Goal: Complete application form: Complete application form

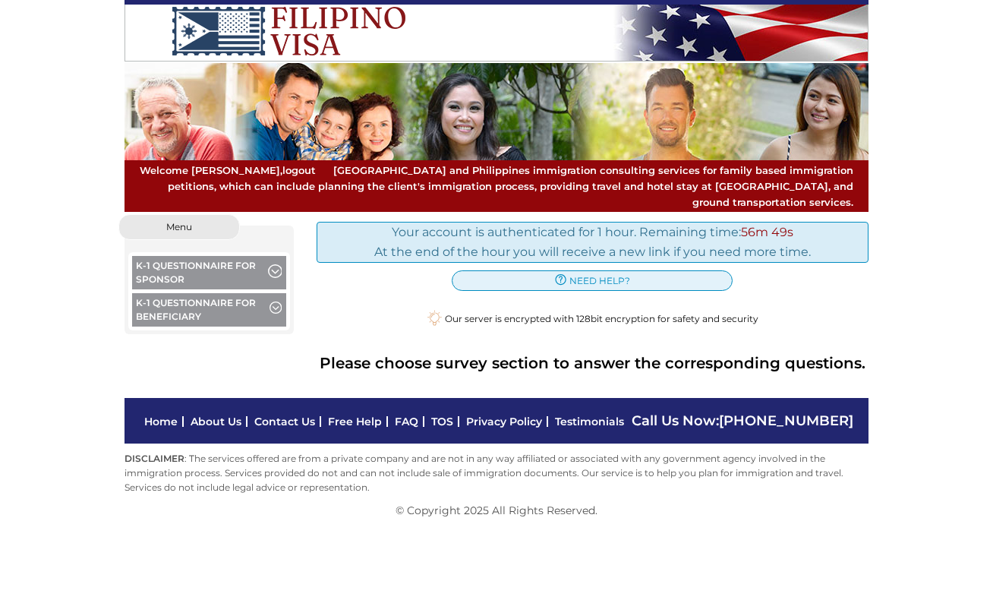
click at [211, 256] on button "K-1 Questionnaire for Sponsor" at bounding box center [209, 274] width 154 height 37
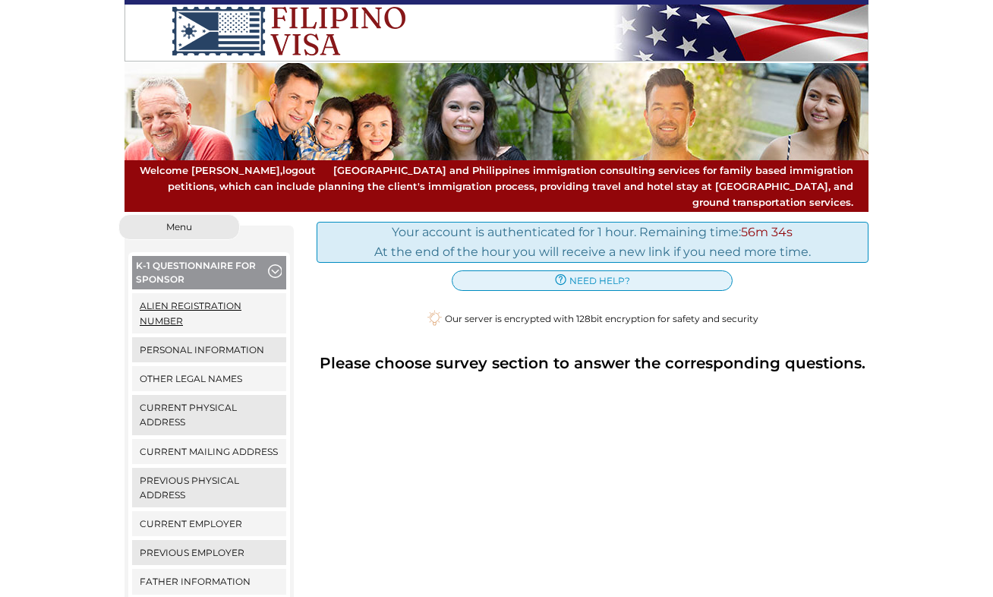
click at [181, 297] on link "Alien Registration Number" at bounding box center [209, 312] width 154 height 39
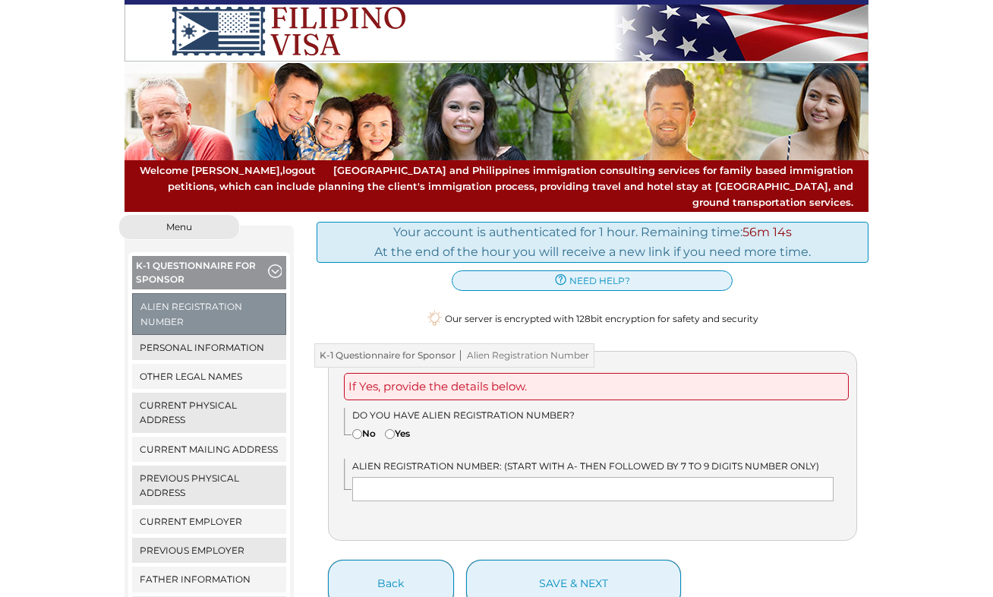
click at [355, 429] on input"] "No" at bounding box center [357, 434] width 10 height 10
radio input"] "true"
click at [186, 335] on link "Personal Information" at bounding box center [209, 347] width 154 height 25
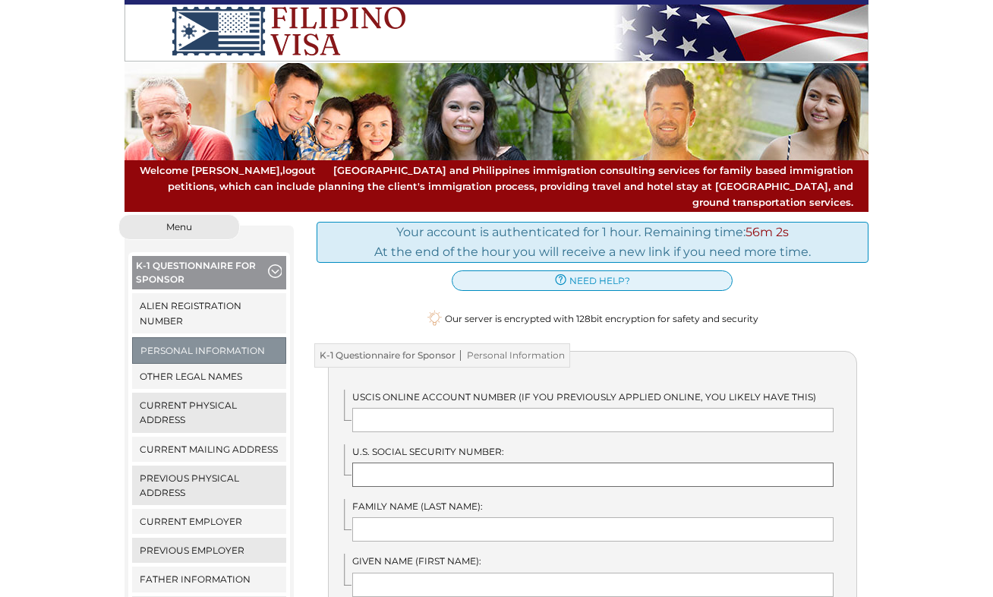
click at [380, 462] on input "text" at bounding box center [593, 474] width 482 height 24
type input "572696119"
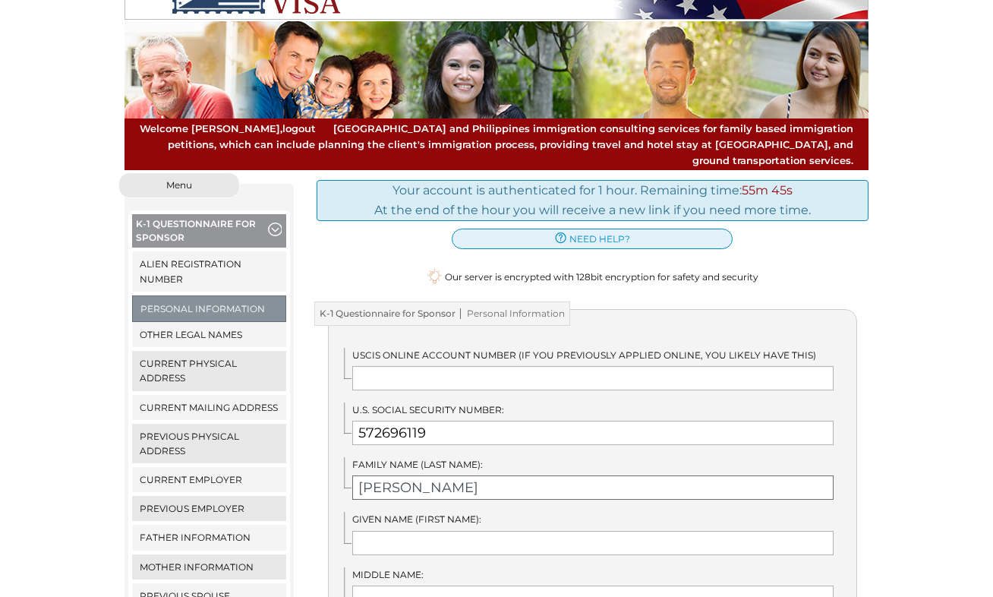
scroll to position [71, 0]
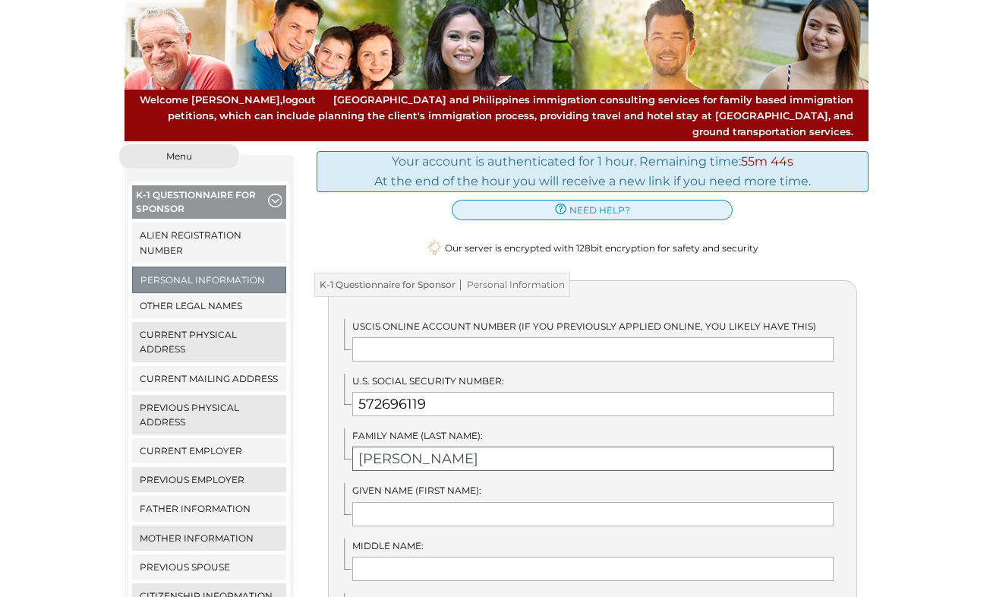
type input "Hauke"
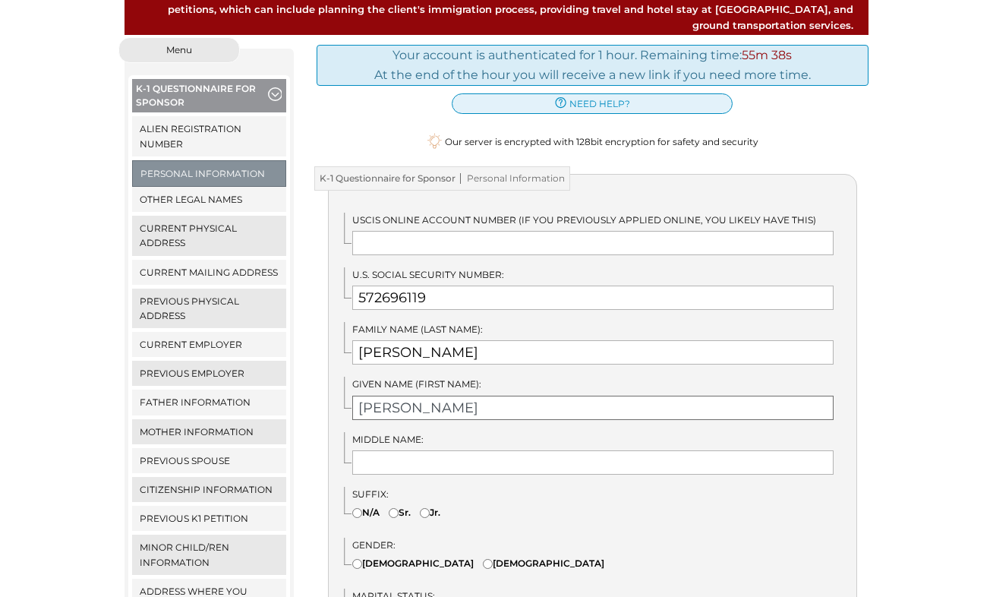
scroll to position [249, 0]
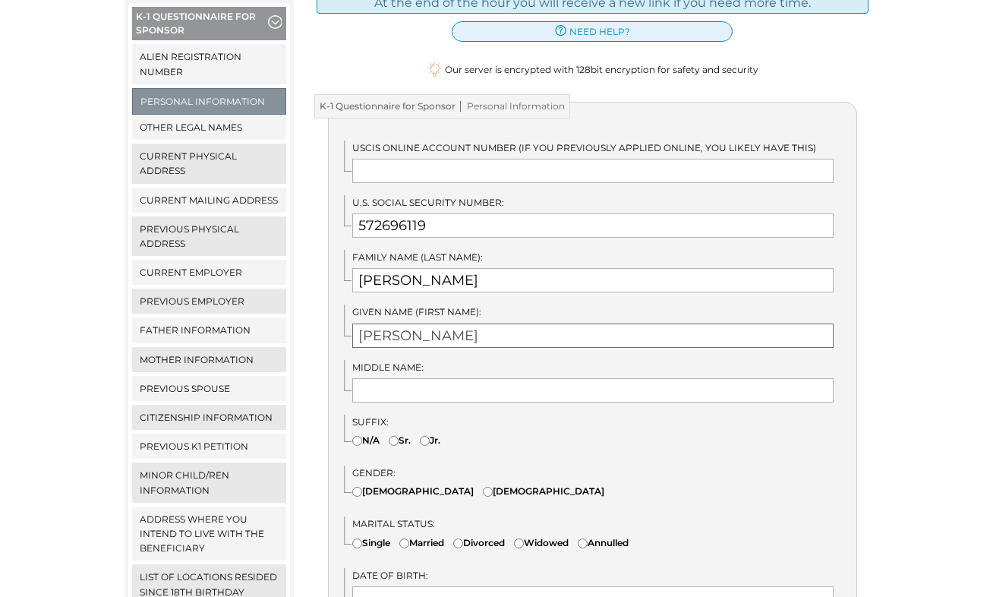
type input "Andreas"
type input "N/A"
click at [393, 436] on input"] "Sr." at bounding box center [394, 441] width 10 height 10
radio input"] "true"
click at [483, 487] on input"] "Male" at bounding box center [488, 492] width 10 height 10
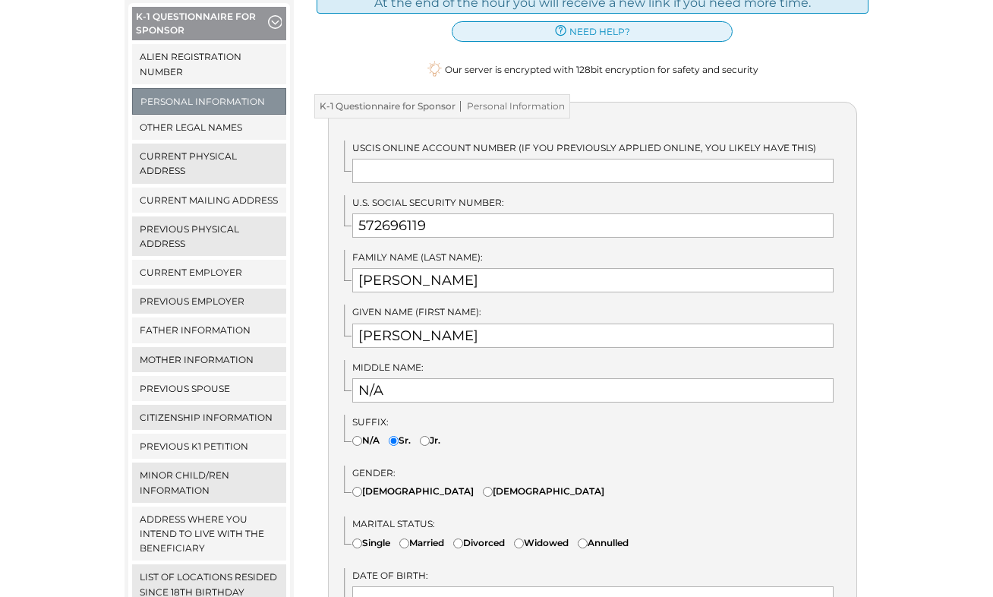
radio input"] "true"
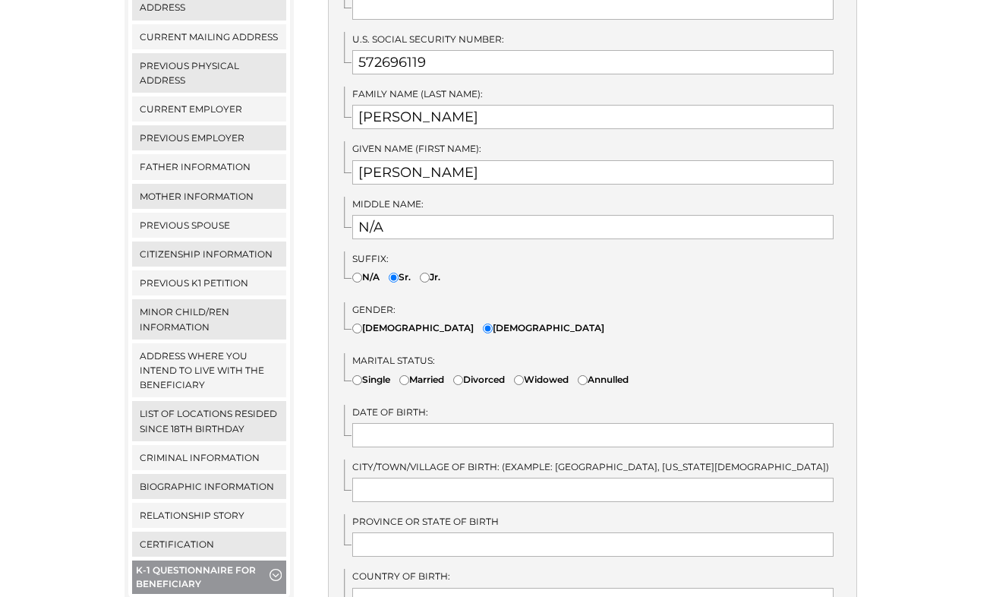
click at [463, 375] on input"] "Divorced" at bounding box center [458, 380] width 10 height 10
radio input"] "true"
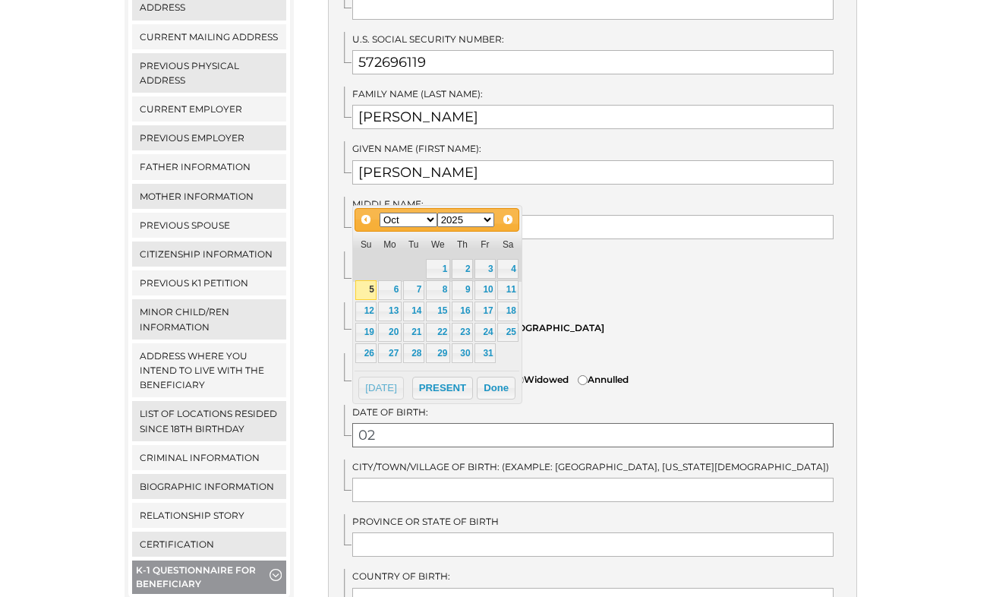
type input "0"
click at [488, 355] on link "28" at bounding box center [485, 353] width 21 height 20
type input "02/28/2025"
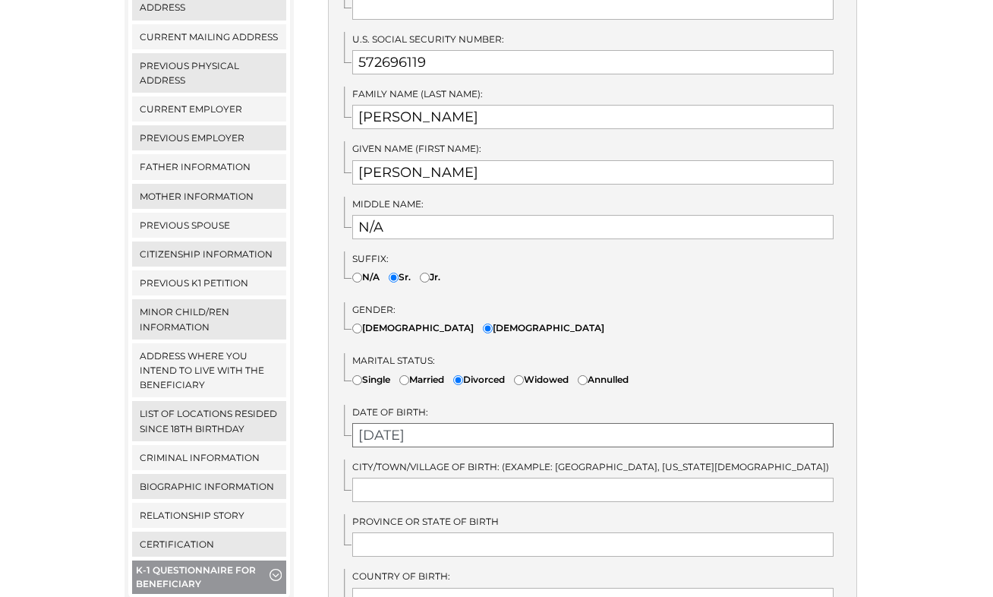
click at [436, 423] on input "02/28/2025" at bounding box center [593, 435] width 482 height 24
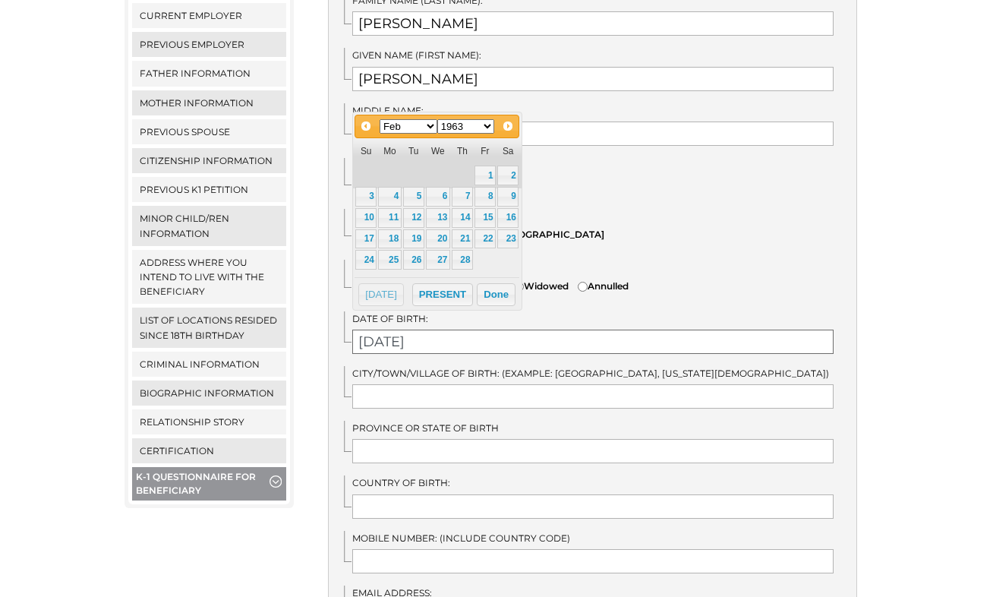
scroll to position [570, 0]
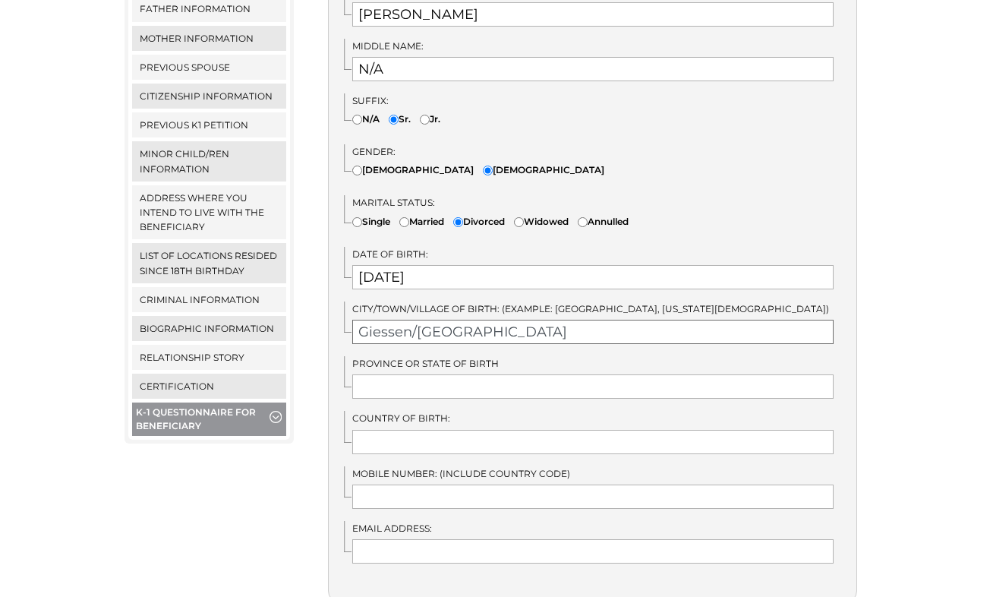
type input "Giessen/Germany"
type input "Hessen"
type input "Germany"
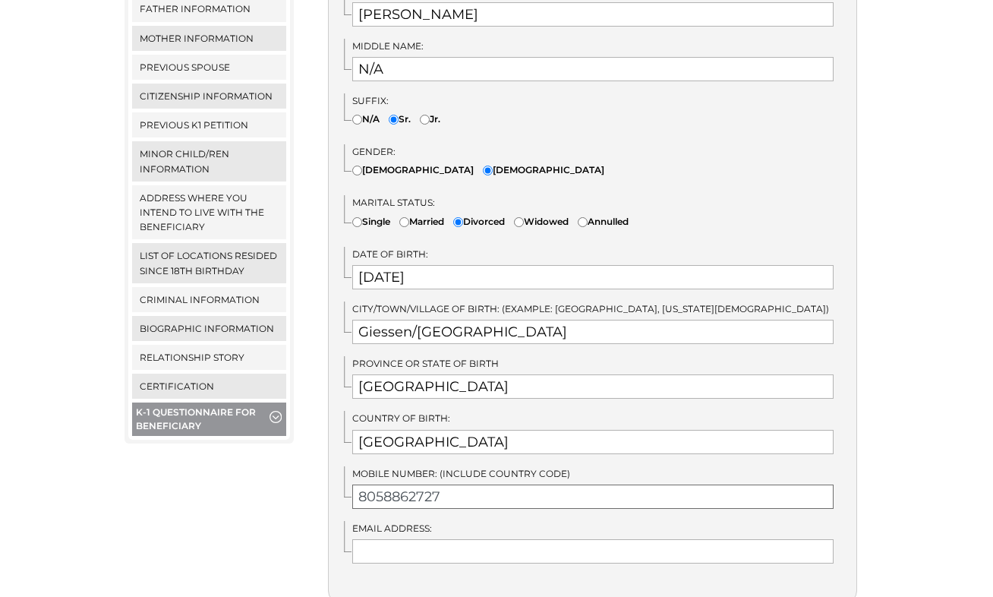
type input "8058862727"
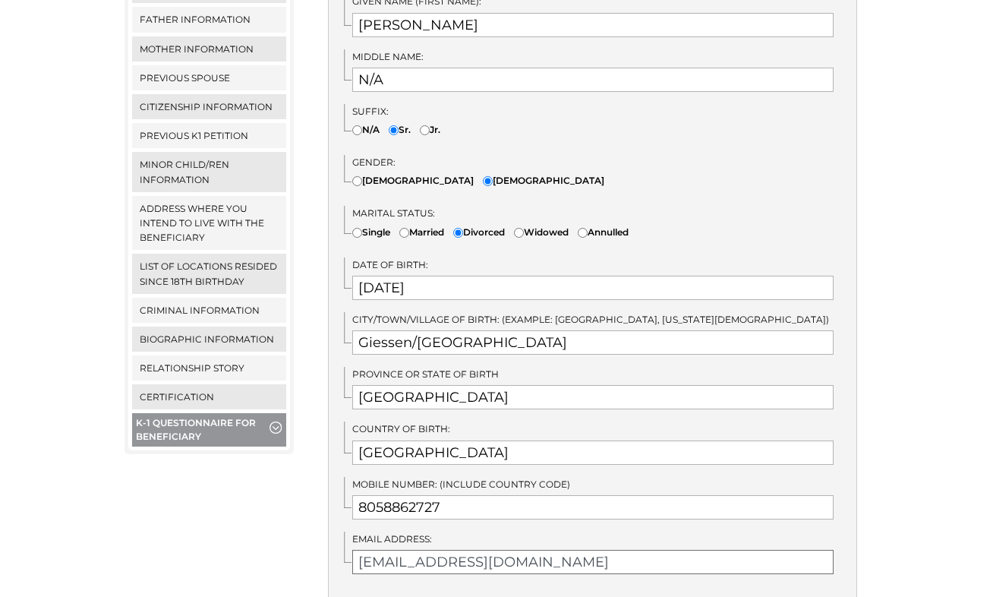
scroll to position [674, 0]
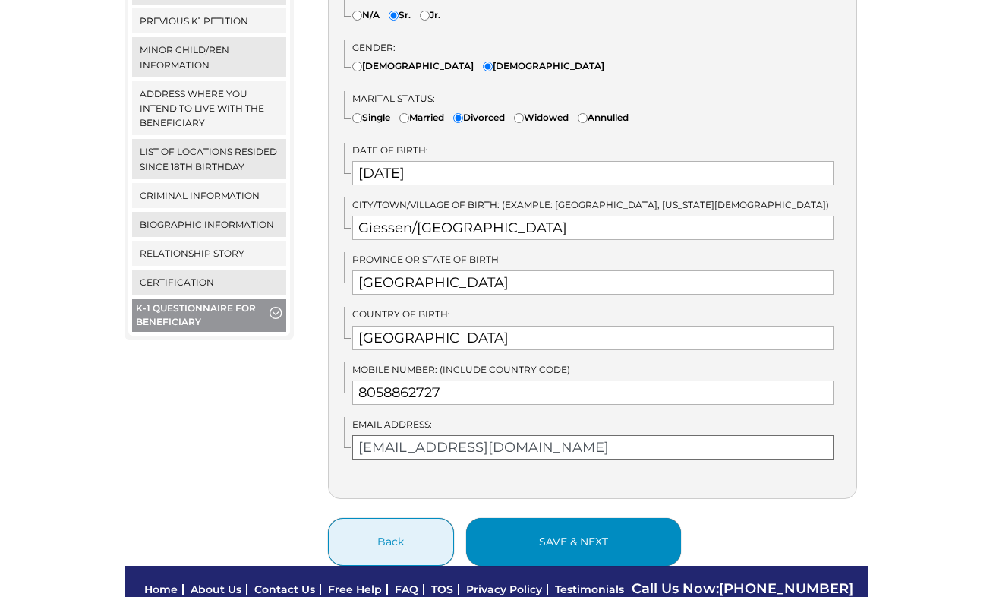
type input "andreashauke@yahoo.com"
click at [522, 518] on button "save & next" at bounding box center [573, 542] width 215 height 48
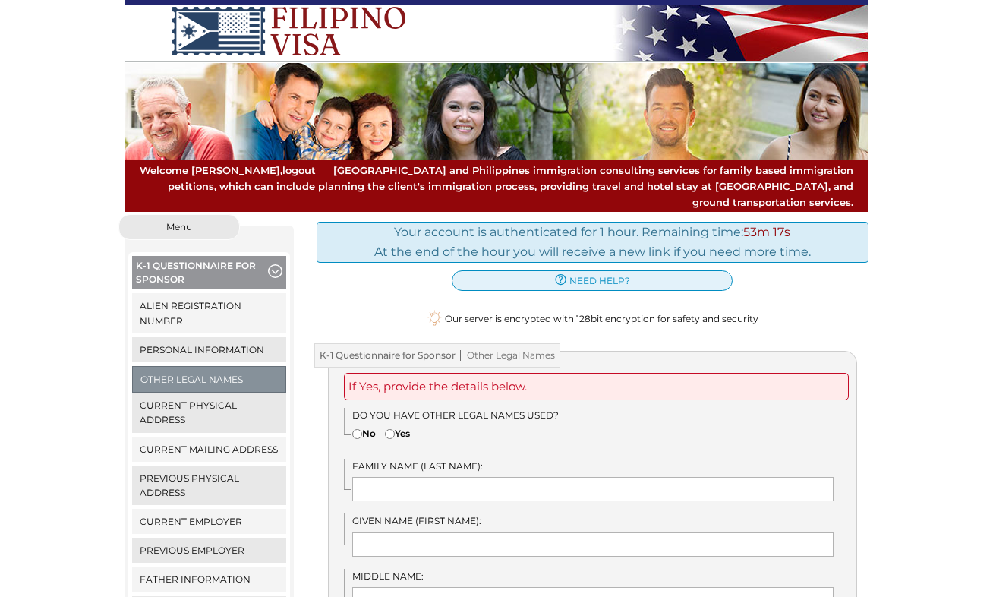
click at [355, 429] on input"] "No" at bounding box center [357, 434] width 10 height 10
radio input"] "true"
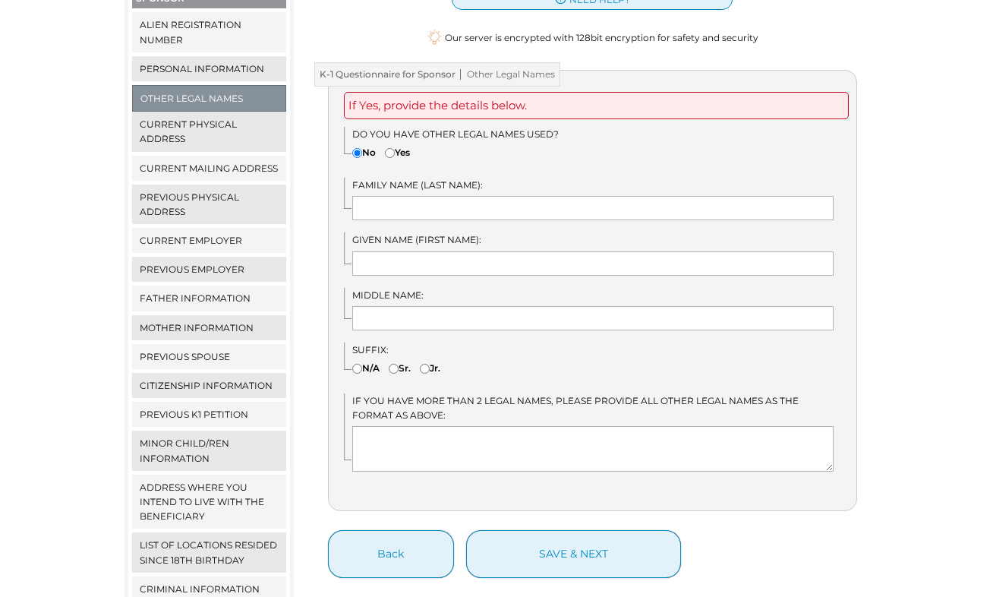
scroll to position [383, 0]
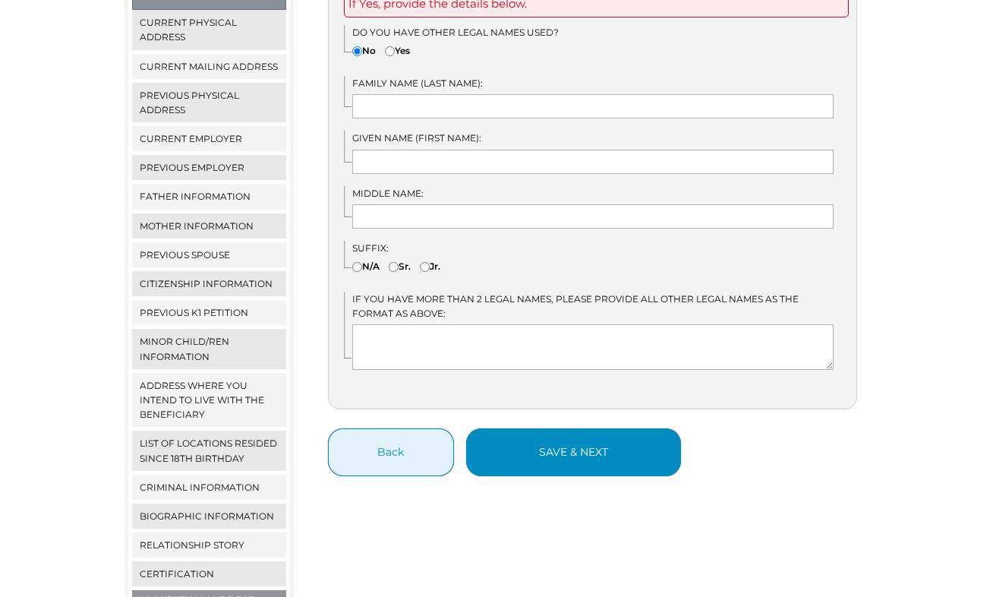
click at [542, 436] on button "save & next" at bounding box center [573, 452] width 215 height 48
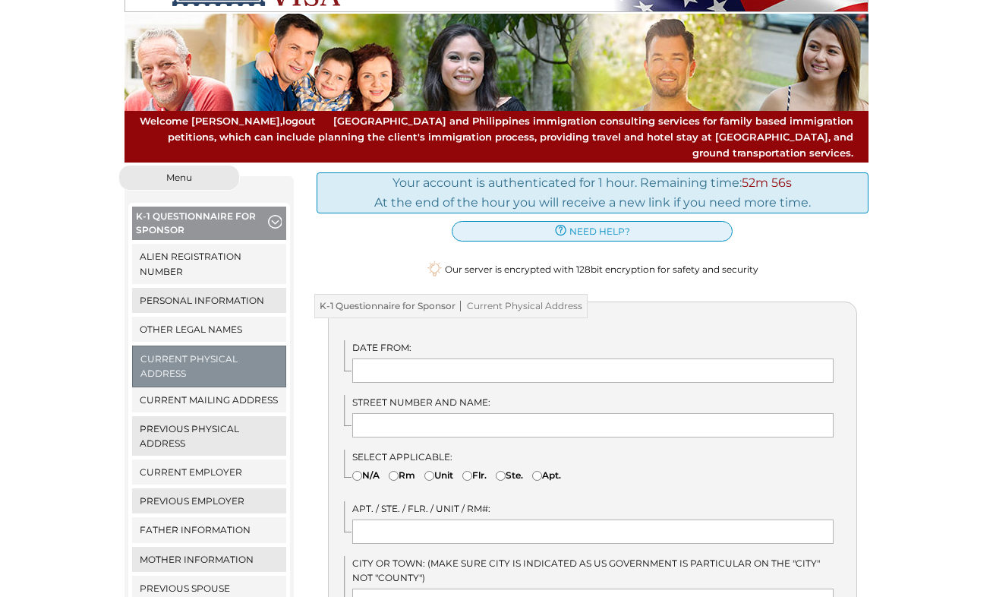
scroll to position [258, 0]
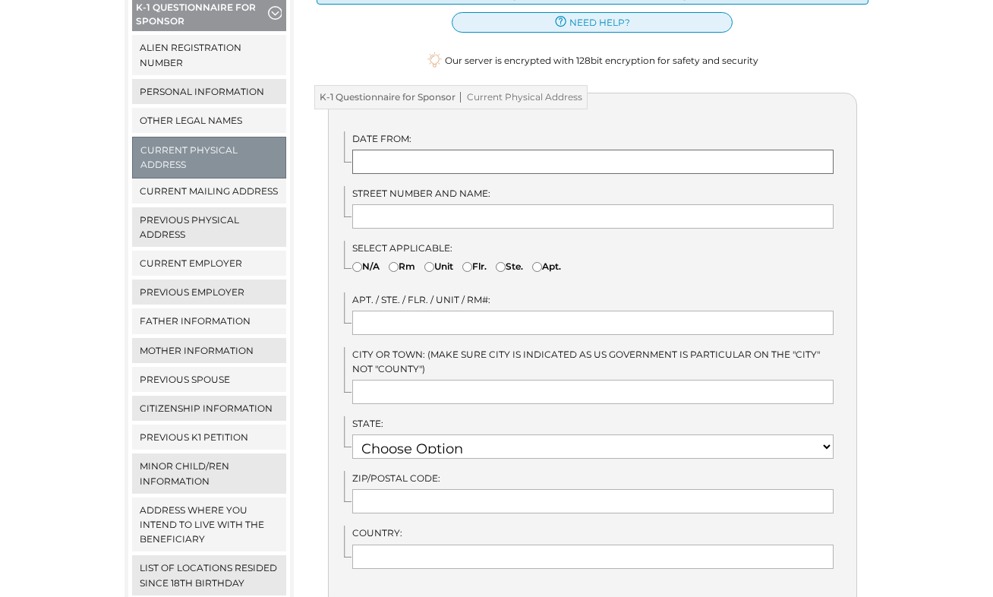
click at [371, 150] on input "text" at bounding box center [593, 162] width 482 height 24
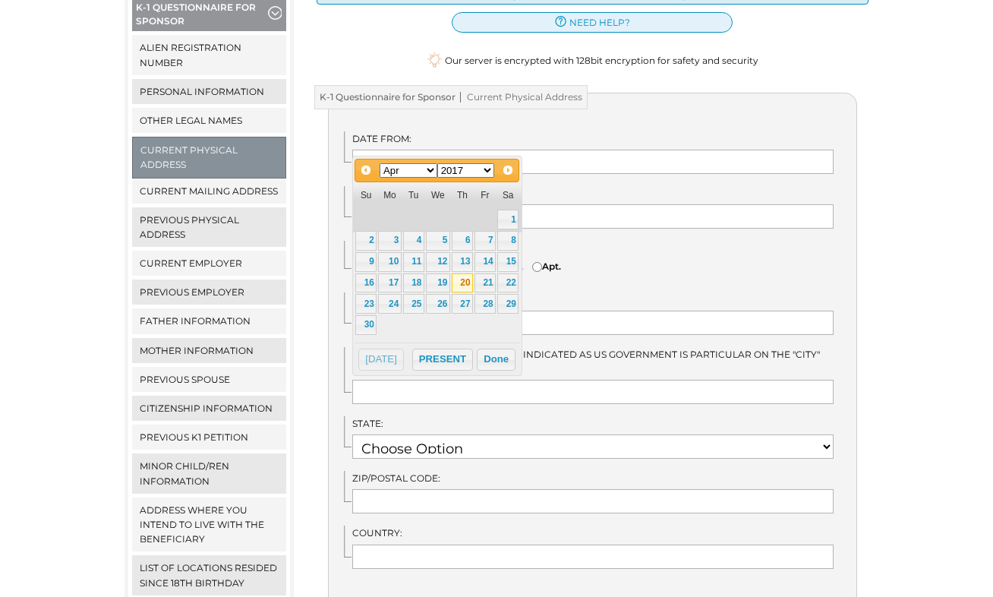
click at [463, 283] on link "20" at bounding box center [462, 283] width 21 height 20
type input "04/20/2017"
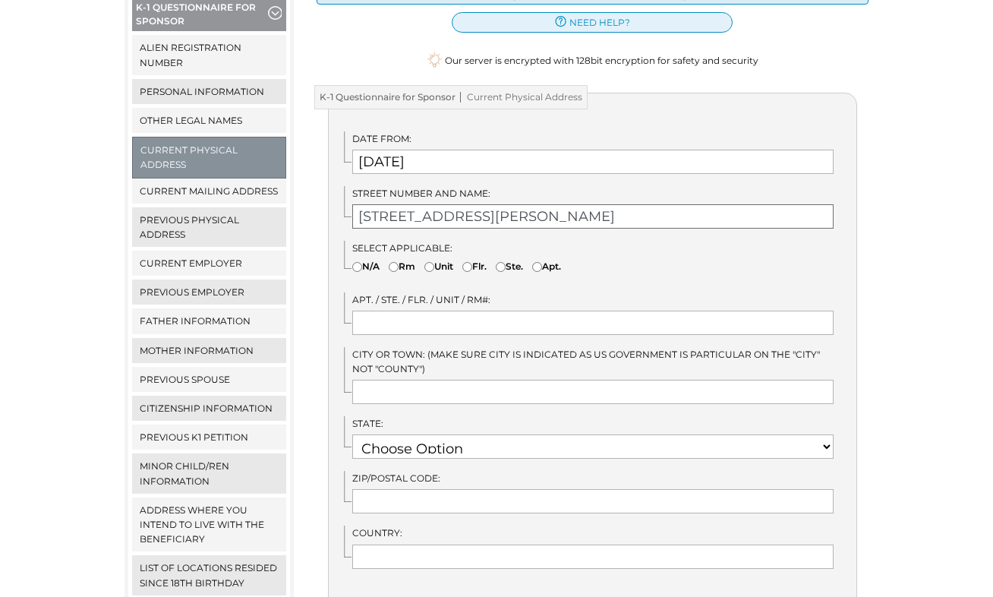
type input "323 West Victoria"
click at [542, 262] on input"] "Apt." at bounding box center [537, 267] width 10 height 10
radio input"] "true"
click at [423, 311] on input "text" at bounding box center [593, 323] width 482 height 24
type input "Unit B"
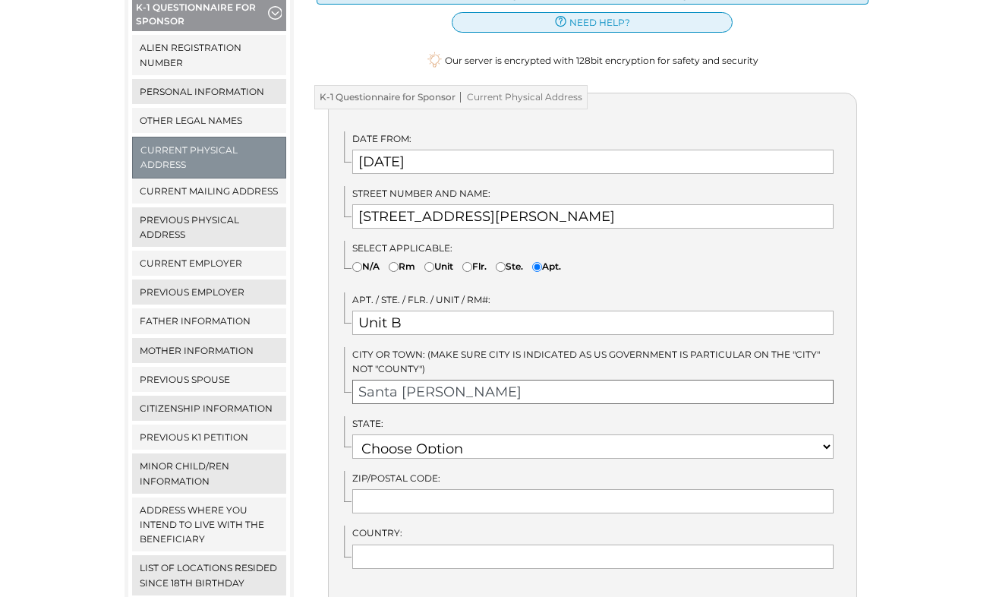
type input "Santa Barbara"
select select "7"
type input "93101"
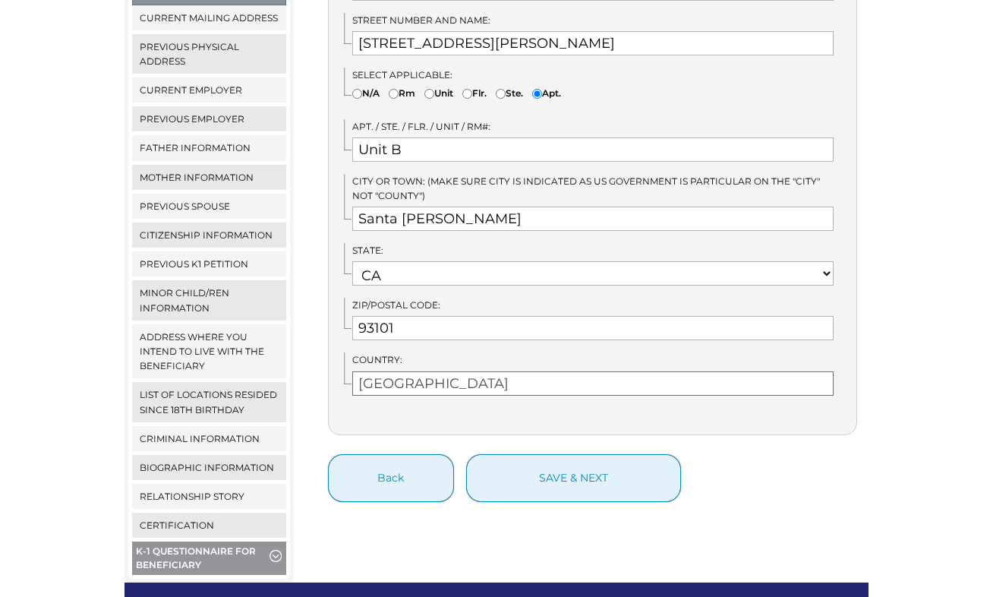
scroll to position [517, 0]
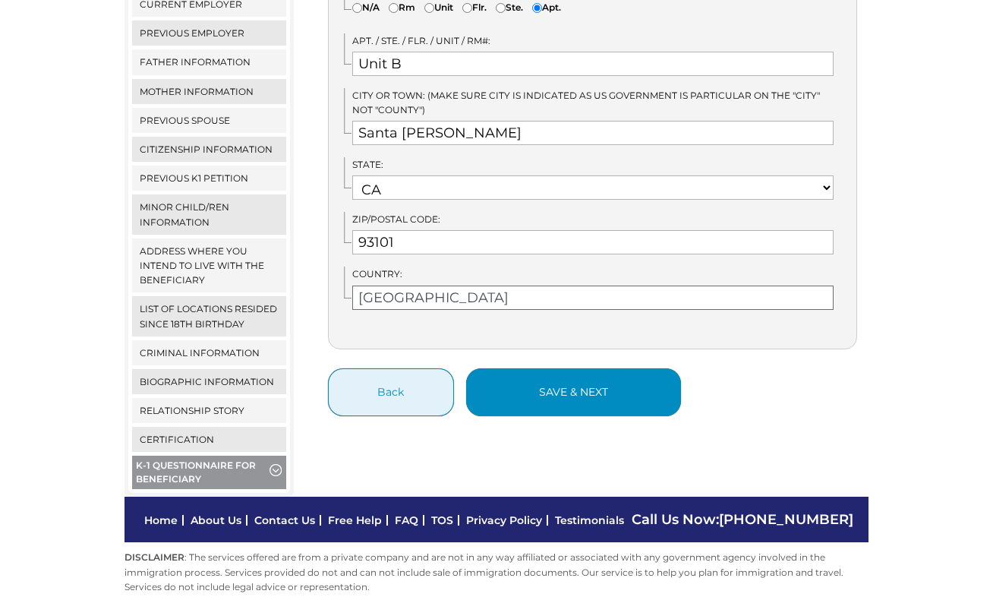
type input "USA"
click at [607, 373] on button "save & next" at bounding box center [573, 392] width 215 height 48
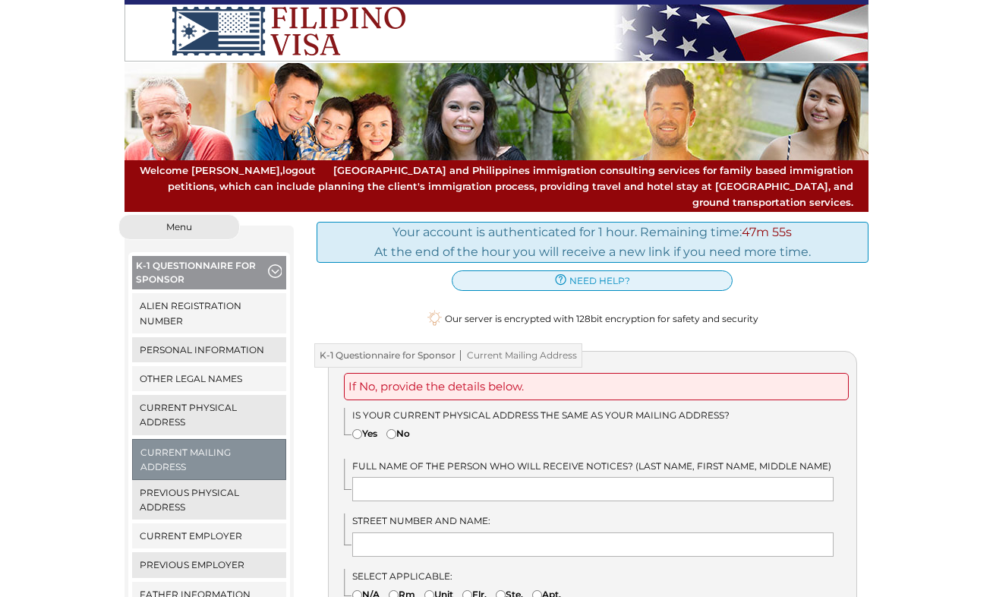
click at [358, 429] on input"] "Yes" at bounding box center [357, 434] width 10 height 10
radio input"] "true"
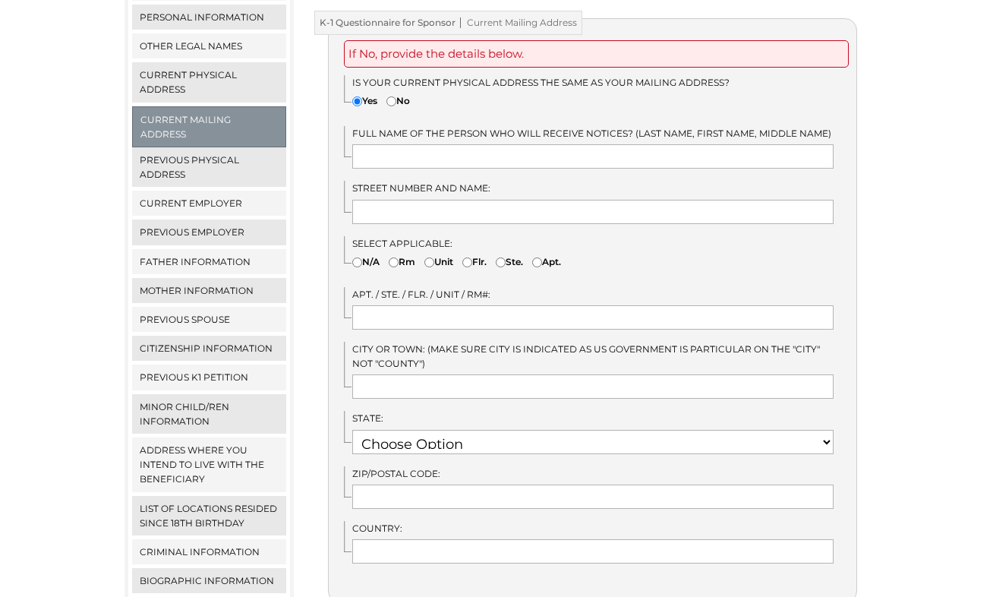
scroll to position [206, 0]
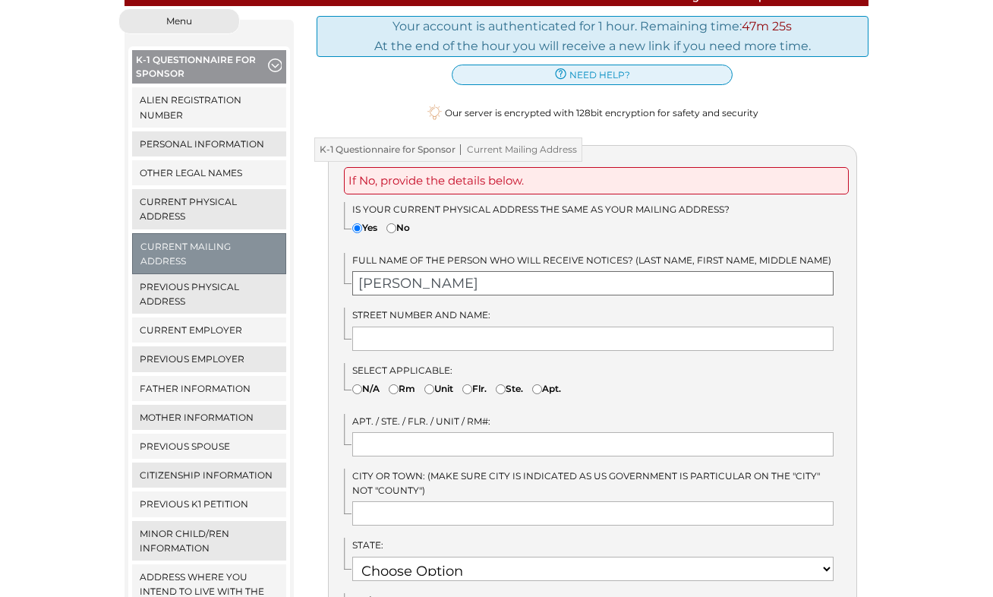
type input "Andreas Hauke"
type input "323 West Victoria"
click at [542, 384] on input"] "Apt." at bounding box center [537, 389] width 10 height 10
radio input"] "true"
click at [413, 432] on input "text" at bounding box center [593, 444] width 482 height 24
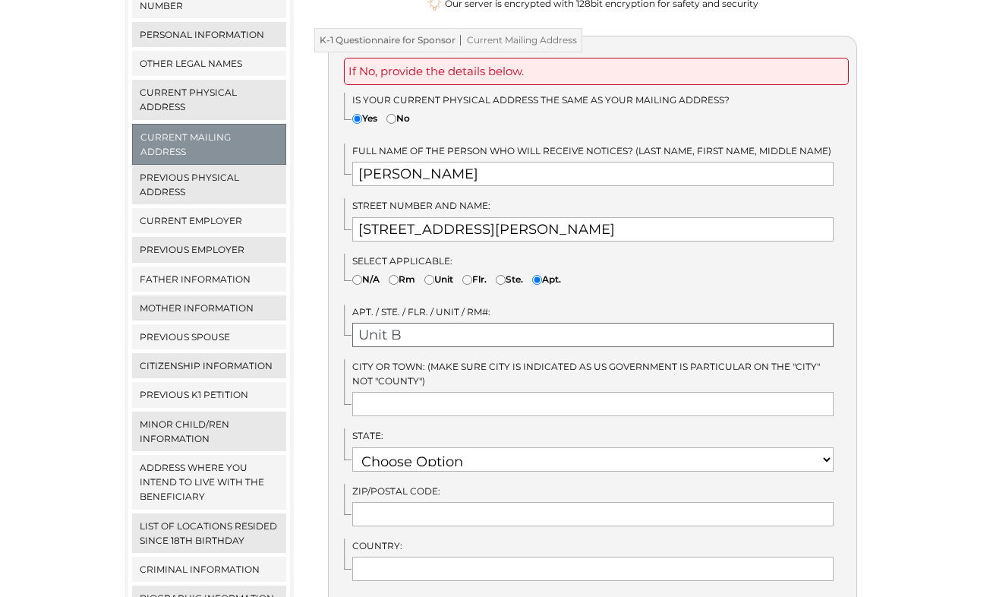
scroll to position [445, 0]
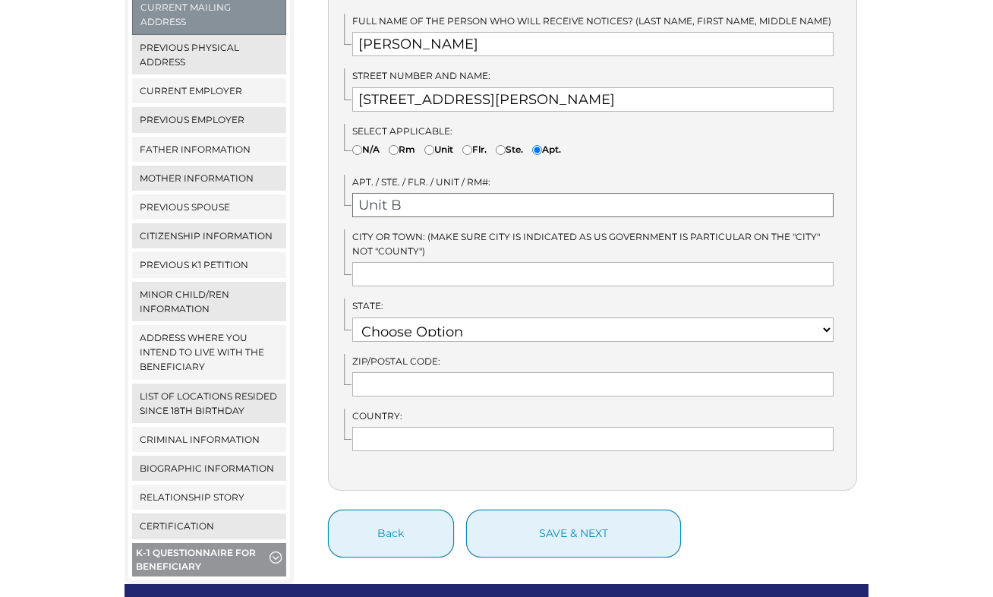
type input "Unit B"
type input "Santa Barbara"
select select "7"
type input "93101"
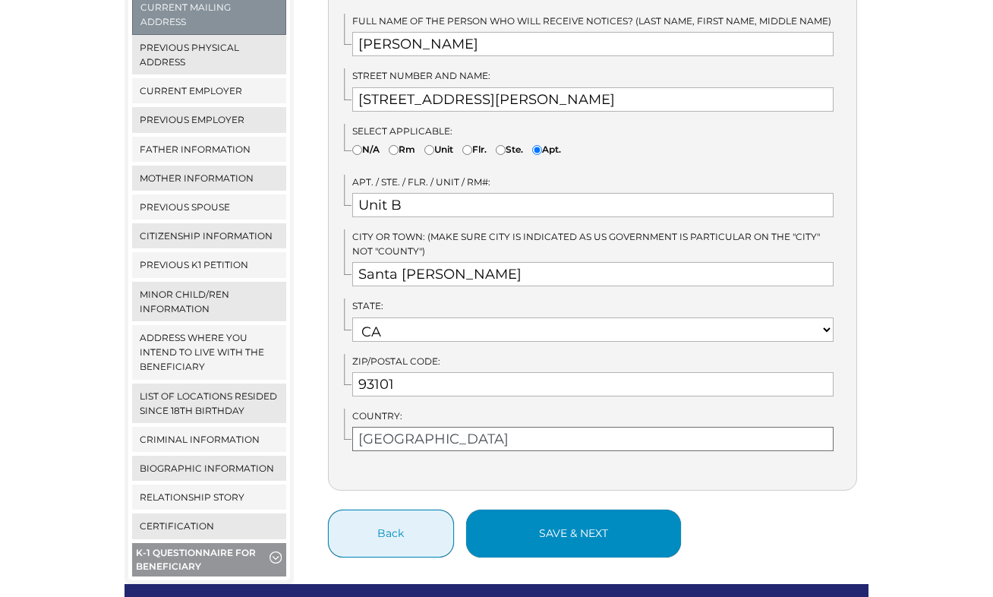
type input "USA"
click at [553, 528] on button "save & next" at bounding box center [573, 534] width 215 height 48
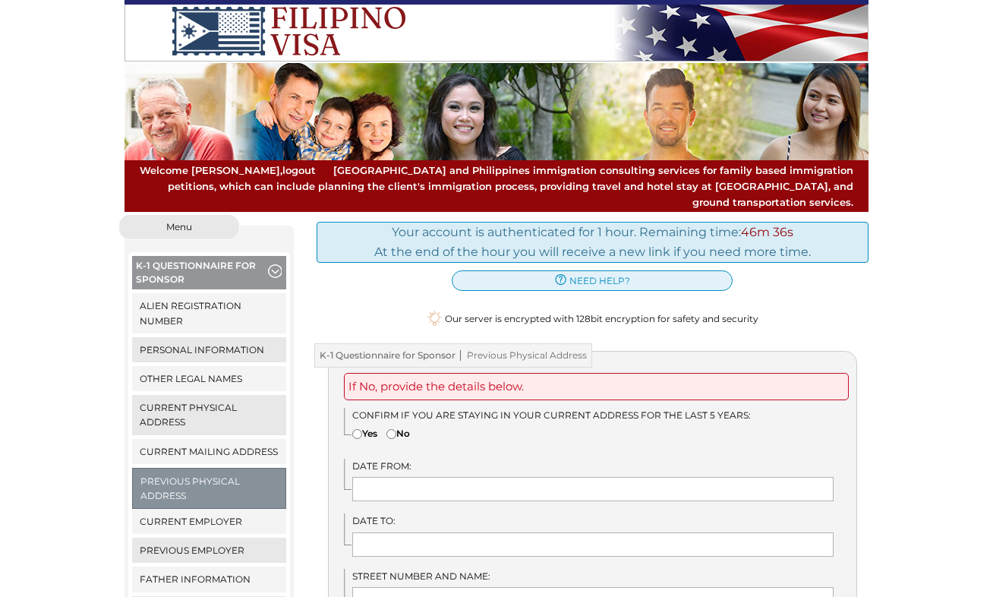
click at [355, 429] on input"] "Yes" at bounding box center [357, 434] width 10 height 10
radio input"] "true"
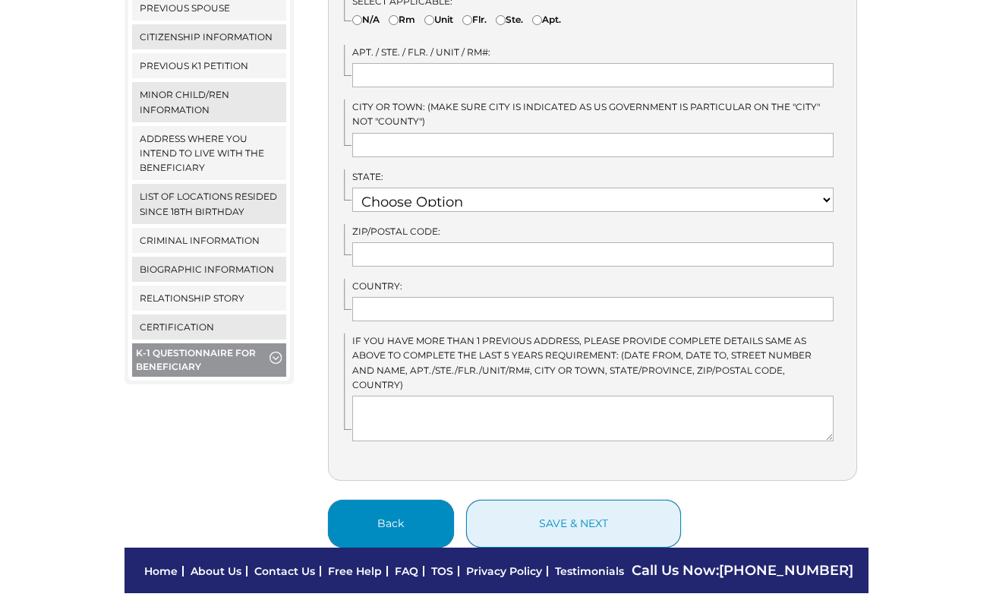
scroll to position [666, 0]
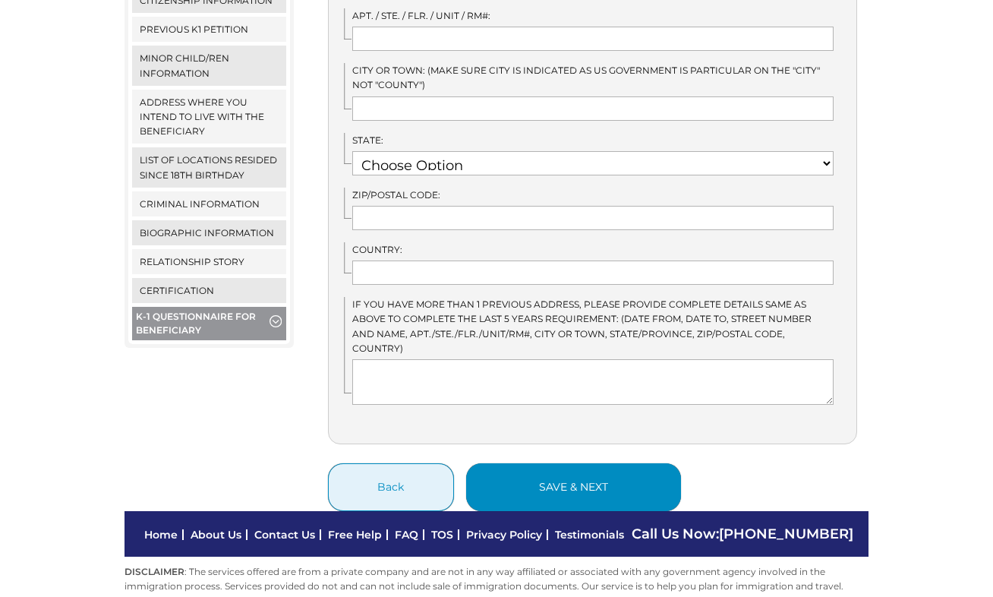
click at [549, 463] on button "save & next" at bounding box center [573, 487] width 215 height 48
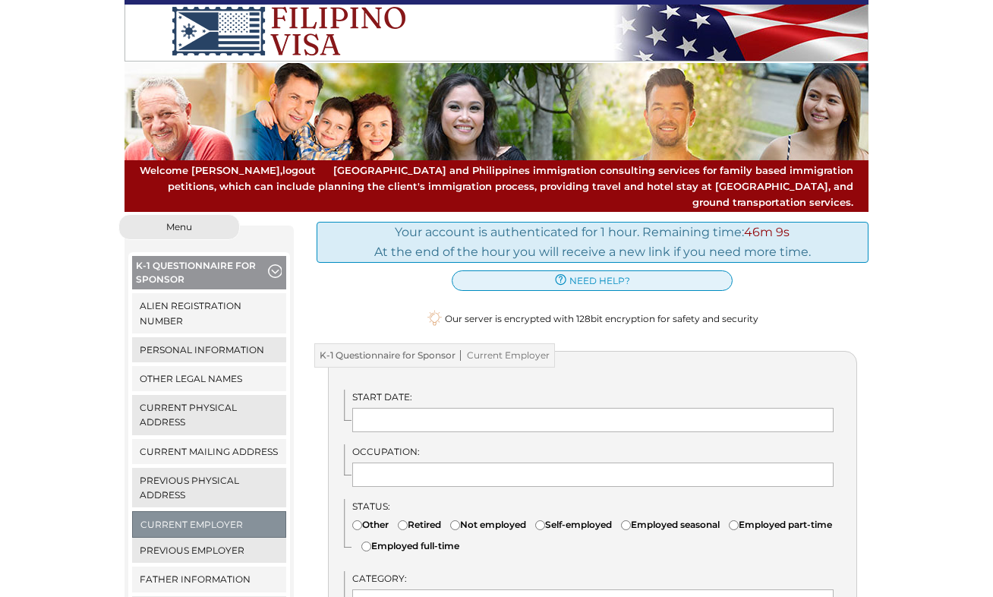
scroll to position [20, 0]
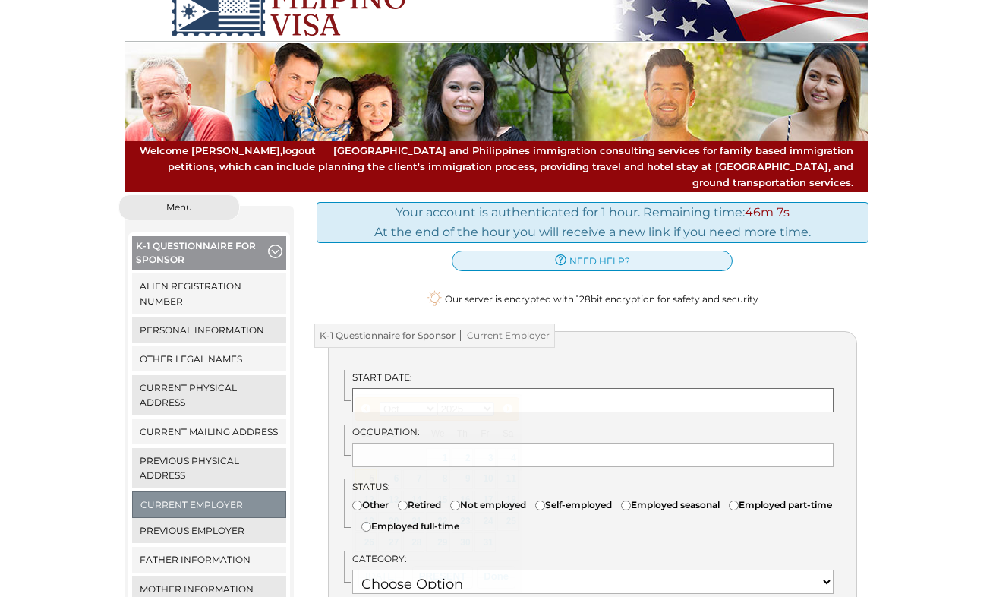
click at [406, 388] on input "text" at bounding box center [593, 400] width 482 height 24
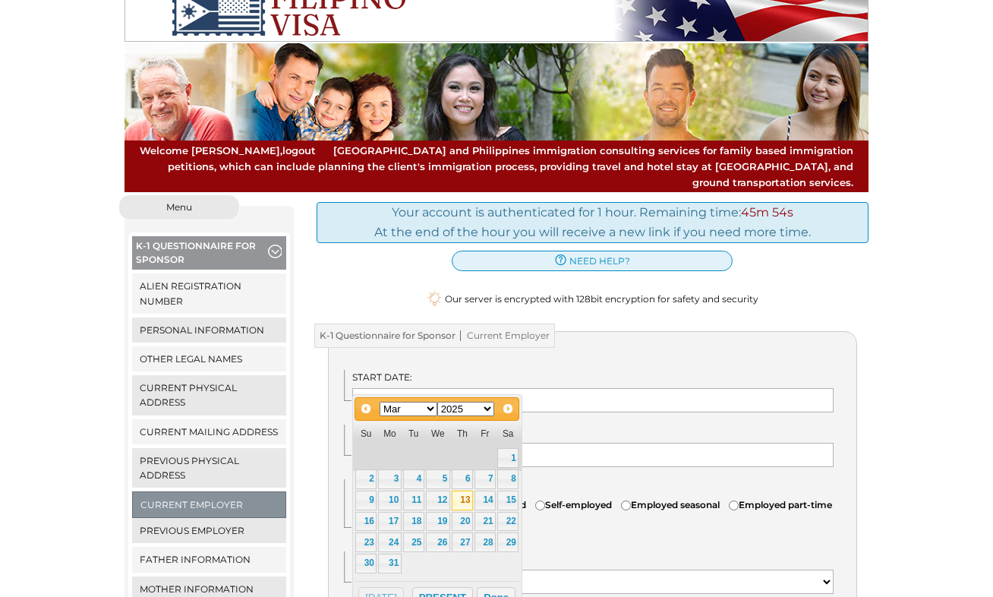
click at [465, 500] on link "13" at bounding box center [462, 501] width 21 height 20
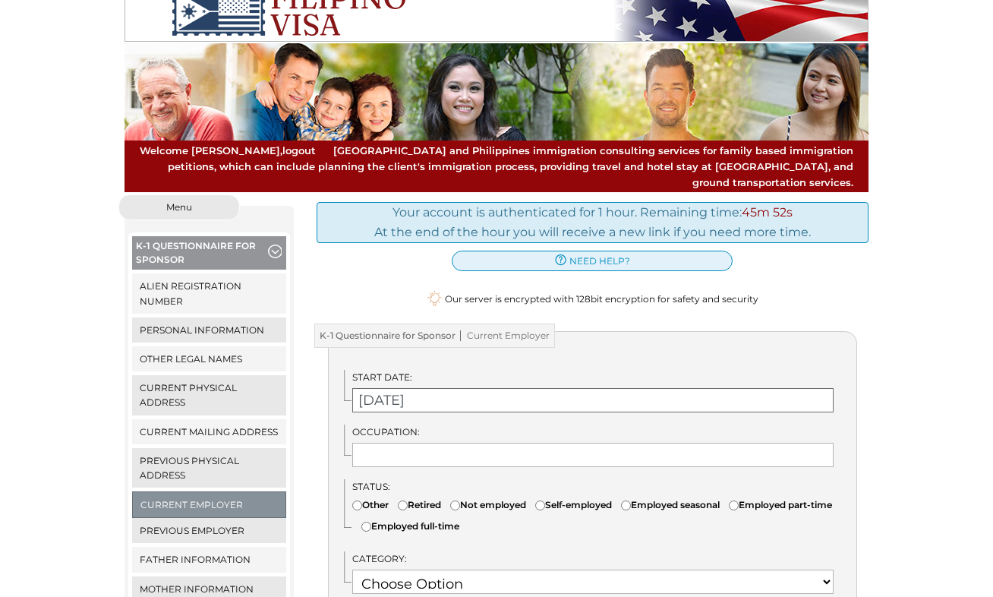
click at [434, 388] on input "[DATE]" at bounding box center [593, 400] width 482 height 24
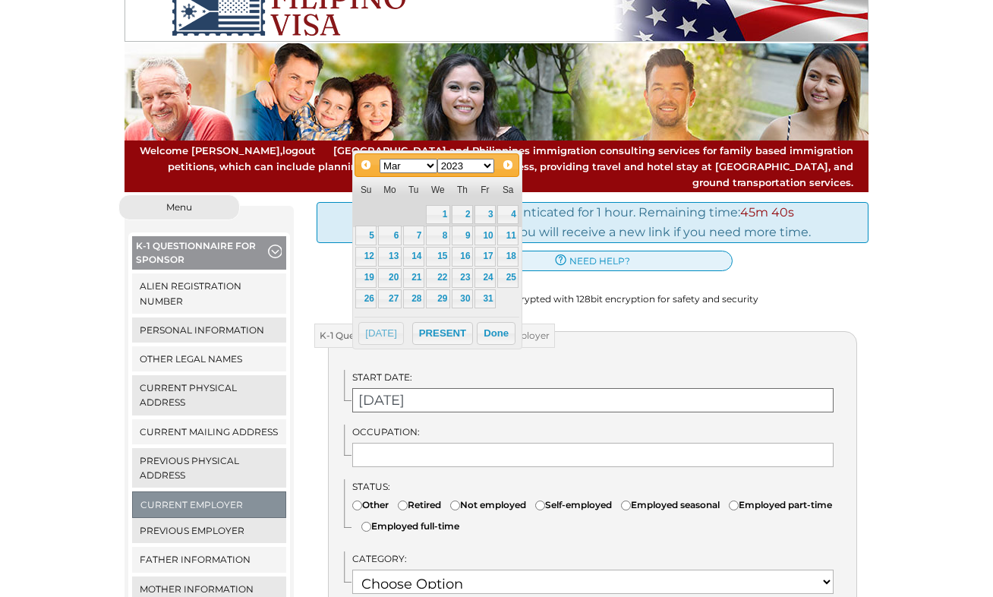
click at [444, 388] on input "[DATE]" at bounding box center [593, 400] width 482 height 24
click at [506, 165] on span "Next" at bounding box center [509, 164] width 12 height 12
click at [367, 166] on span "Prev" at bounding box center [365, 164] width 12 height 12
type input "[DATE]"
click at [396, 443] on input "text" at bounding box center [593, 455] width 482 height 24
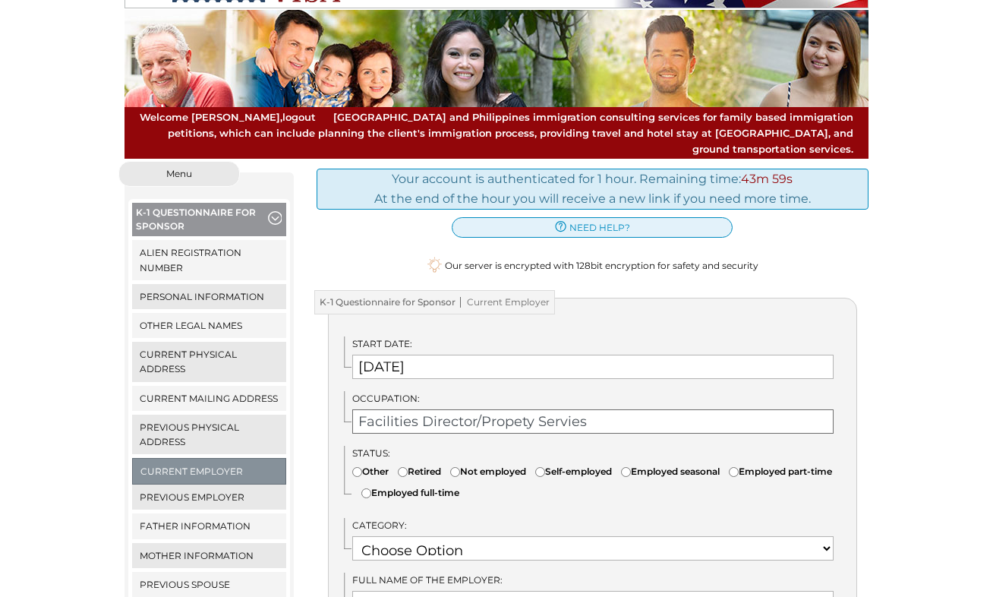
scroll to position [322, 0]
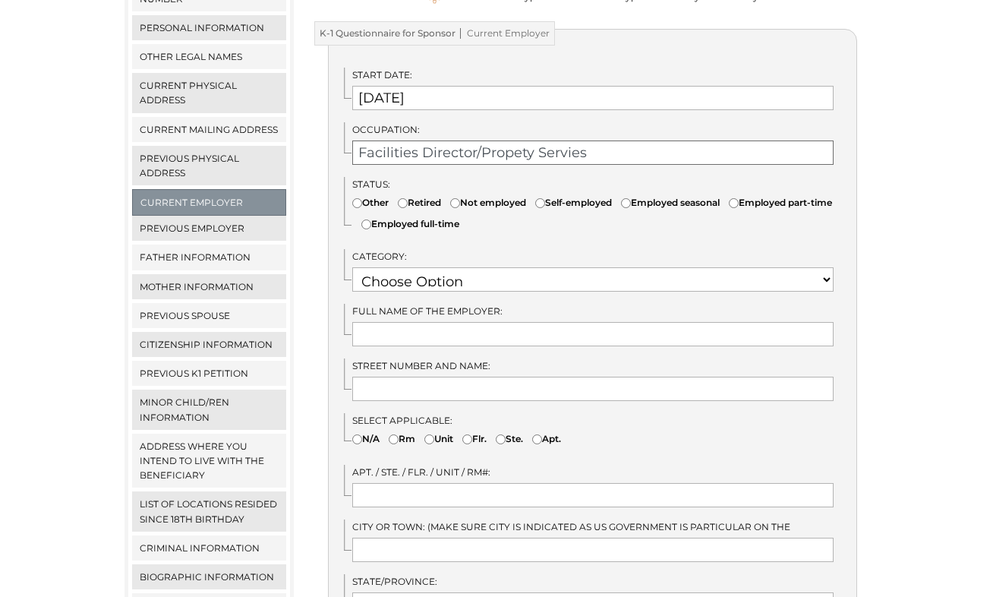
type input "Facilities Director/Propety Servies"
click at [371, 219] on input"] "Employed full-time" at bounding box center [366, 224] width 10 height 10
radio input"] "true"
select select "22"
type input "The Towbes Group"
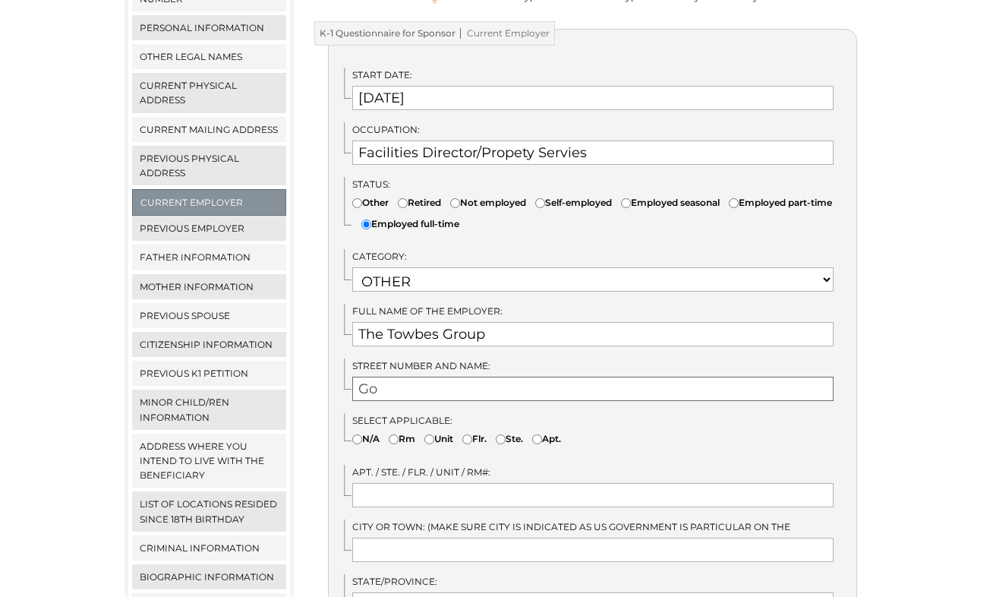
type input "G"
type input "[STREET_ADDRESS]"
click at [433, 434] on input"] "Unit" at bounding box center [429, 439] width 10 height 10
radio input"] "true"
click at [416, 483] on input "text" at bounding box center [593, 495] width 482 height 24
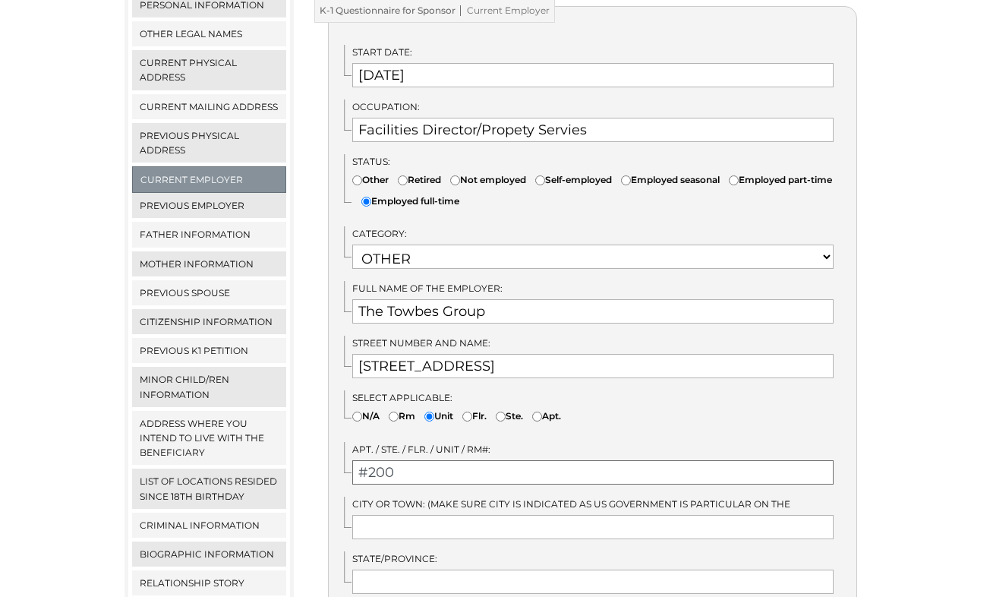
scroll to position [508, 0]
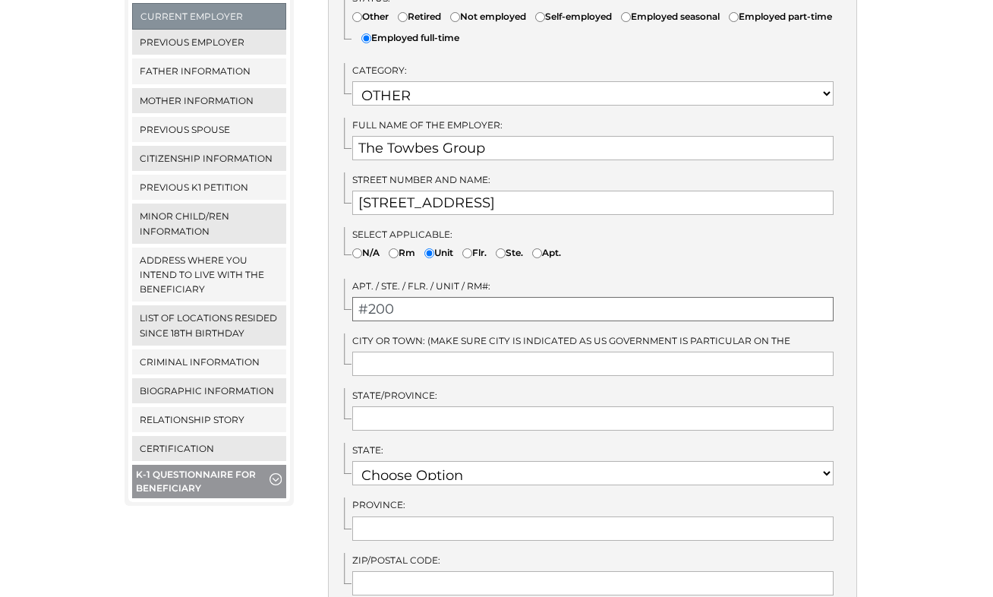
type input "#200"
type input "Goleta"
click at [822, 406] on input "text" at bounding box center [593, 418] width 482 height 24
type input "C"
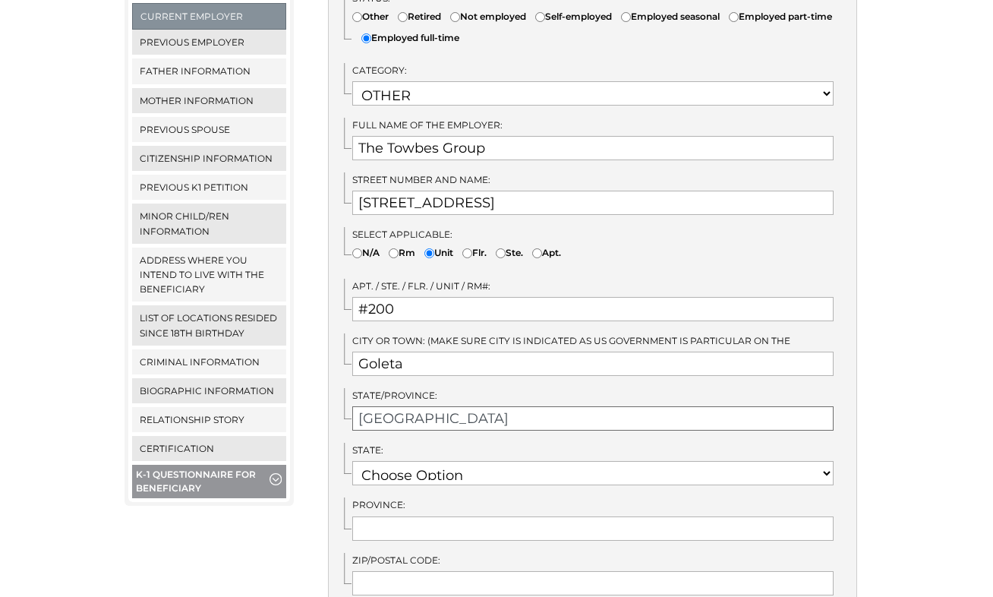
type input "[GEOGRAPHIC_DATA]"
select select "7"
type input "[GEOGRAPHIC_DATA]"
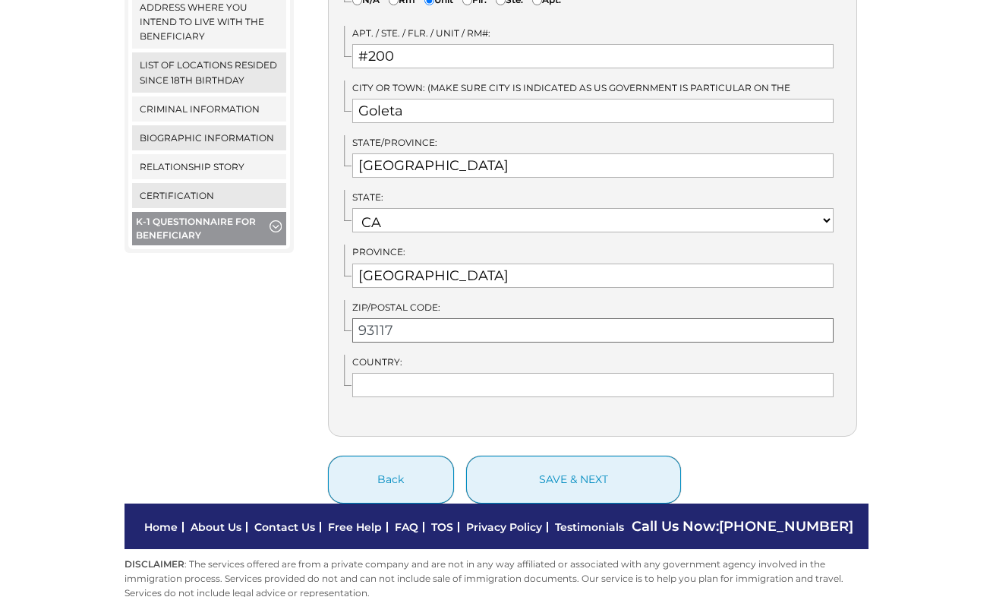
scroll to position [768, 0]
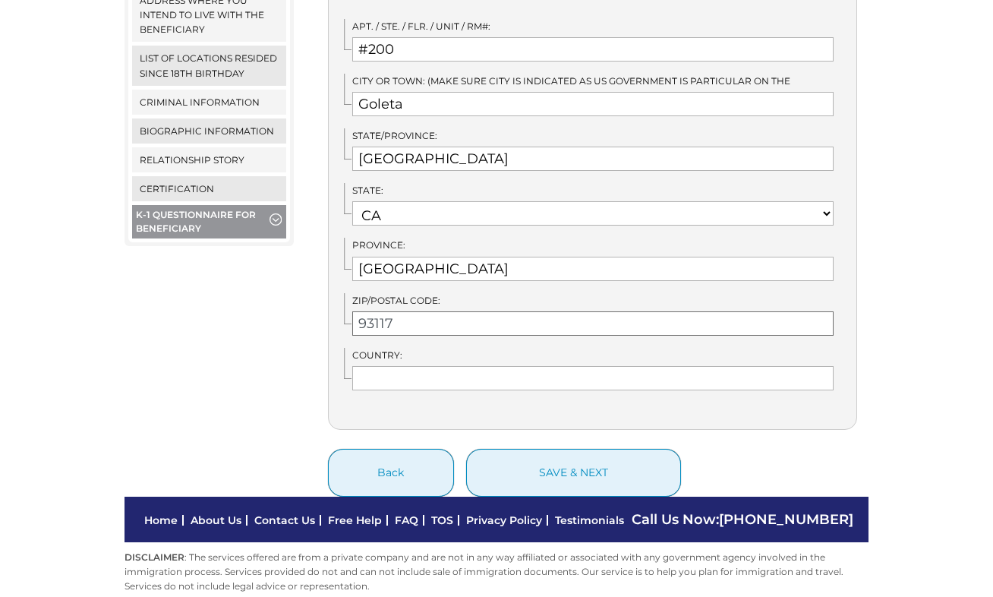
type input "93117"
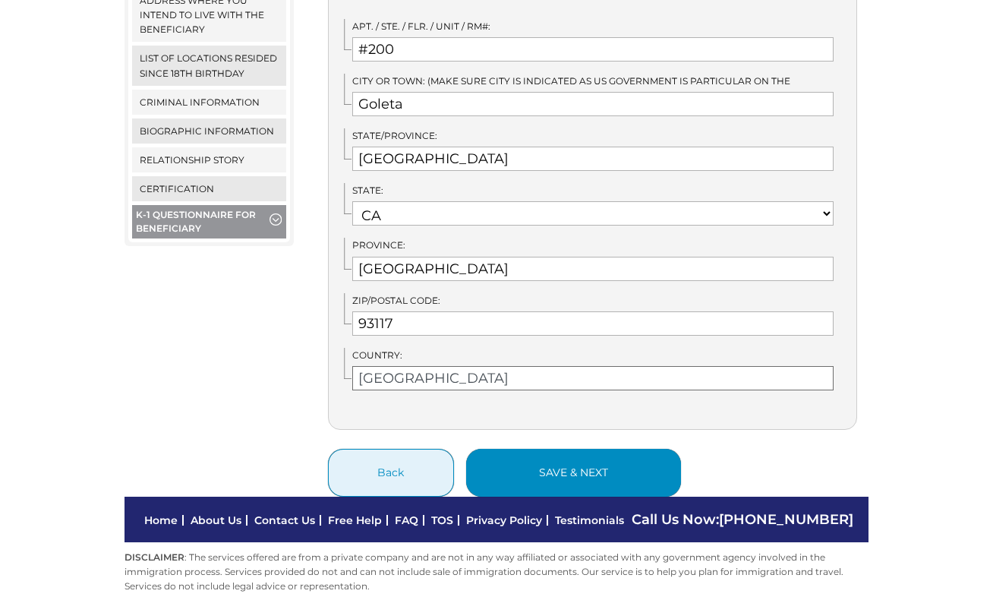
type input "[GEOGRAPHIC_DATA]"
click at [517, 455] on button "save & next" at bounding box center [573, 473] width 215 height 48
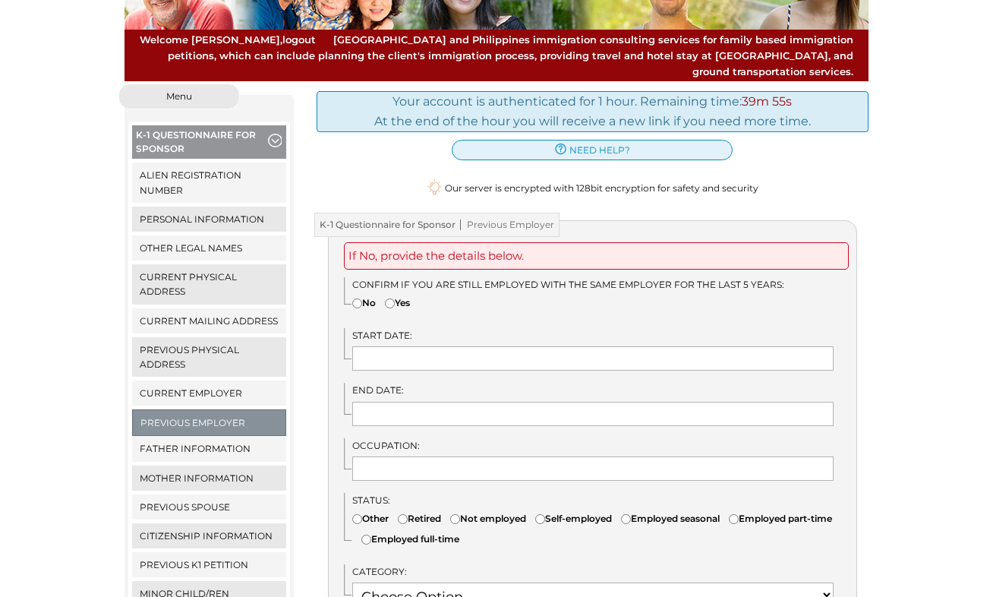
scroll to position [163, 0]
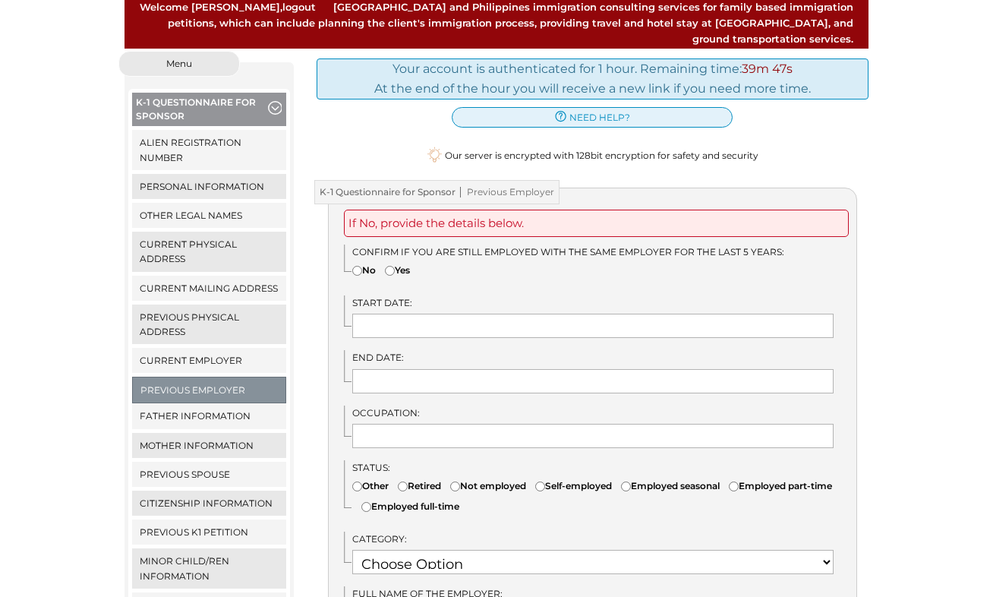
click at [355, 266] on input"] "No" at bounding box center [357, 271] width 10 height 10
radio input"] "true"
click at [363, 314] on input "text" at bounding box center [593, 326] width 482 height 24
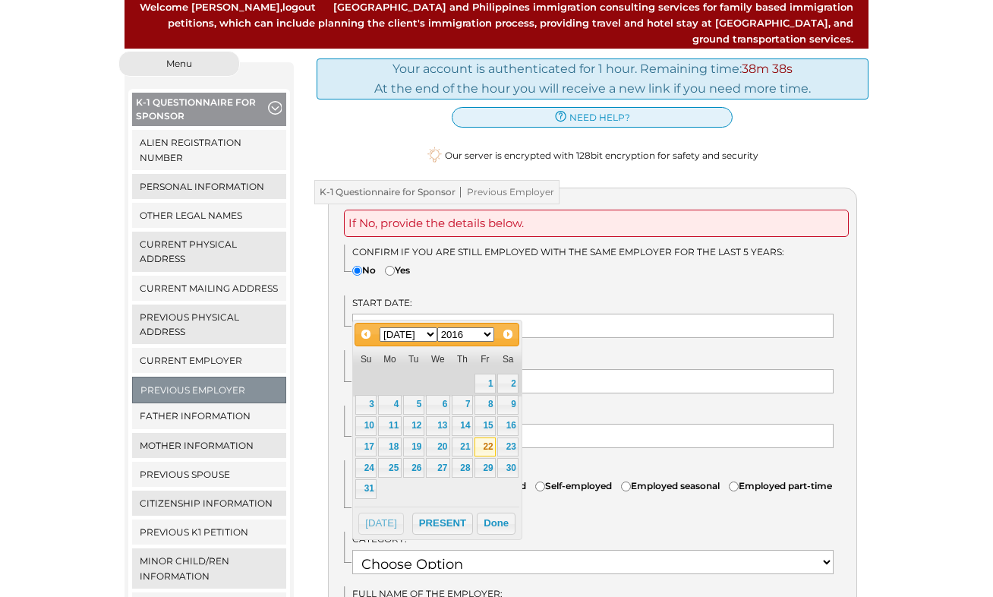
click at [483, 448] on link "22" at bounding box center [485, 447] width 21 height 20
type input "[DATE]"
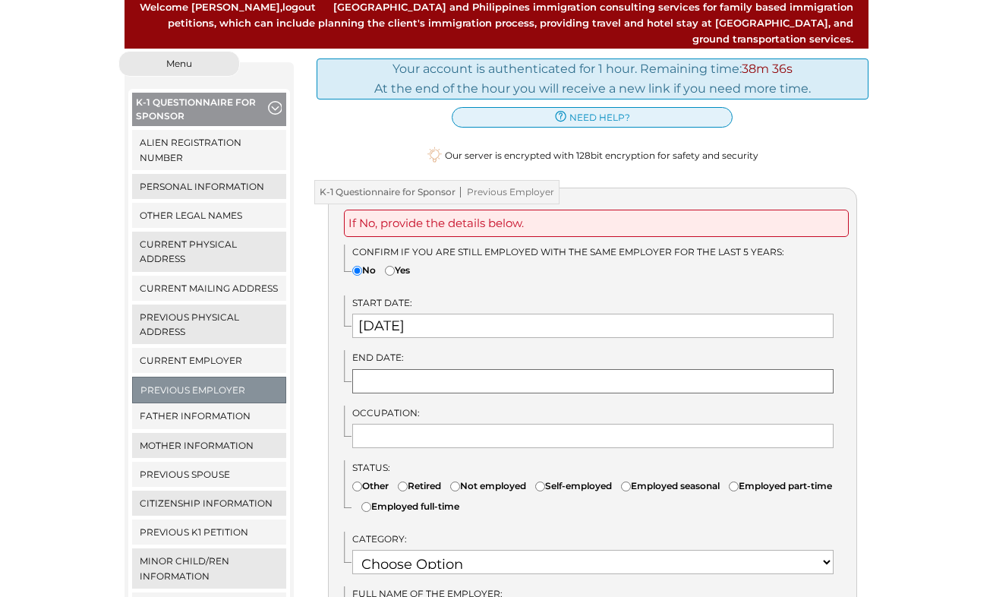
click at [389, 369] on input "text" at bounding box center [593, 381] width 482 height 24
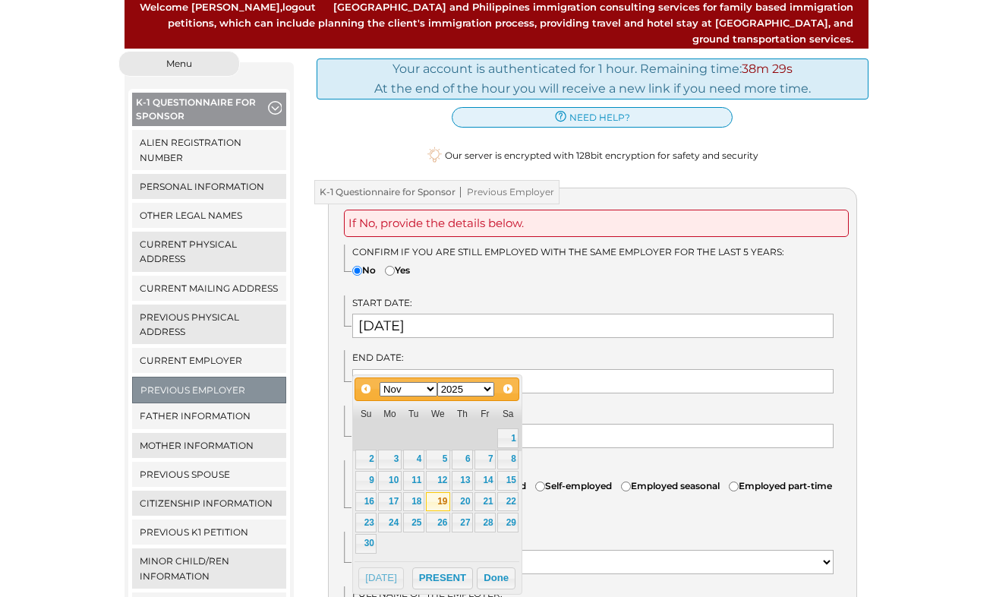
click at [440, 500] on link "19" at bounding box center [438, 502] width 24 height 20
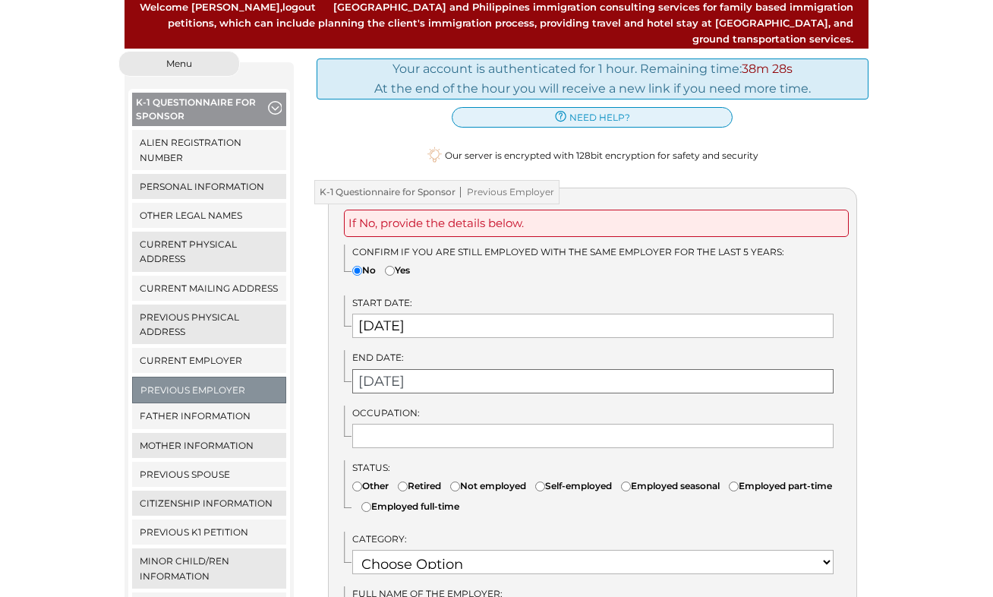
click at [434, 369] on input "11/19/2025" at bounding box center [593, 381] width 482 height 24
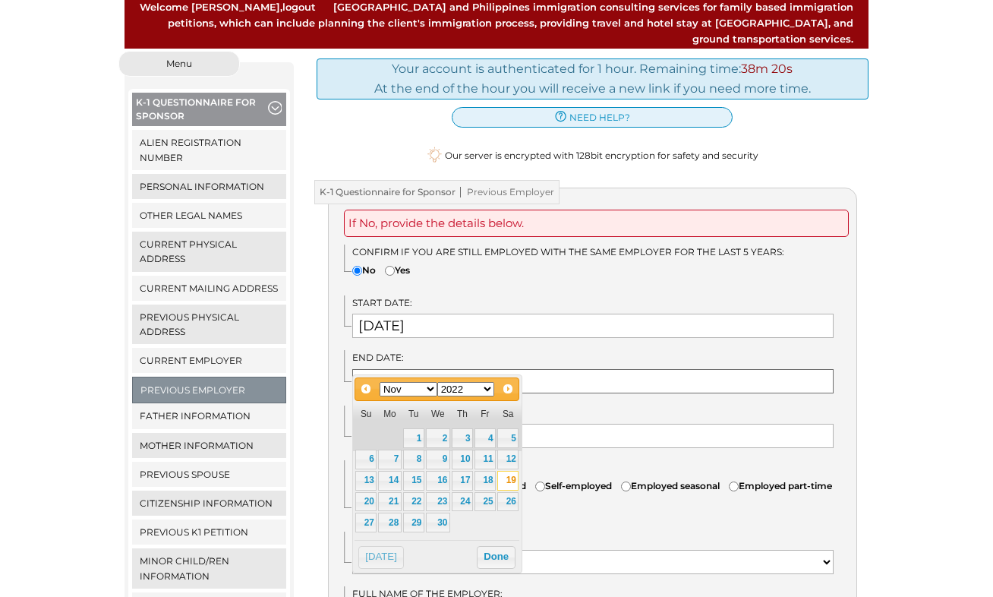
type input "11/19/2022"
click at [560, 405] on label "Occupation:" at bounding box center [593, 412] width 482 height 14
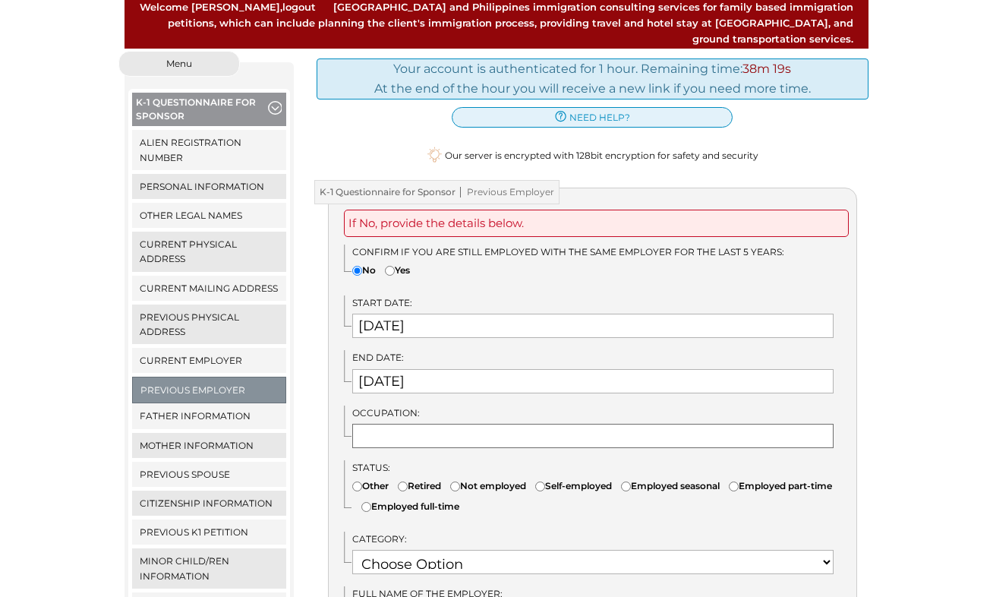
click at [445, 424] on input "text" at bounding box center [593, 436] width 482 height 24
click at [448, 424] on input "Director of maintenance" at bounding box center [593, 436] width 482 height 24
type input "Director of Maintenance"
click at [371, 502] on input"] "Employed full-time" at bounding box center [366, 507] width 10 height 10
radio input"] "true"
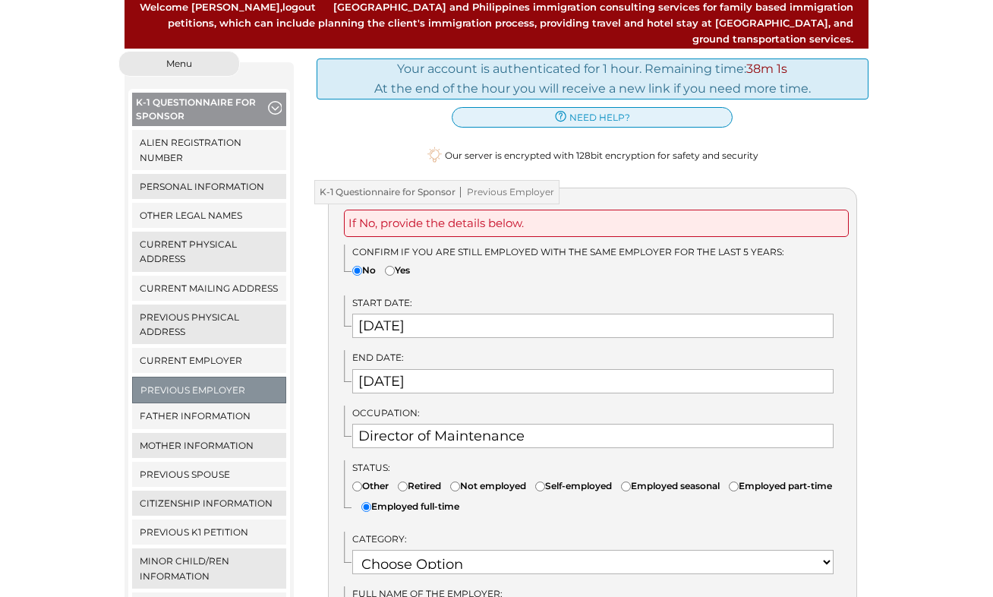
scroll to position [452, 0]
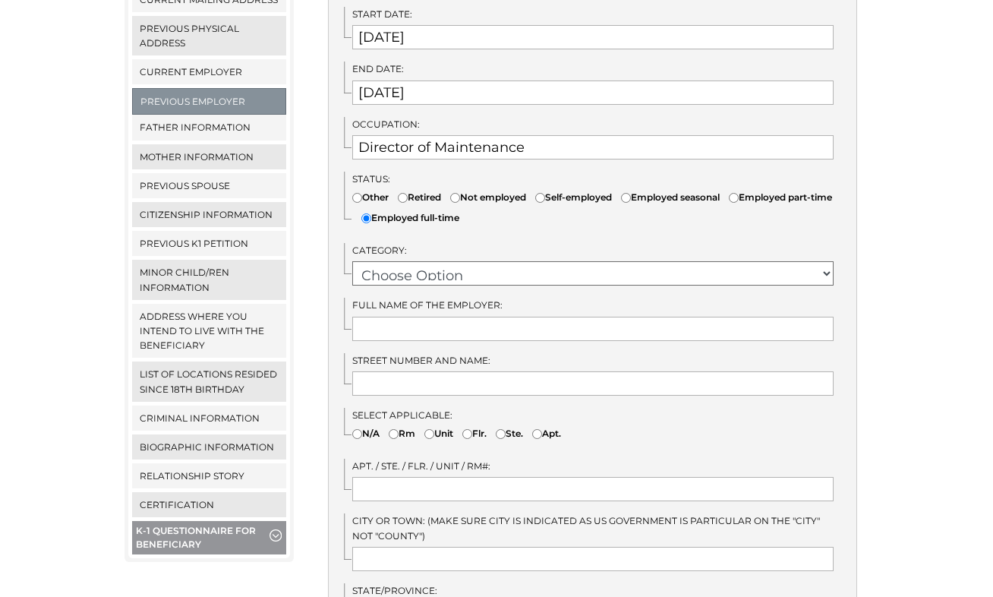
select select "22"
click at [391, 317] on input "Wolf and associates" at bounding box center [593, 329] width 482 height 24
click at [440, 317] on input "Wolfe and associates" at bounding box center [593, 329] width 482 height 24
type input "Wolfe and Associates"
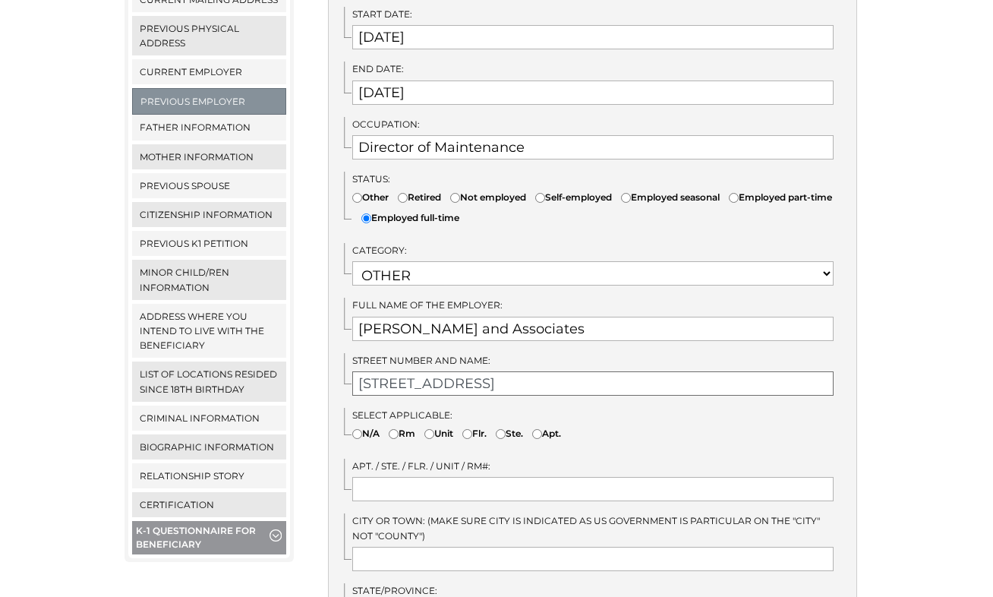
type input "173 Chapel Street"
click at [358, 429] on input"] "N/A" at bounding box center [357, 434] width 10 height 10
radio input"] "true"
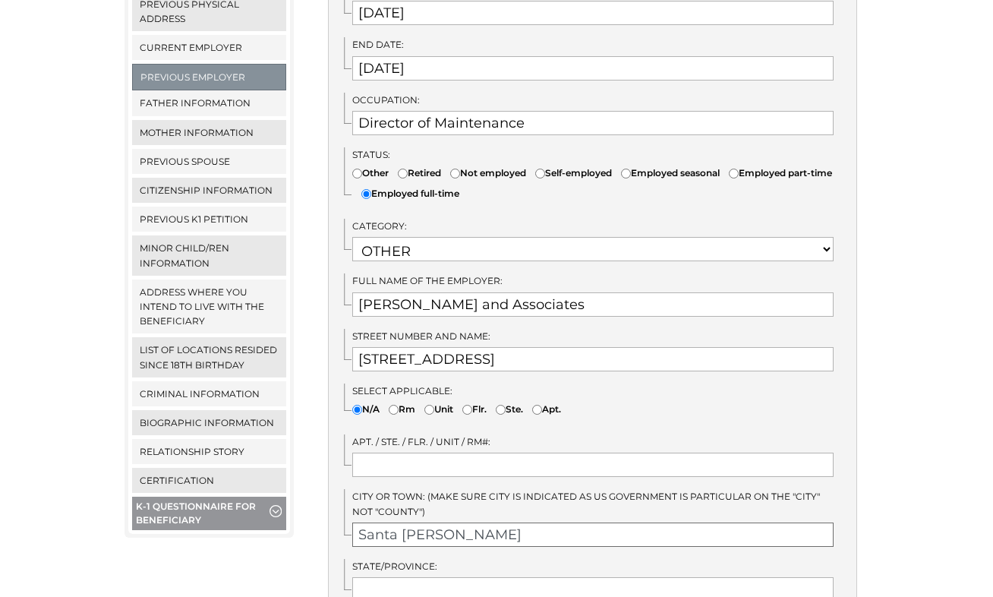
scroll to position [718, 0]
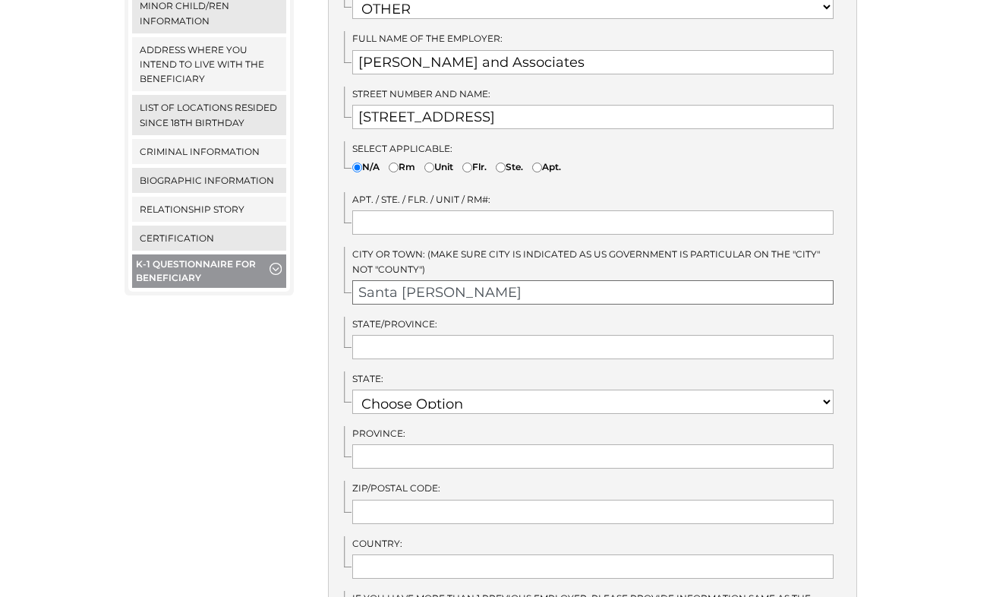
type input "Santa Barbara"
type input "Santa Barbara County"
select select "7"
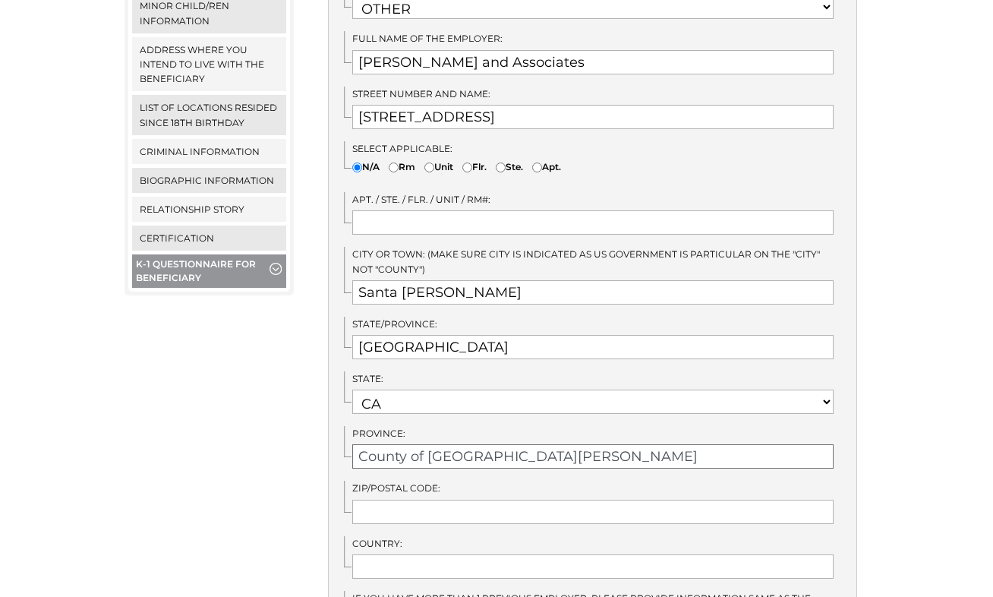
type input "County of Santa Barbara"
type input "93101"
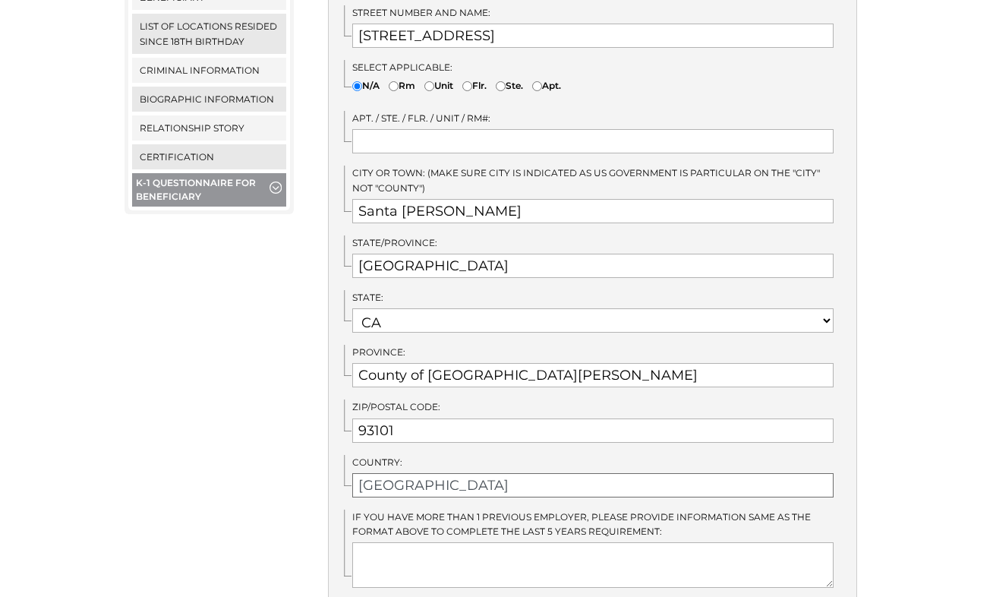
scroll to position [941, 0]
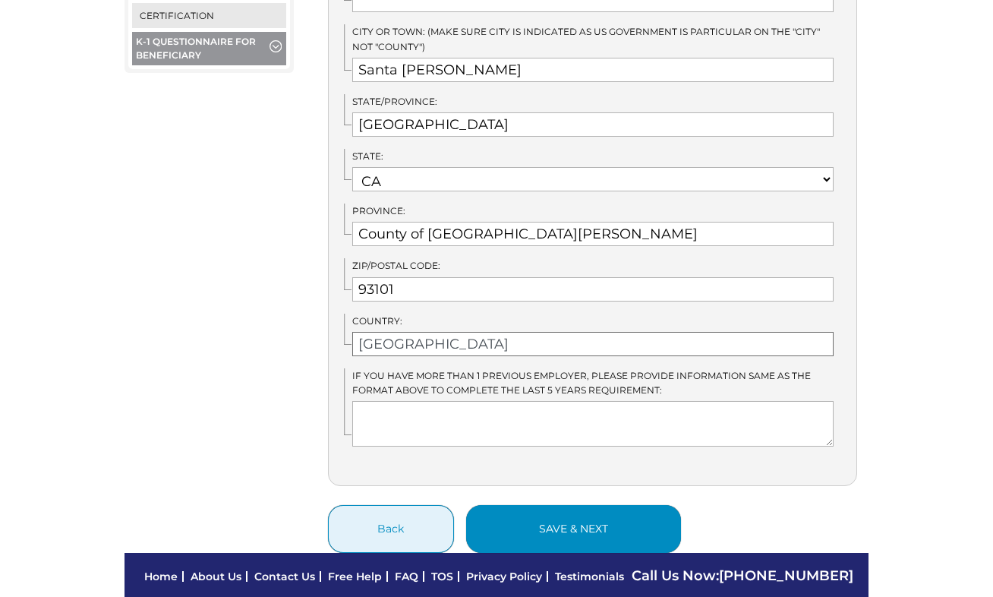
type input "USA"
click at [536, 507] on button "save & next" at bounding box center [573, 529] width 215 height 48
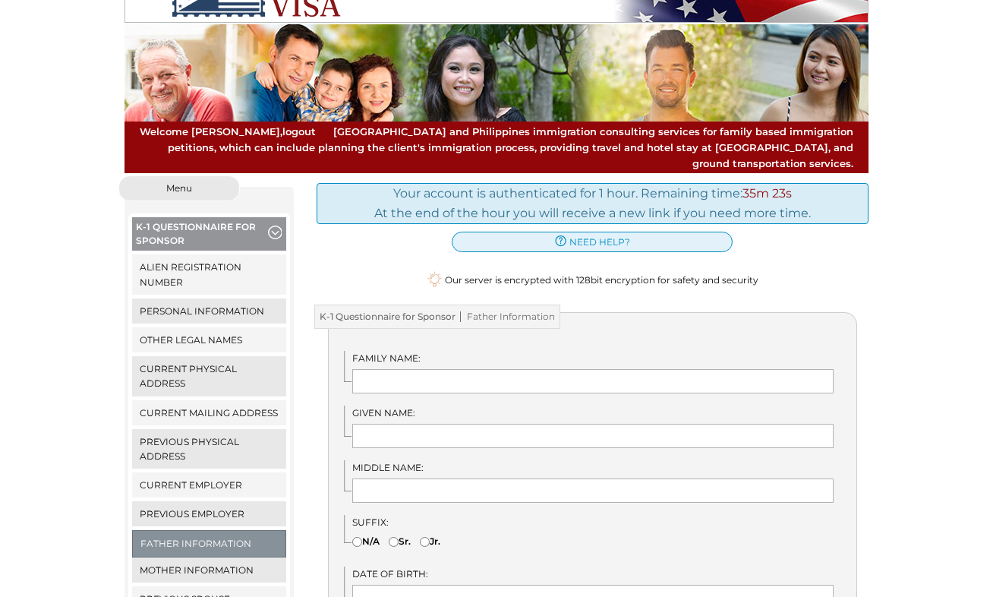
scroll to position [42, 0]
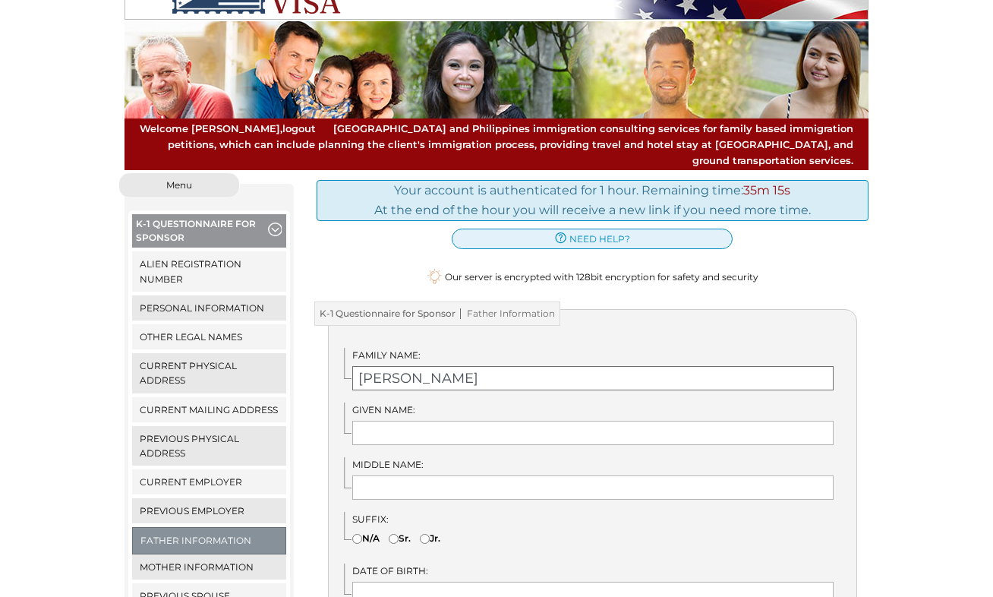
type input "[PERSON_NAME]"
type input "W"
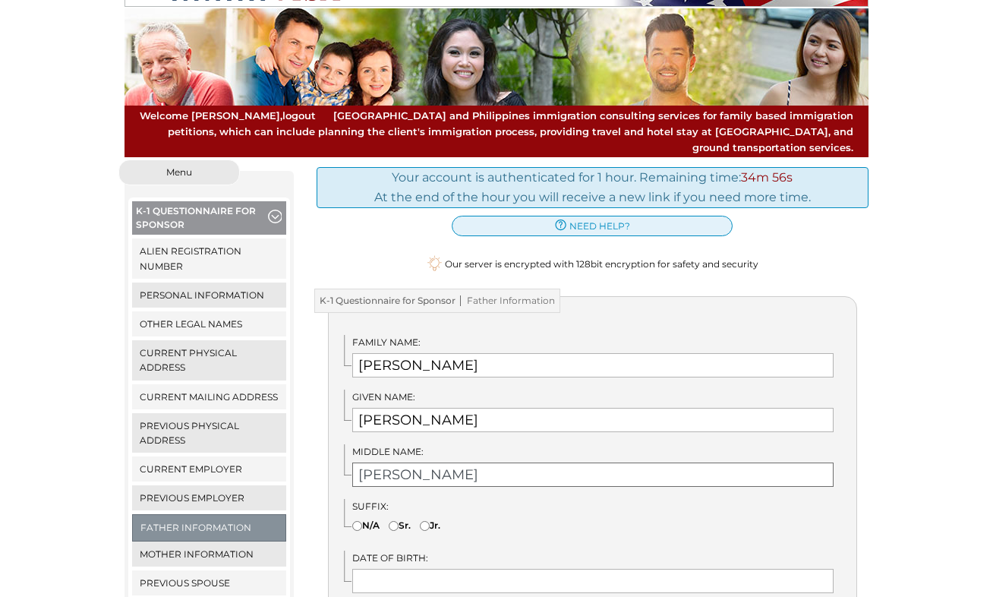
type input "[PERSON_NAME]"
click at [396, 521] on input"] "Sr." at bounding box center [394, 526] width 10 height 10
radio input"] "true"
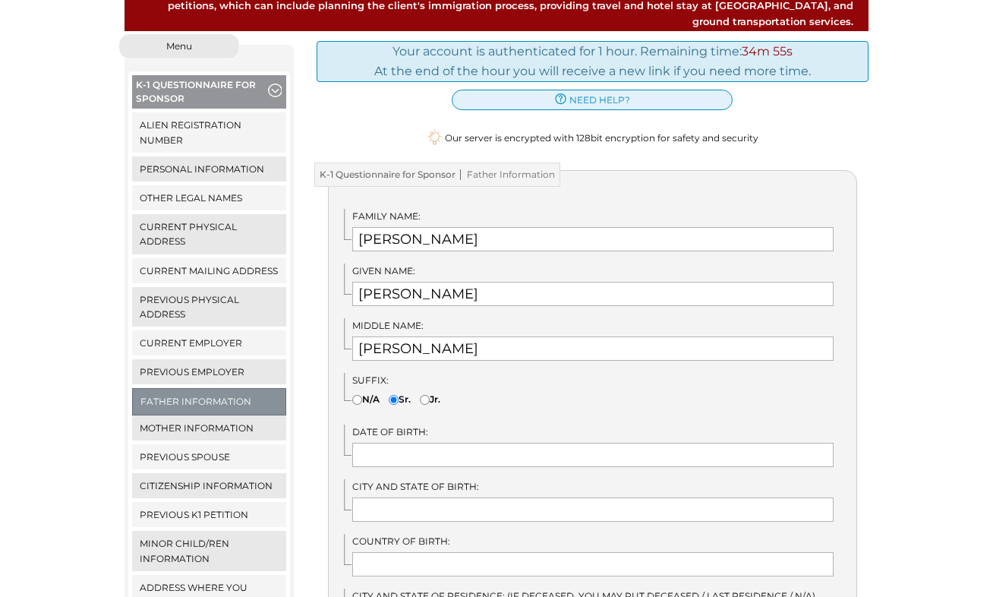
scroll to position [319, 0]
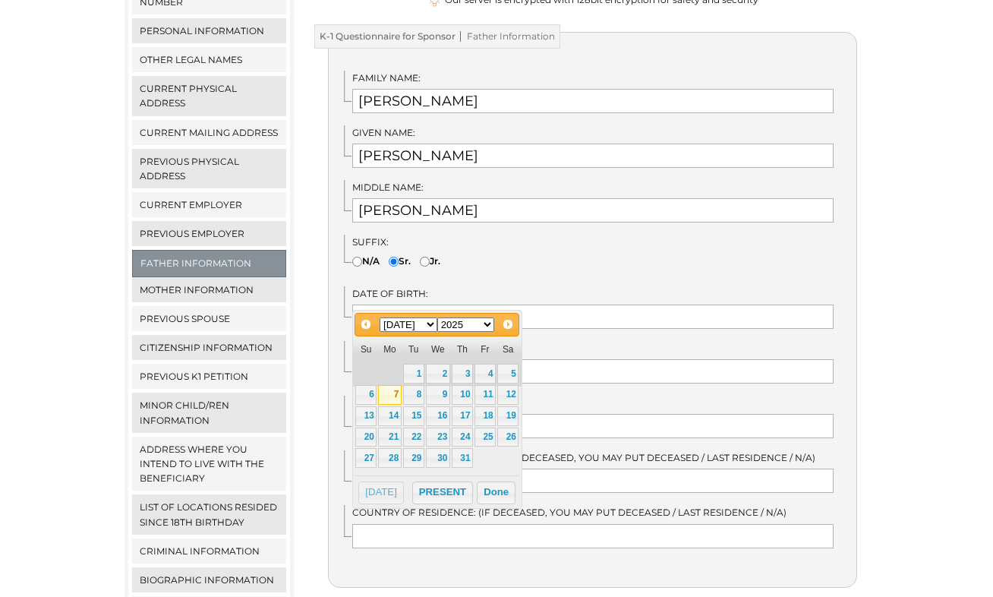
click at [394, 393] on link "7" at bounding box center [389, 395] width 23 height 20
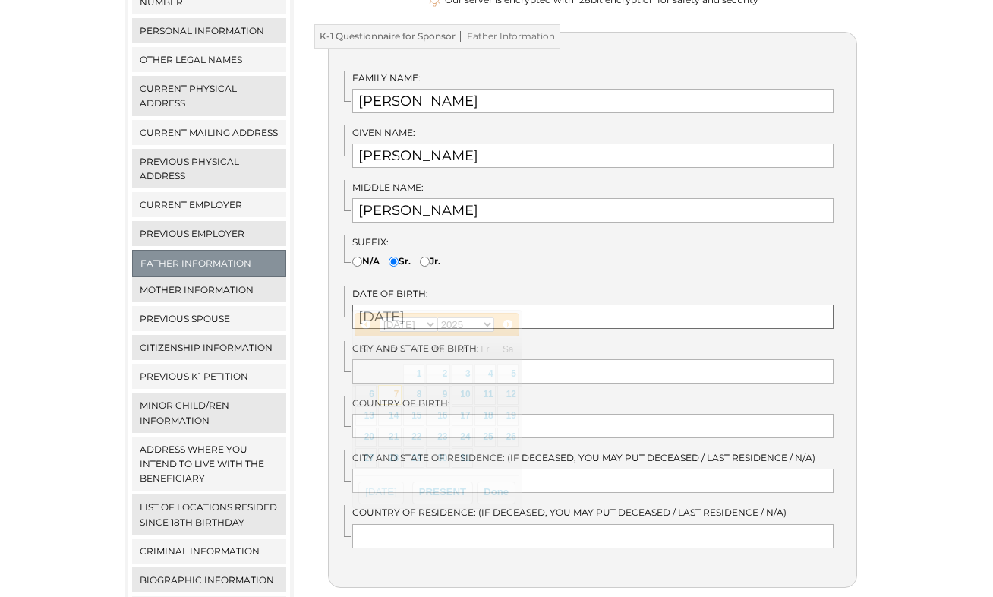
click at [437, 305] on input "[DATE]" at bounding box center [593, 317] width 482 height 24
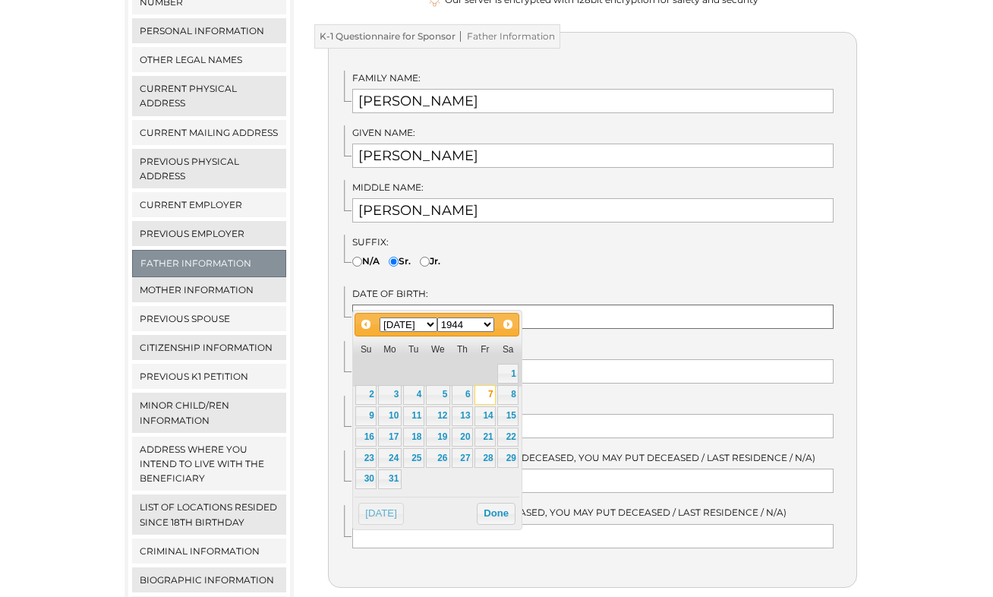
type input "[DATE]"
click at [888, 342] on div "We detected that you recently logged in a different window. Please close this w…" at bounding box center [496, 295] width 993 height 800
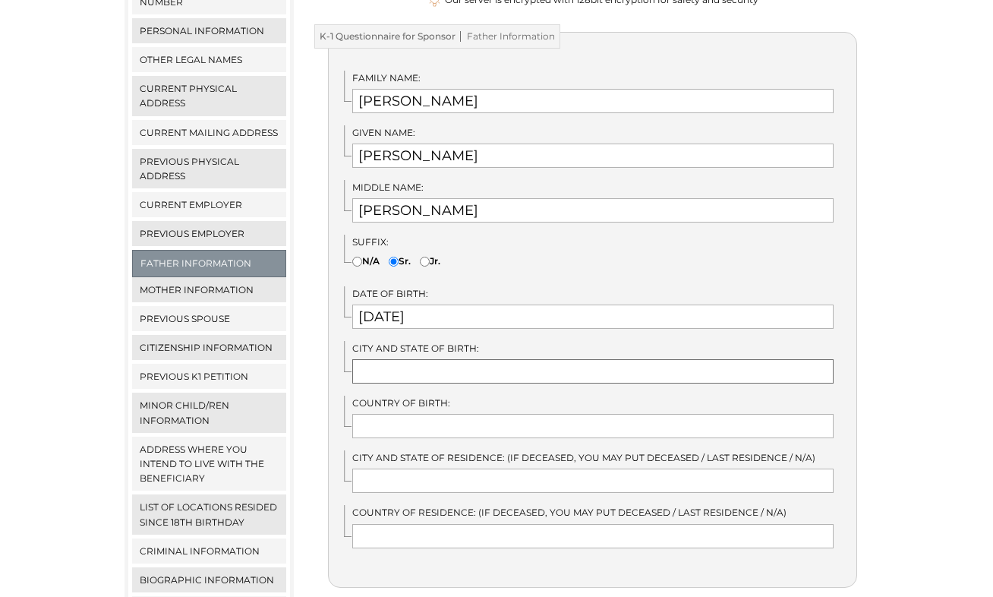
type input "P"
type input "Berlin"
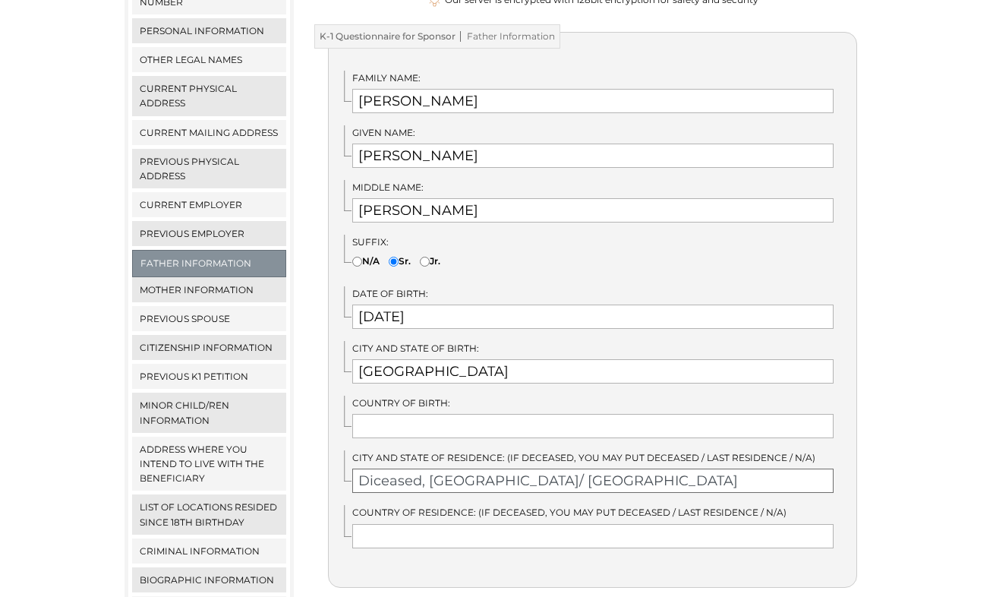
type input "Diceased, Ibiza/ Spain"
type input "D"
type input "German"
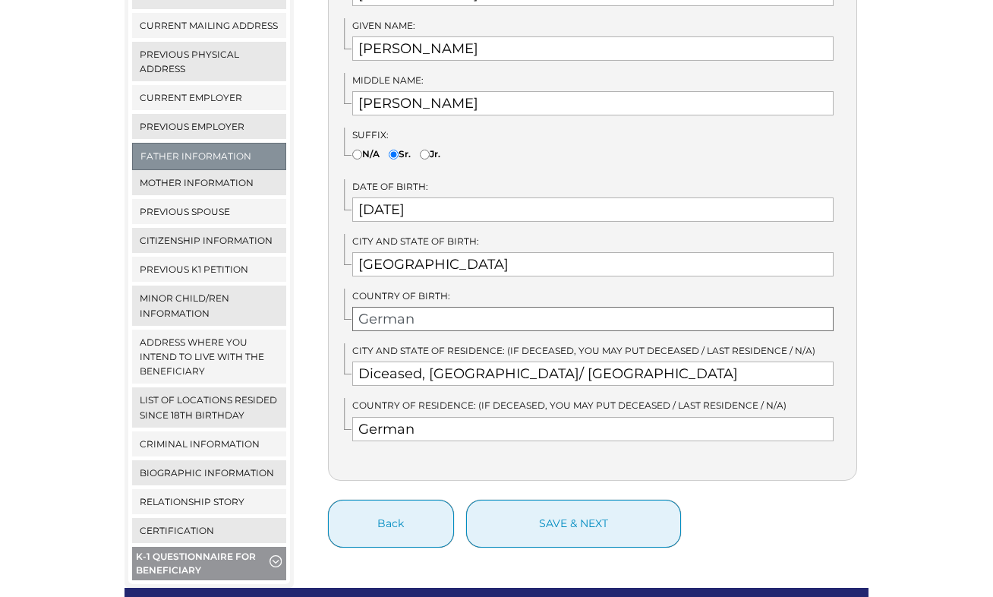
type input "German"
click at [395, 197] on input "07/07/1944" at bounding box center [593, 209] width 482 height 24
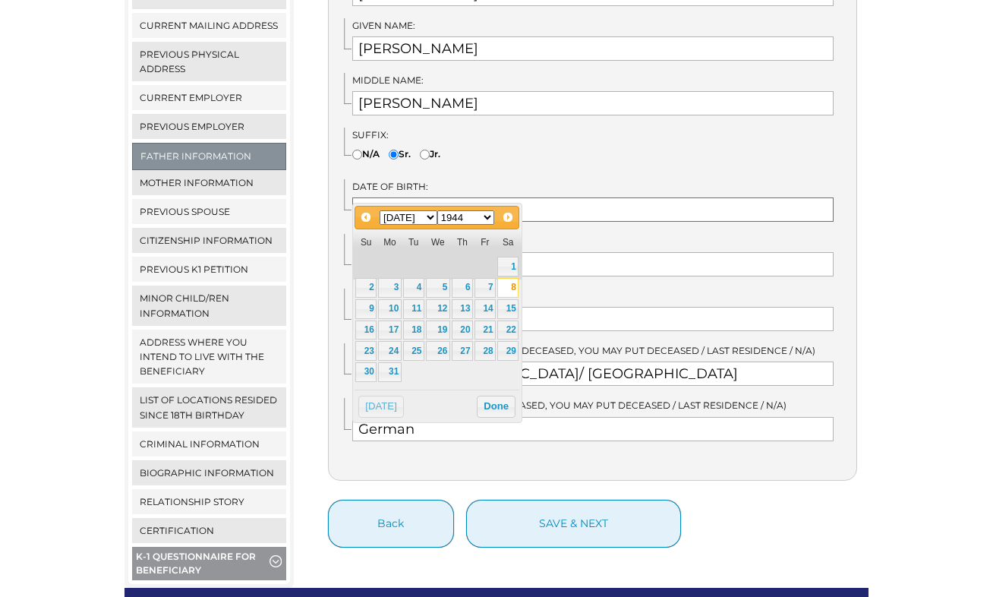
type input "07/08/1944"
click at [920, 224] on div "We detected that you recently logged in a different window. Please close this w…" at bounding box center [496, 188] width 993 height 800
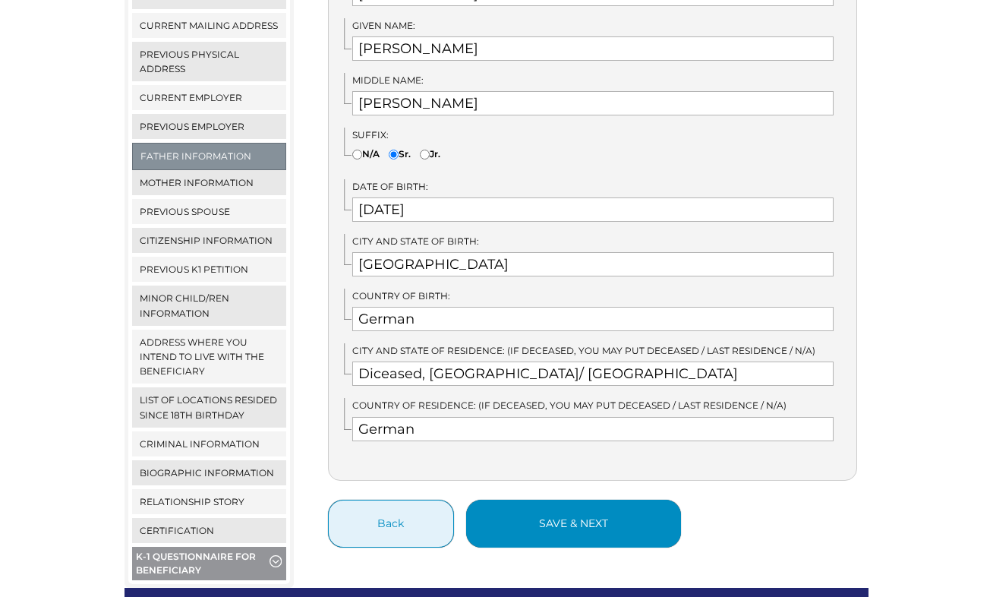
click at [560, 503] on button "save & next" at bounding box center [573, 524] width 215 height 48
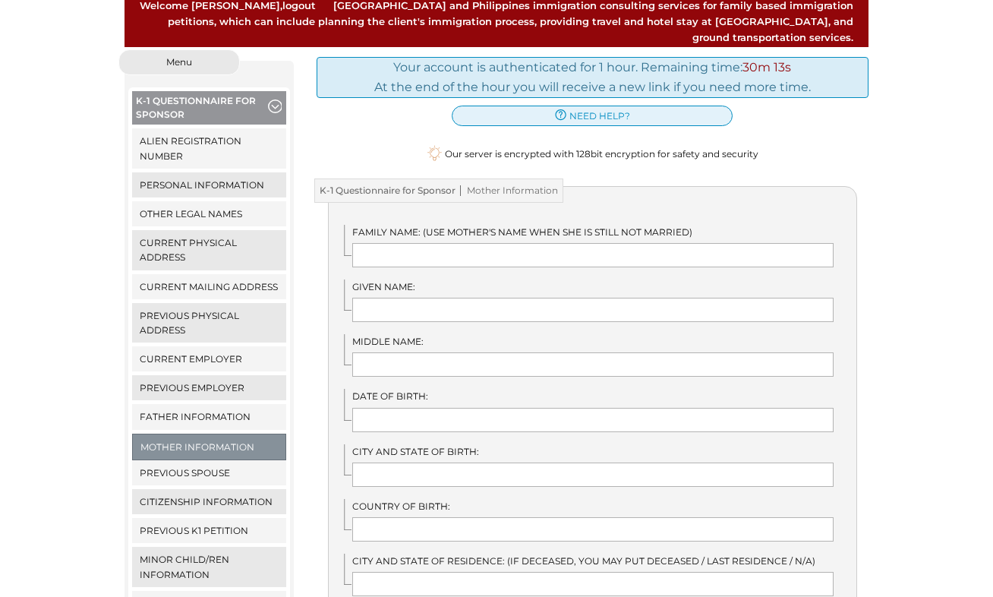
scroll to position [188, 0]
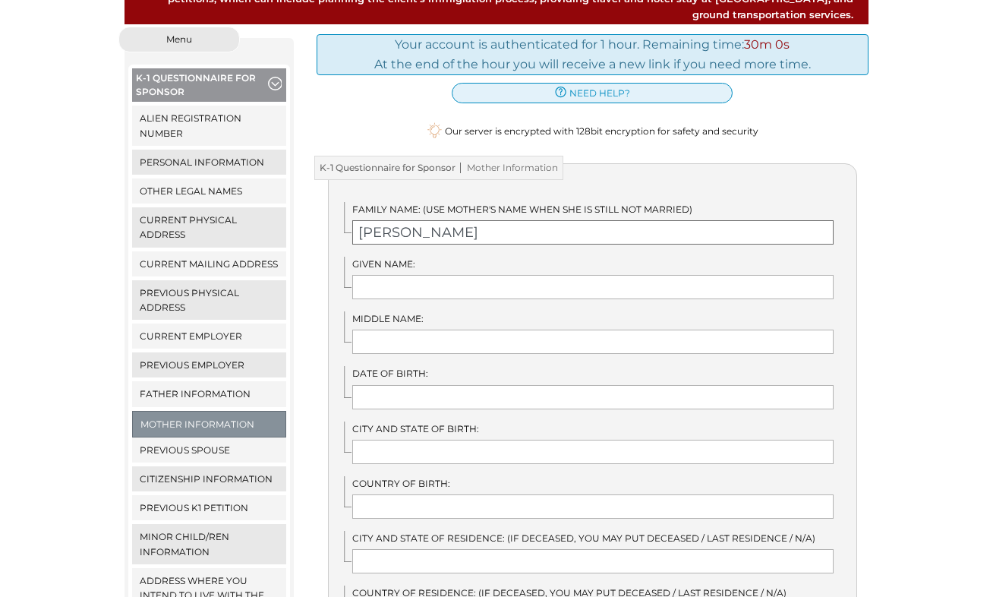
type input "[PERSON_NAME]"
type input "N/A"
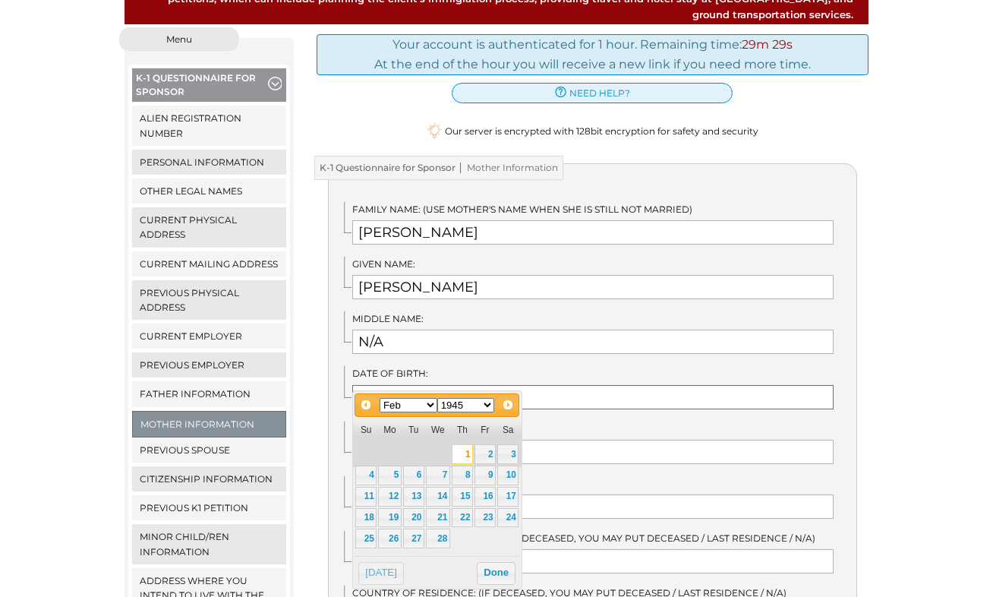
type input "[DATE]"
click at [904, 429] on div "We detected that you recently logged in a different window. Please close this w…" at bounding box center [496, 427] width 993 height 800
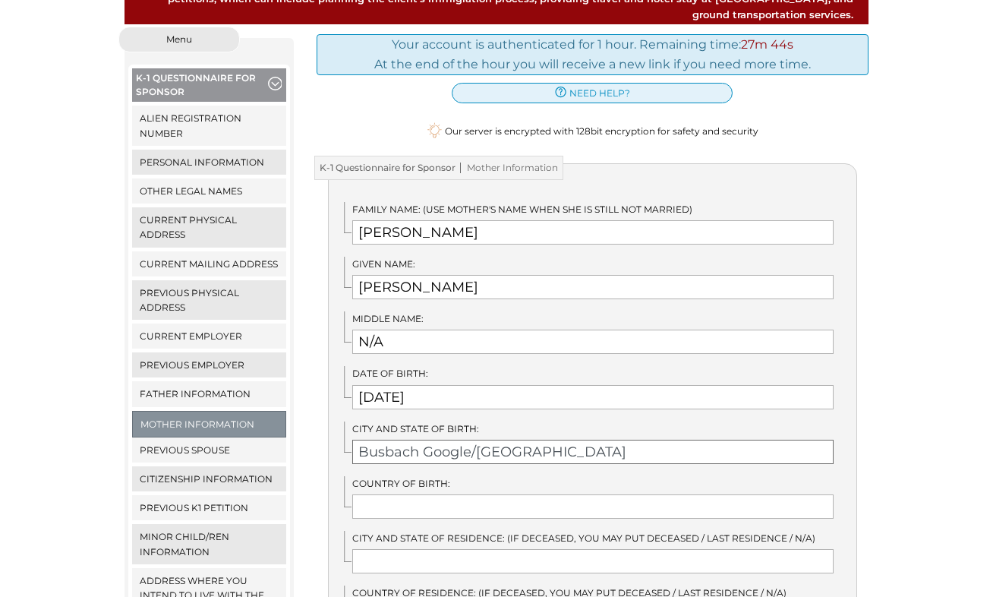
click at [544, 440] on input "Busbach Google/Germany" at bounding box center [593, 452] width 482 height 24
click at [438, 440] on input "Butzbach/hessen/Germany" at bounding box center [593, 452] width 482 height 24
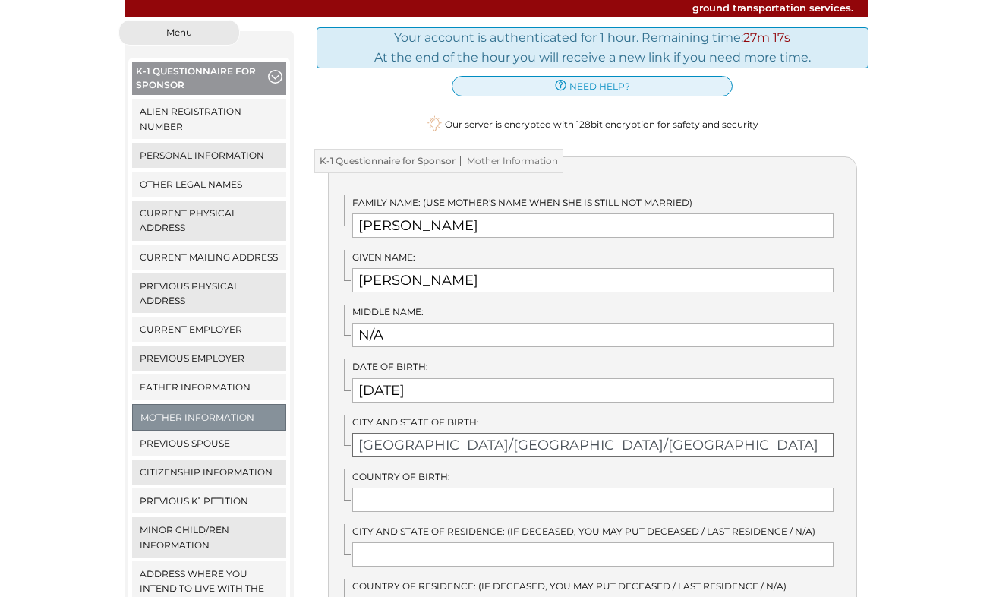
scroll to position [235, 0]
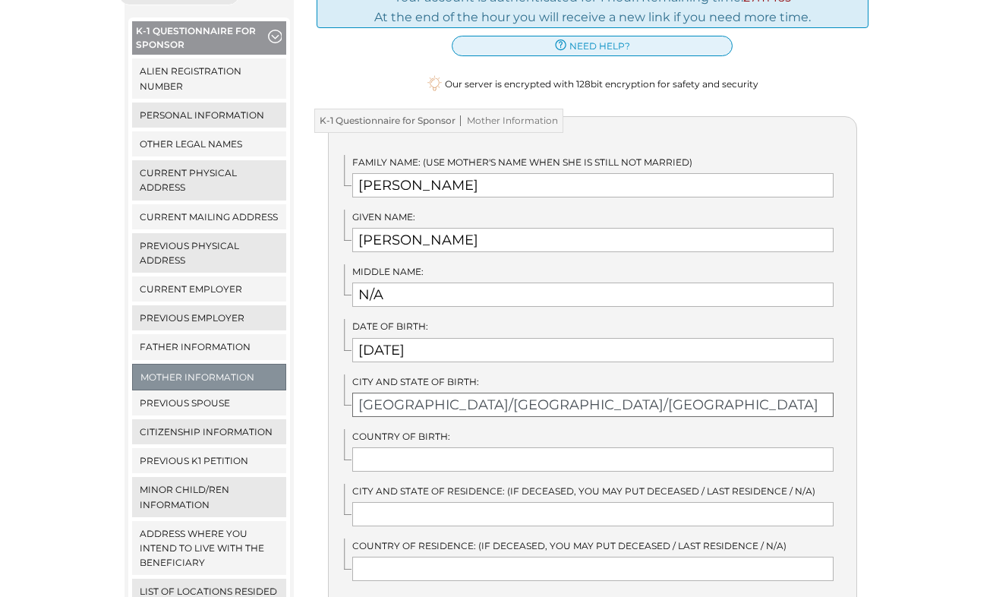
type input "Butzbach/Hessen/Germany"
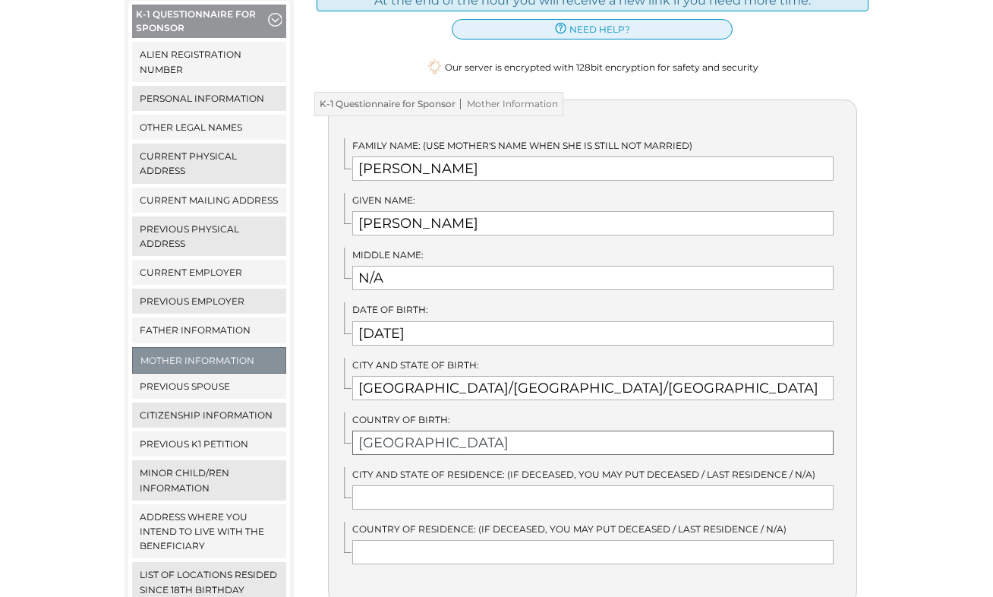
scroll to position [354, 0]
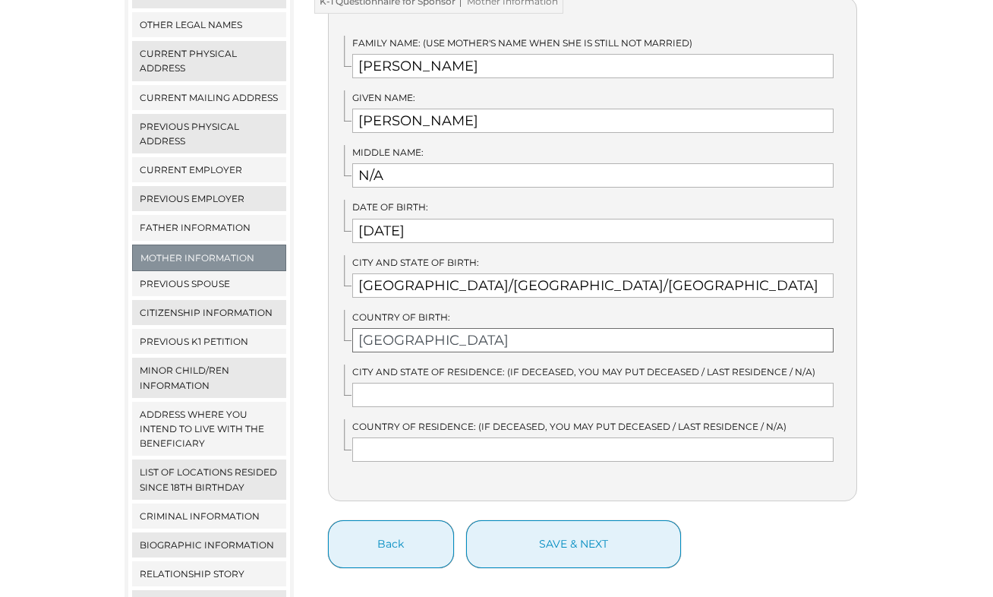
type input "Germany"
type input "Deceased/Germany"
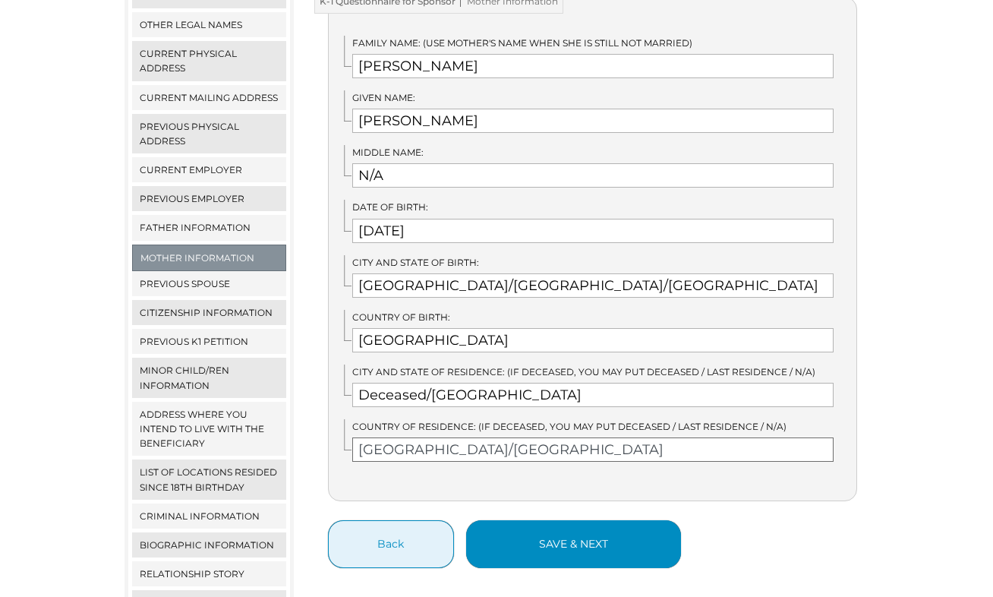
type input "Germany/Germany"
click at [529, 520] on button "save & next" at bounding box center [573, 544] width 215 height 48
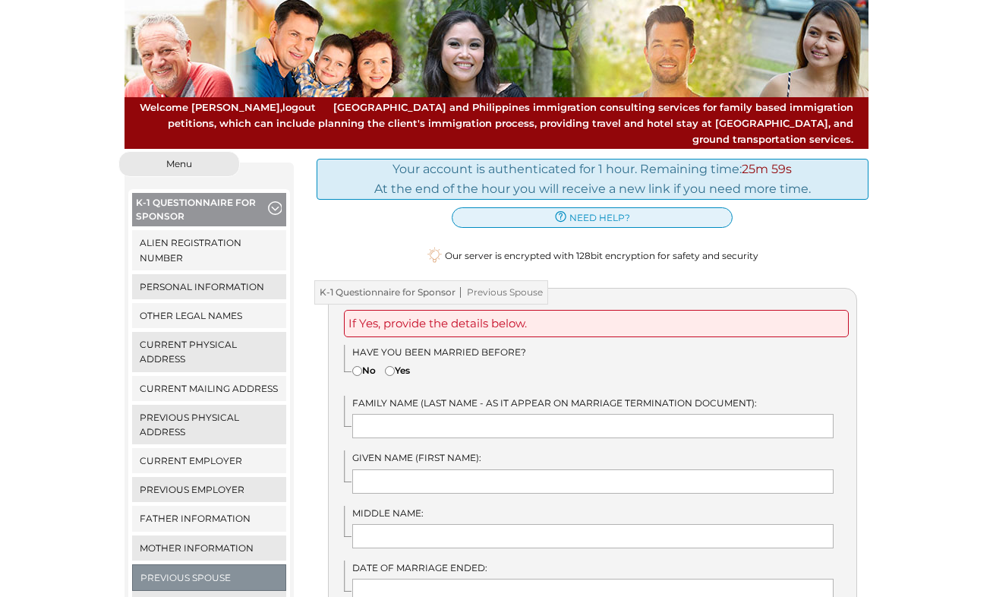
scroll to position [163, 0]
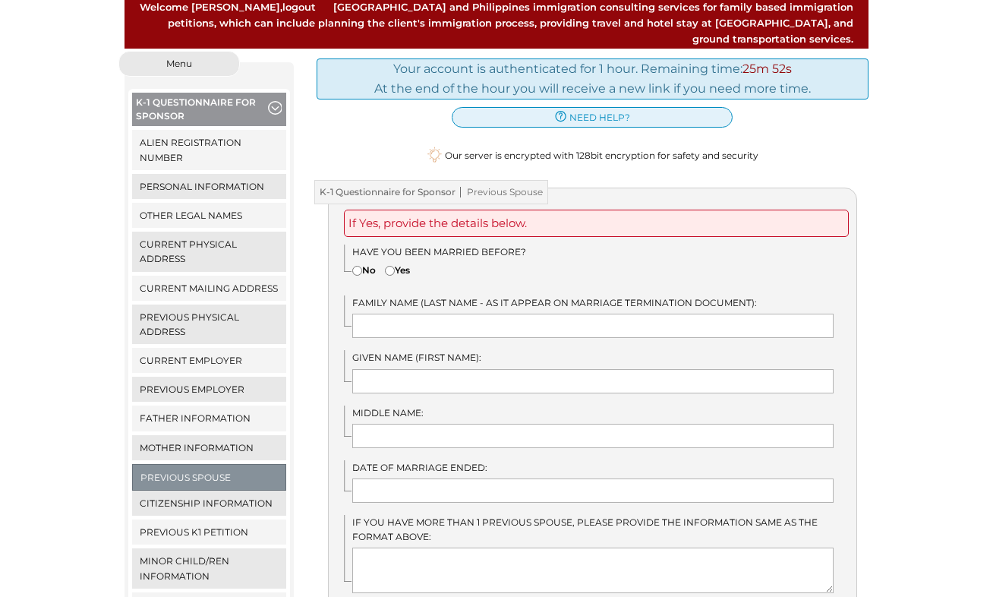
click at [393, 266] on input"] "Yes" at bounding box center [390, 271] width 10 height 10
radio input"] "true"
click at [399, 314] on input "text" at bounding box center [593, 326] width 482 height 24
type input "Hauke"
click at [431, 369] on input "text" at bounding box center [593, 381] width 482 height 24
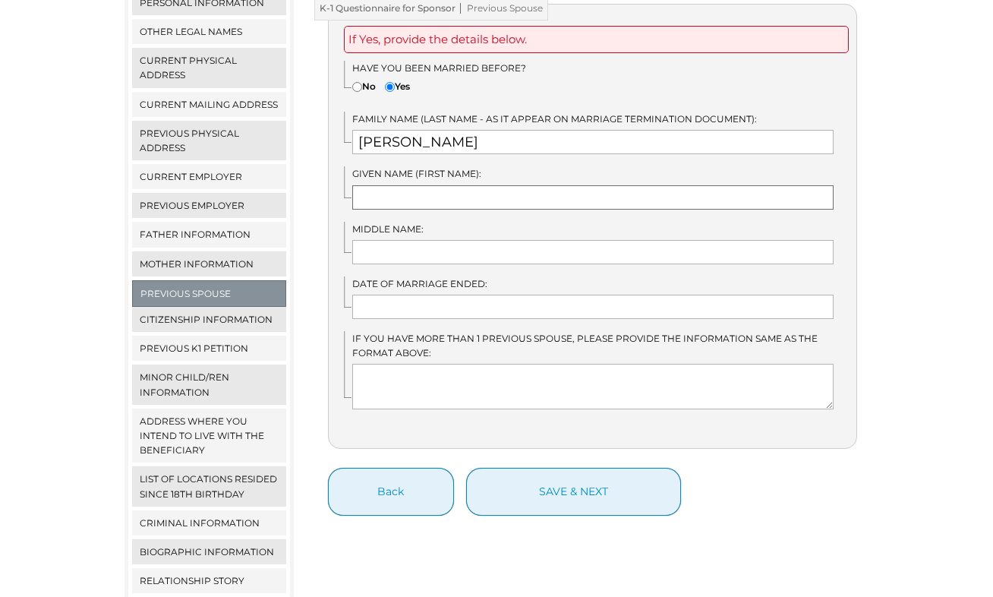
scroll to position [284, 0]
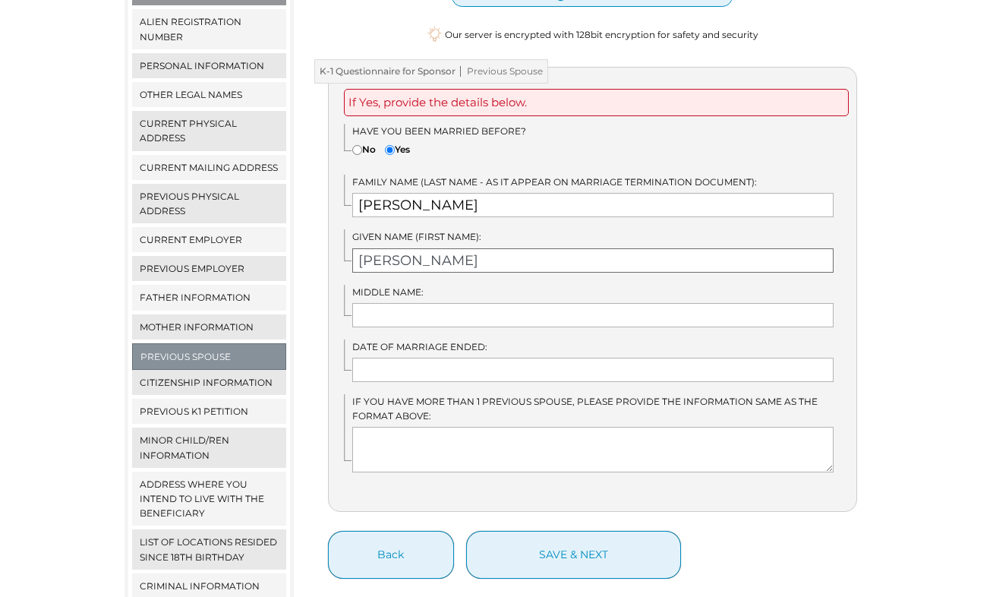
type input "Yun"
click at [384, 303] on input "text" at bounding box center [593, 315] width 482 height 24
type input "Wu"
click at [375, 358] on input "text" at bounding box center [593, 370] width 482 height 24
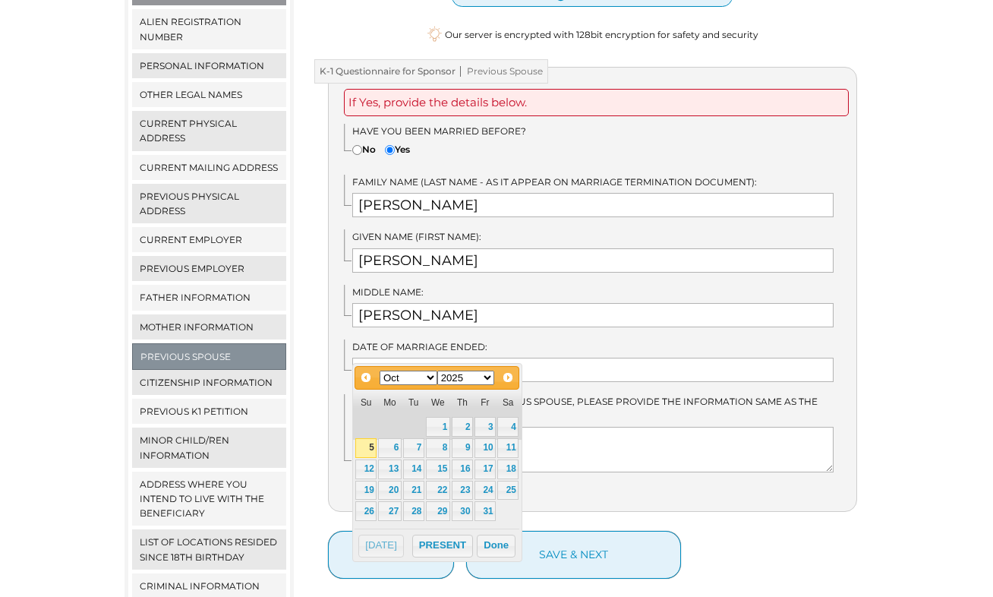
click at [876, 364] on div "Your account is authenticated for 1 hour. Remaining time: 23m 56s At the end of…" at bounding box center [593, 330] width 576 height 800
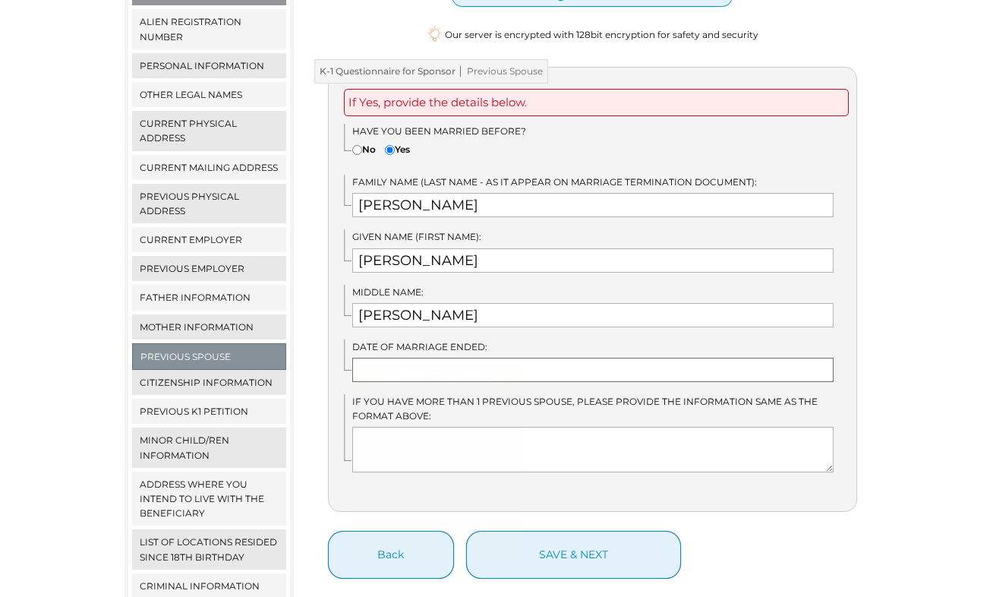
click at [397, 358] on input "text" at bounding box center [593, 370] width 482 height 24
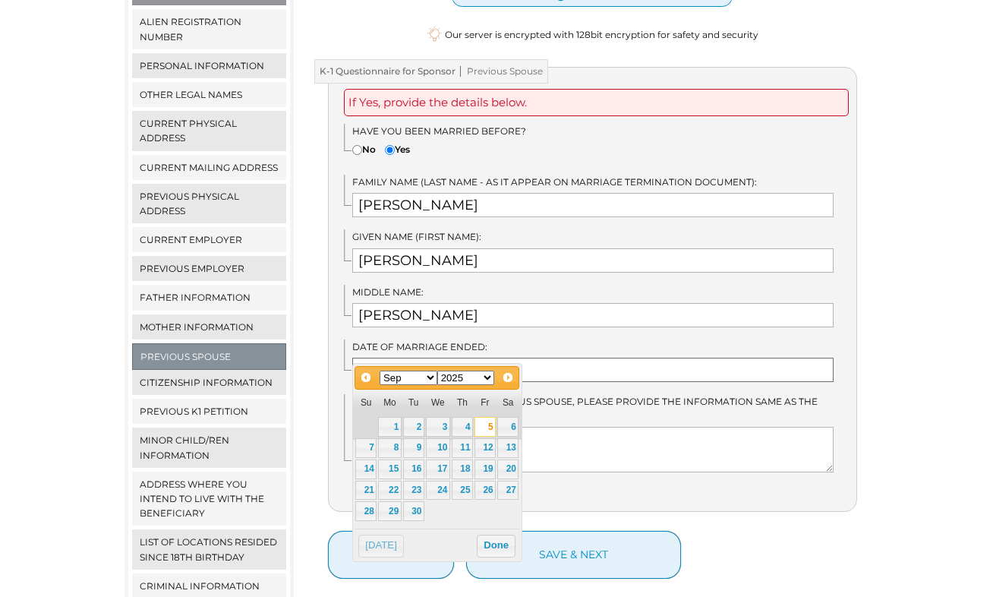
type input "09/05/2025"
click at [708, 531] on div "Back save & next" at bounding box center [593, 555] width 530 height 48
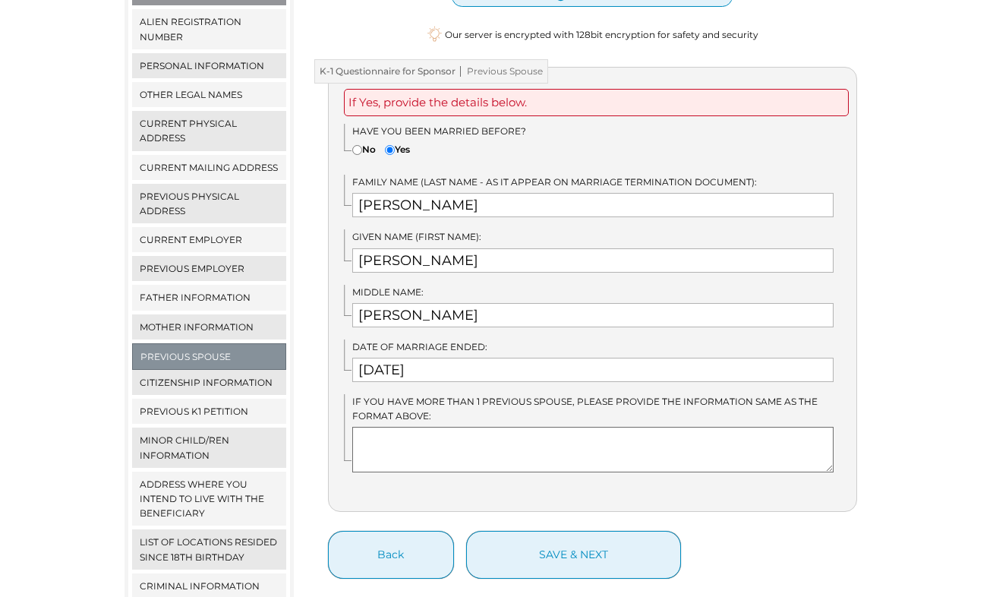
click at [367, 427] on textarea at bounding box center [593, 450] width 482 height 46
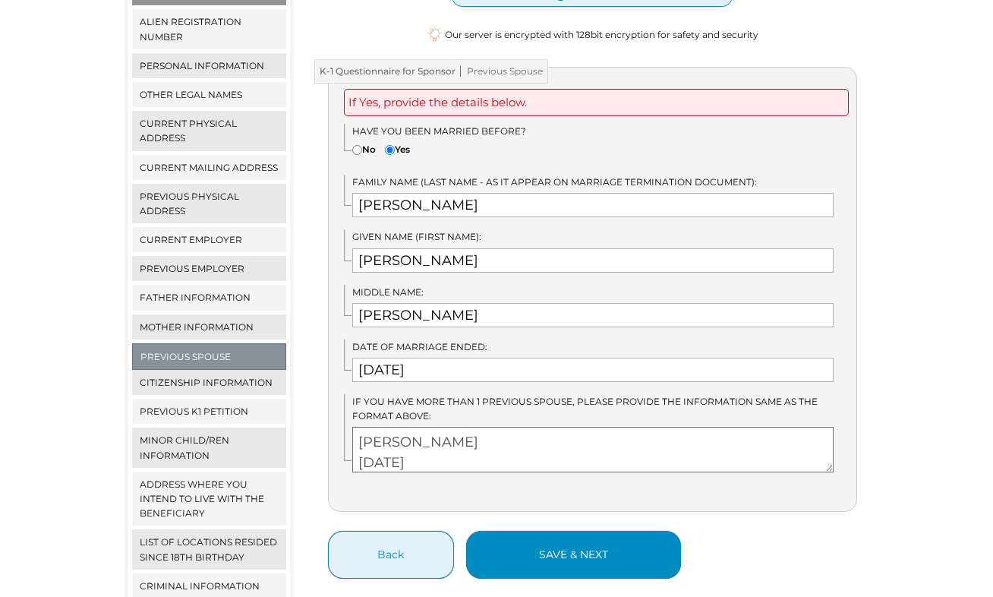
type textarea "[PERSON_NAME] [DATE]"
click at [551, 538] on button "save & next" at bounding box center [573, 555] width 215 height 48
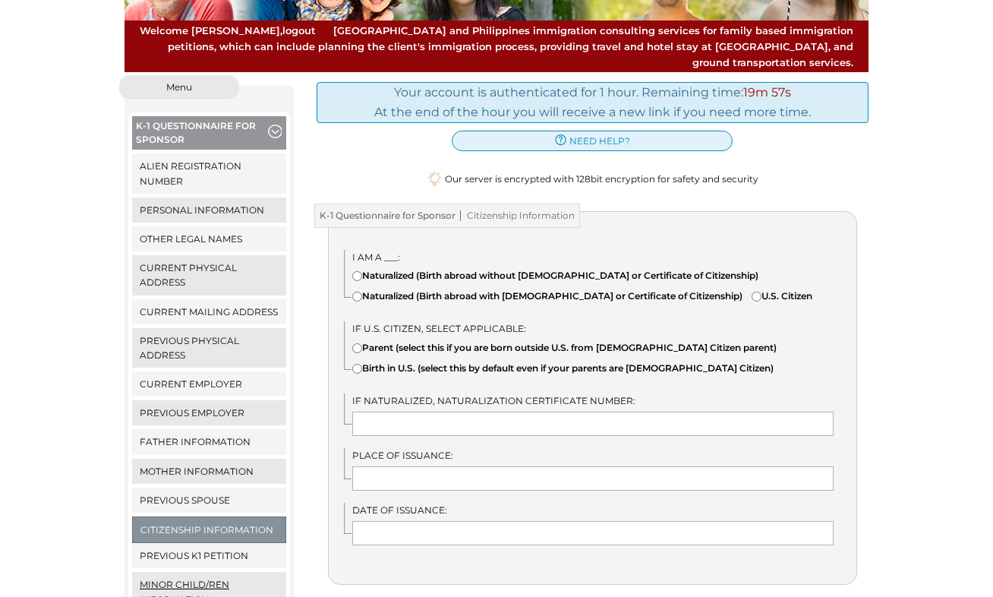
scroll to position [213, 0]
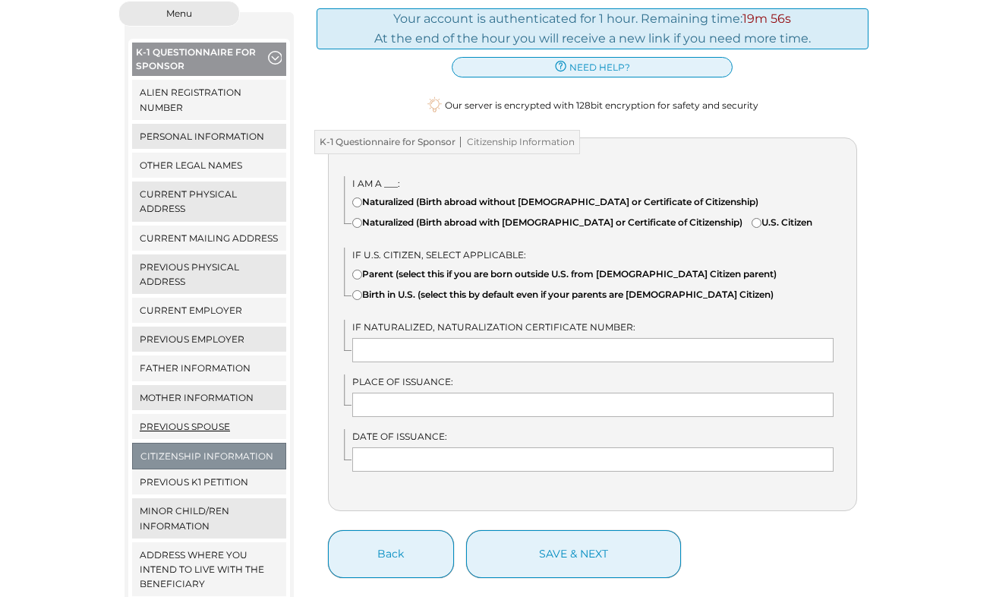
click at [229, 414] on link "Previous Spouse" at bounding box center [209, 426] width 154 height 25
click at [209, 414] on link "Previous Spouse" at bounding box center [209, 426] width 154 height 25
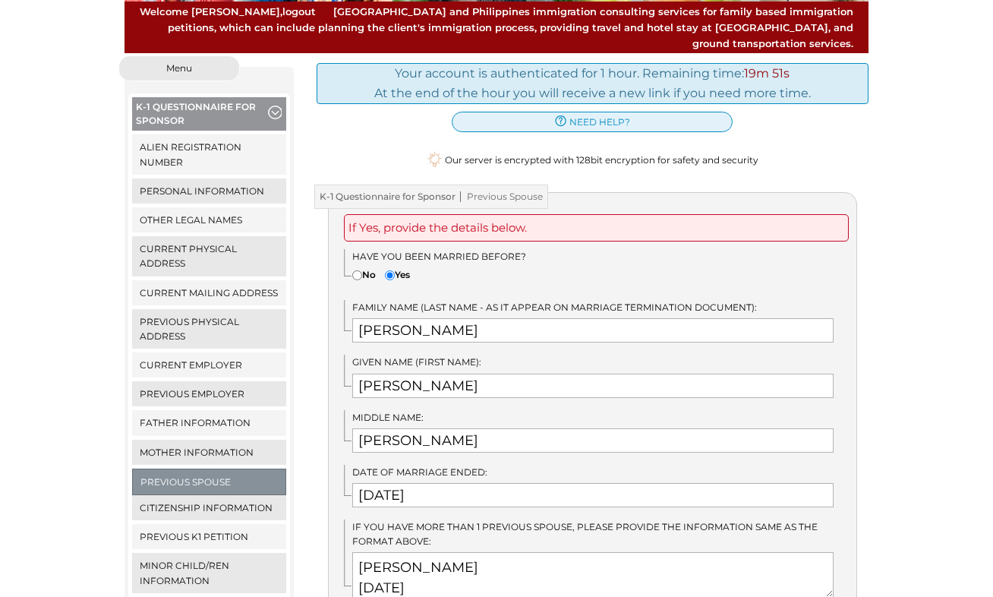
scroll to position [178, 0]
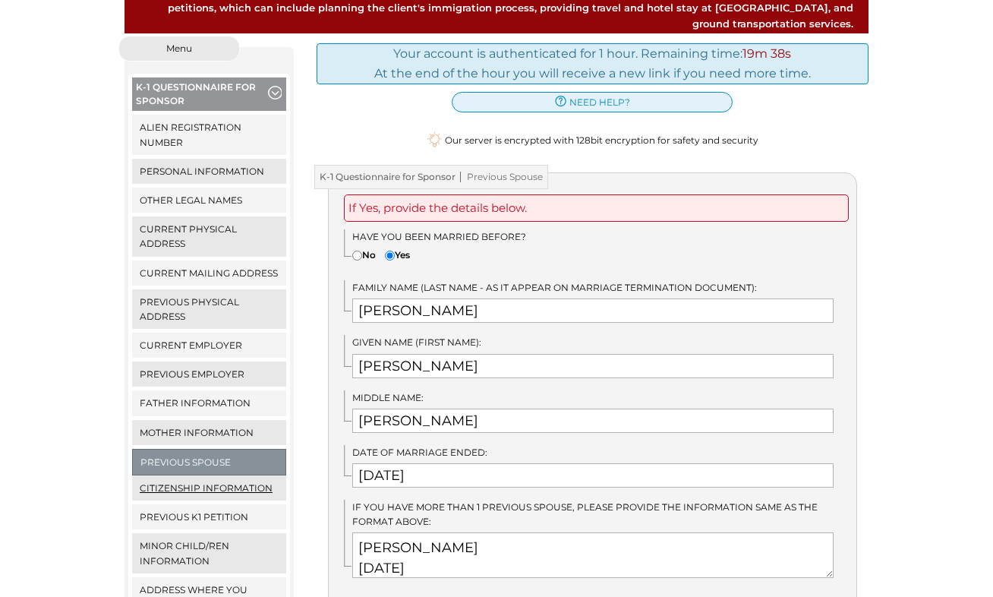
click at [185, 475] on link "Citizenship Information" at bounding box center [209, 487] width 154 height 25
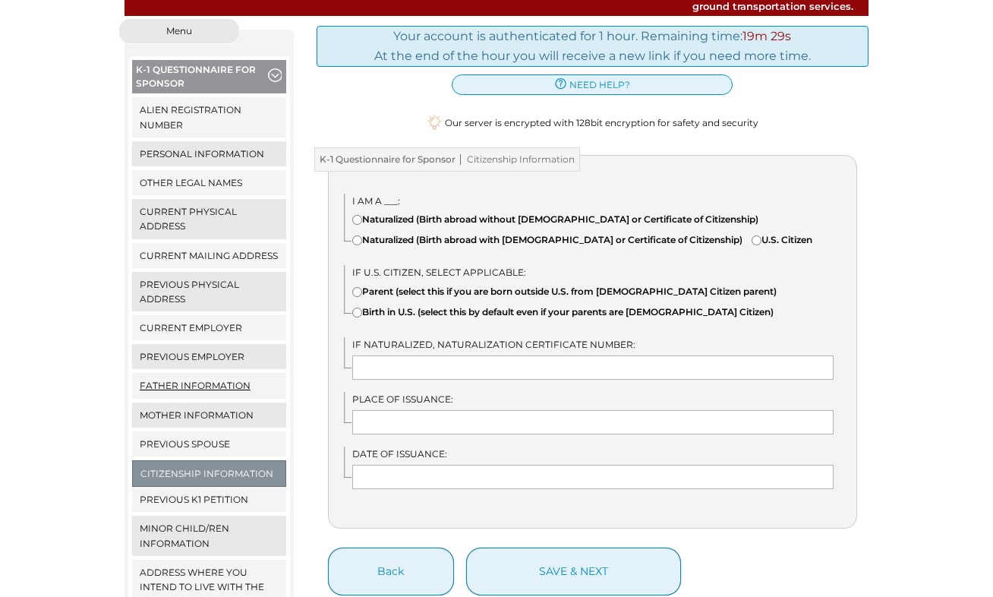
scroll to position [293, 0]
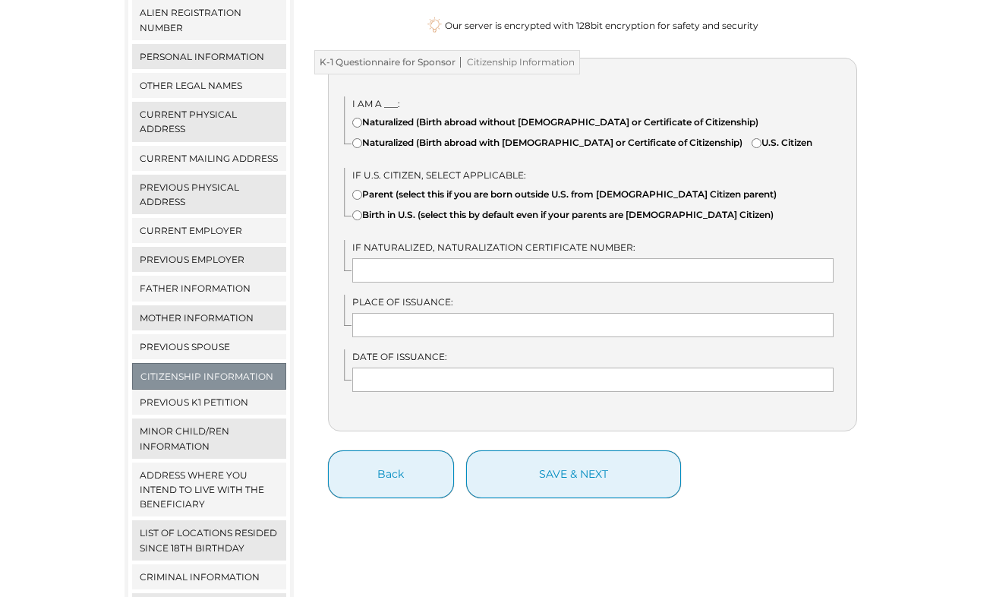
click at [356, 138] on input"] "Naturalized (Birth abroad with Certificate of Naturalization or Certificate of …" at bounding box center [357, 143] width 10 height 10
radio input"] "true"
click at [387, 270] on input "text" at bounding box center [593, 270] width 482 height 24
type input "30247819"
click at [420, 328] on input "text" at bounding box center [593, 325] width 482 height 24
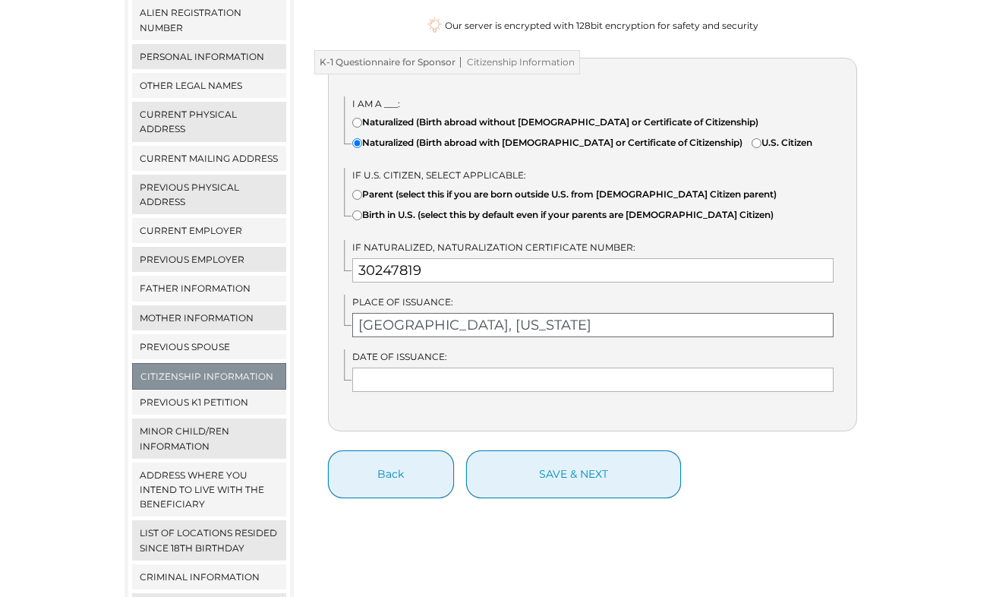
type input "Los Angeles, California"
click at [367, 385] on input "text" at bounding box center [593, 380] width 482 height 24
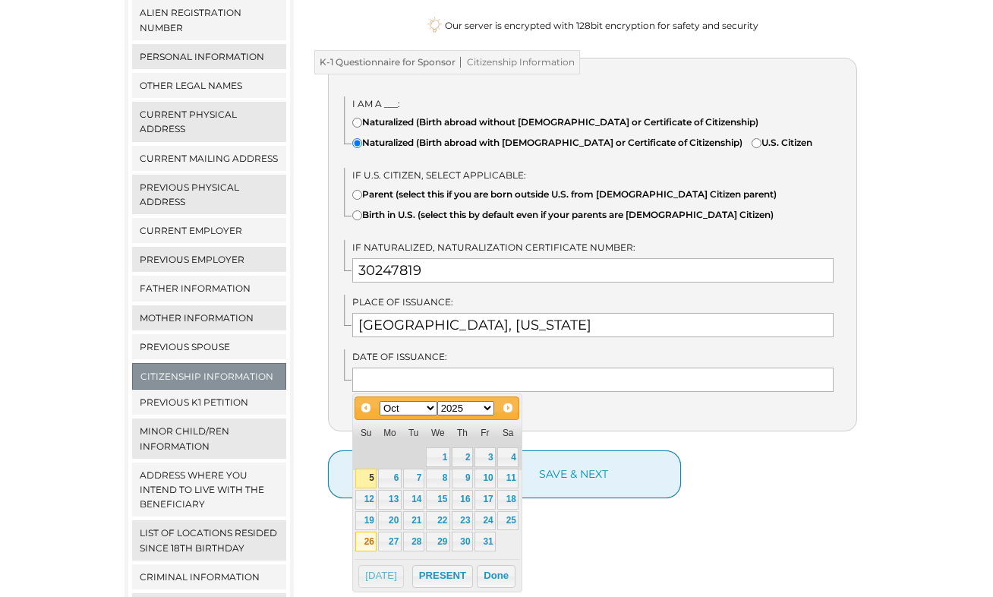
click at [364, 541] on link "26" at bounding box center [365, 542] width 21 height 20
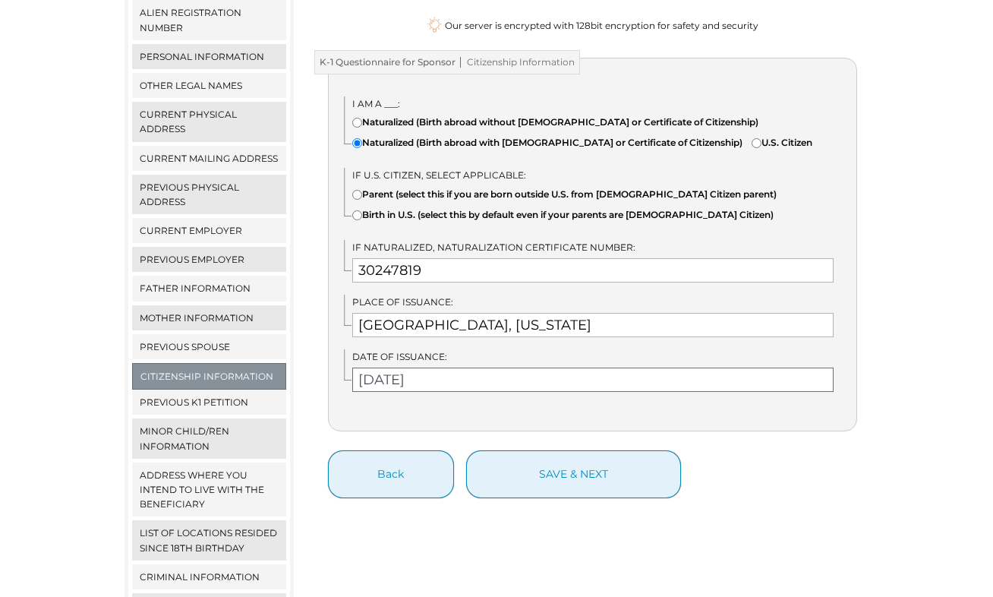
click at [377, 382] on input "10/26/2025" at bounding box center [593, 380] width 482 height 24
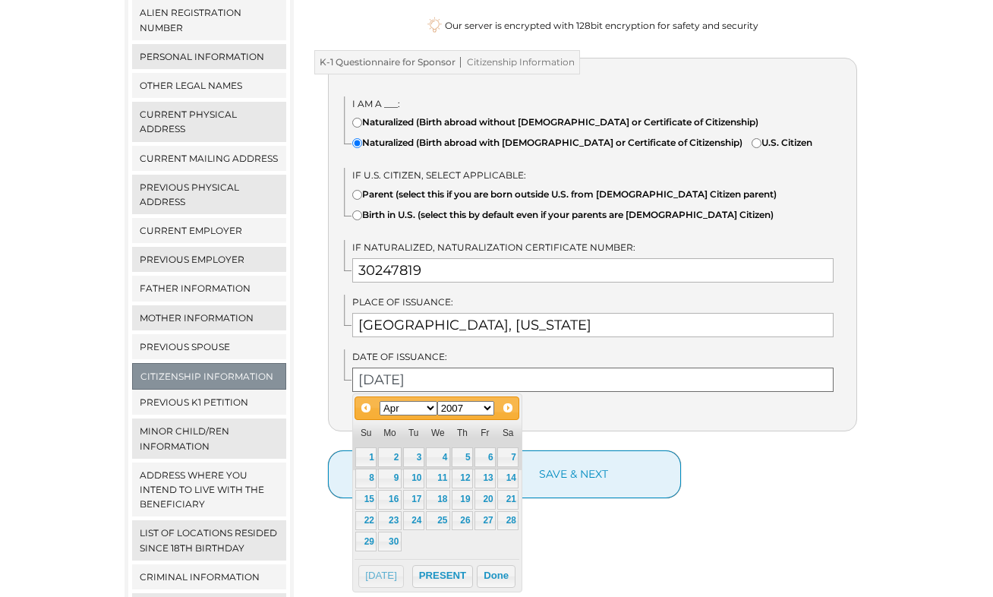
click at [443, 380] on input "10/26/2025" at bounding box center [593, 380] width 482 height 24
type input "10/26/2007"
click at [718, 474] on div "Back save & next" at bounding box center [593, 474] width 530 height 48
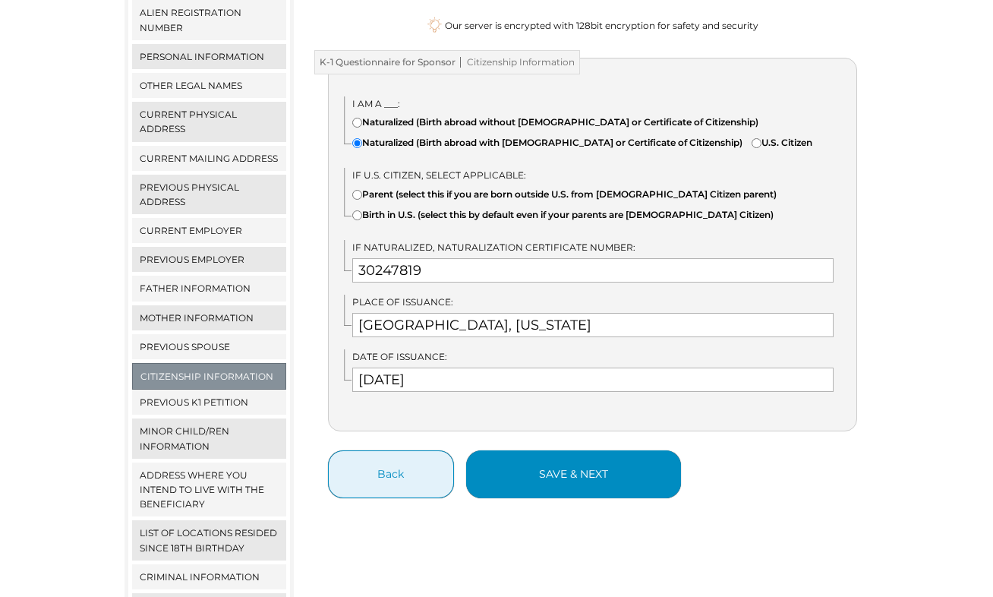
click at [532, 478] on button "save & next" at bounding box center [573, 474] width 215 height 48
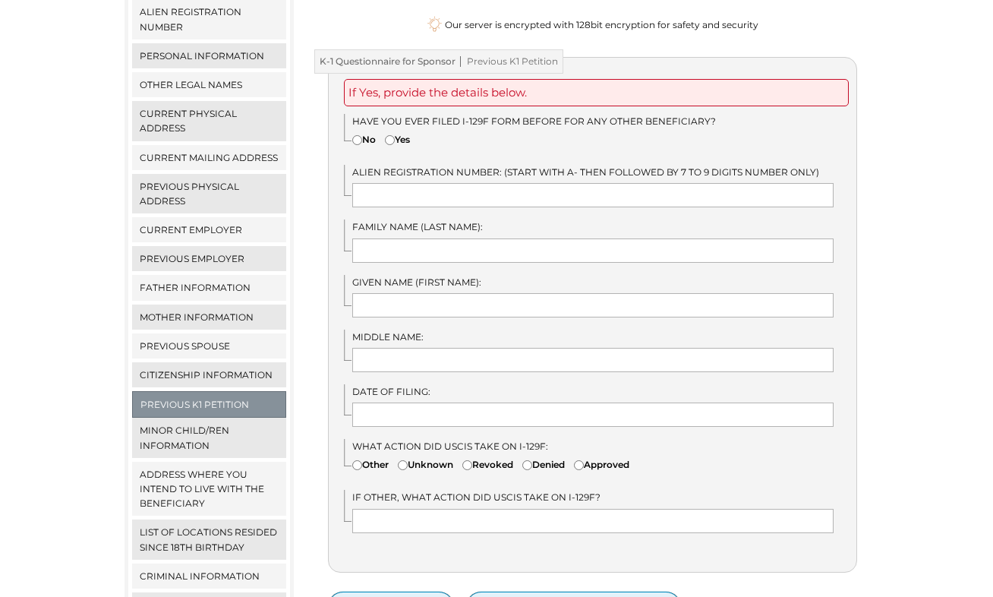
scroll to position [226, 0]
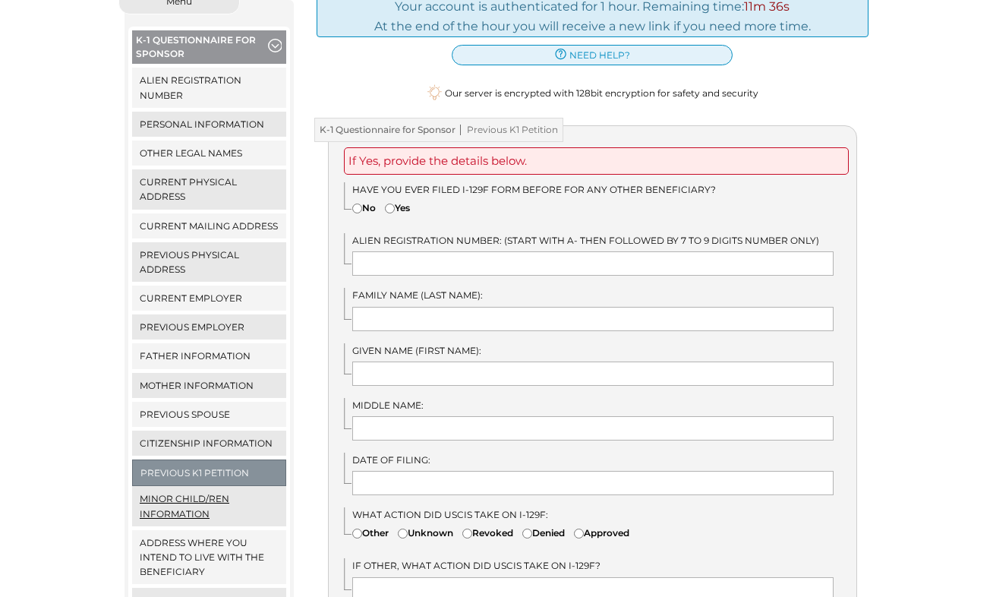
click at [201, 490] on link "Minor Child/ren Information" at bounding box center [209, 505] width 154 height 39
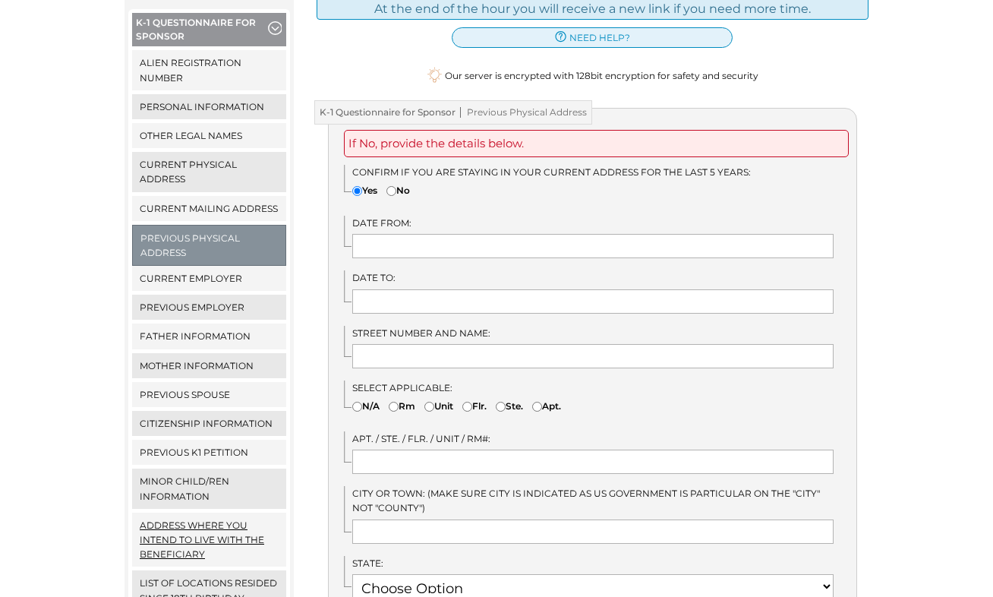
scroll to position [354, 0]
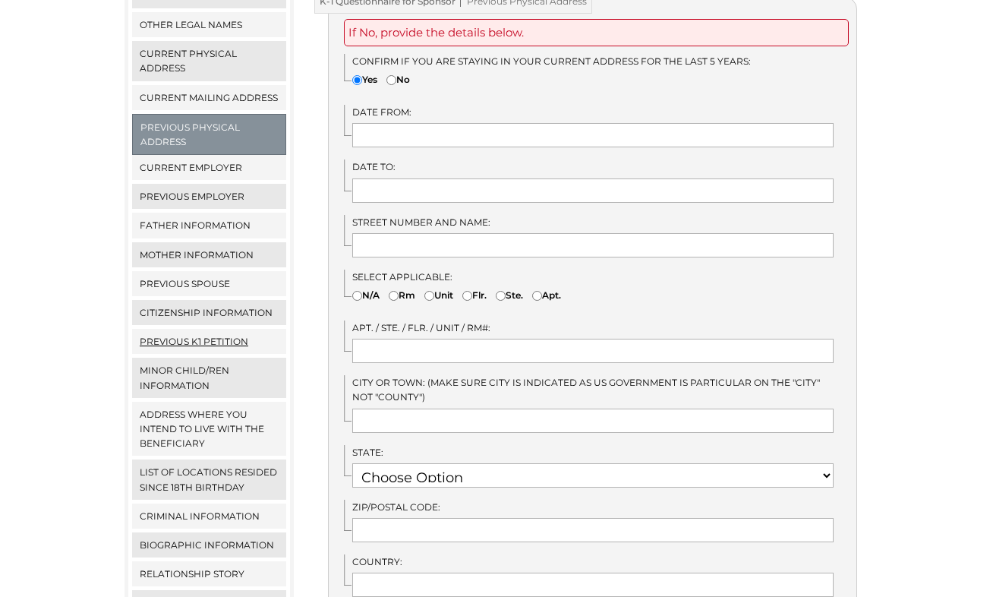
click at [192, 329] on link "Previous K1 Petition" at bounding box center [209, 341] width 154 height 25
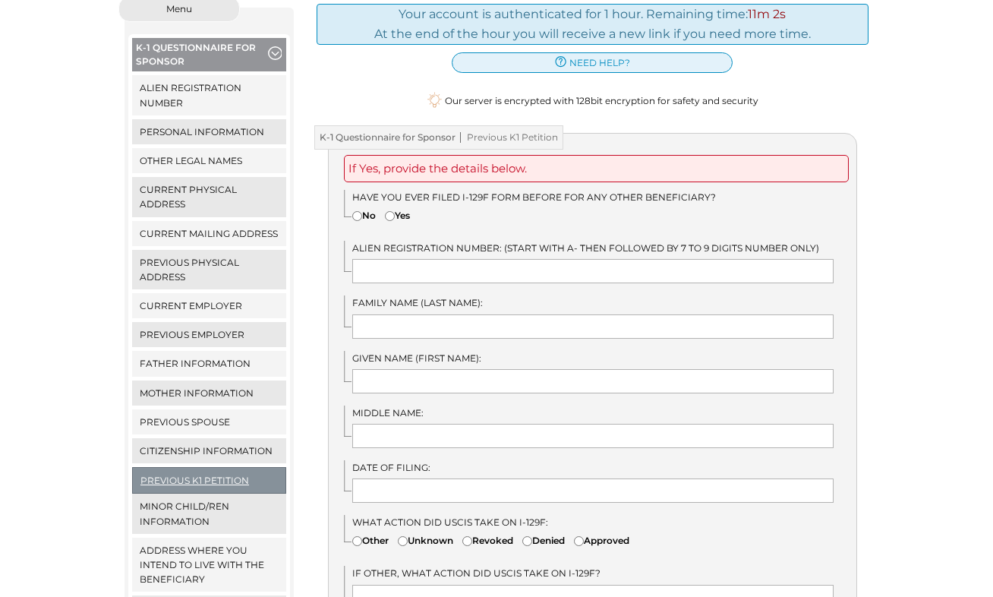
scroll to position [221, 0]
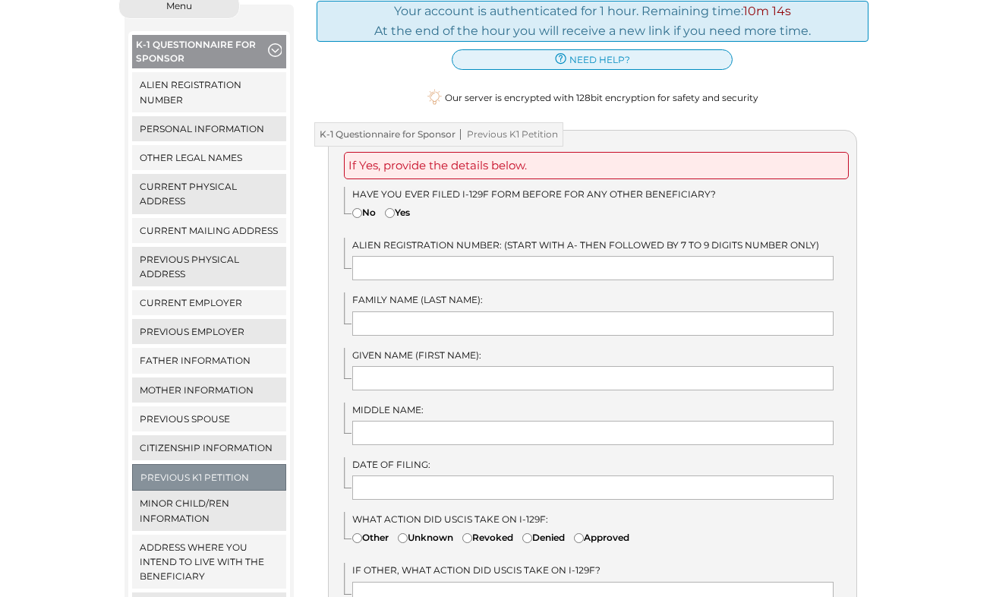
click at [354, 208] on input"] "No" at bounding box center [357, 213] width 10 height 10
radio input"] "true"
click at [170, 491] on link "Minor Child/ren Information" at bounding box center [209, 510] width 154 height 39
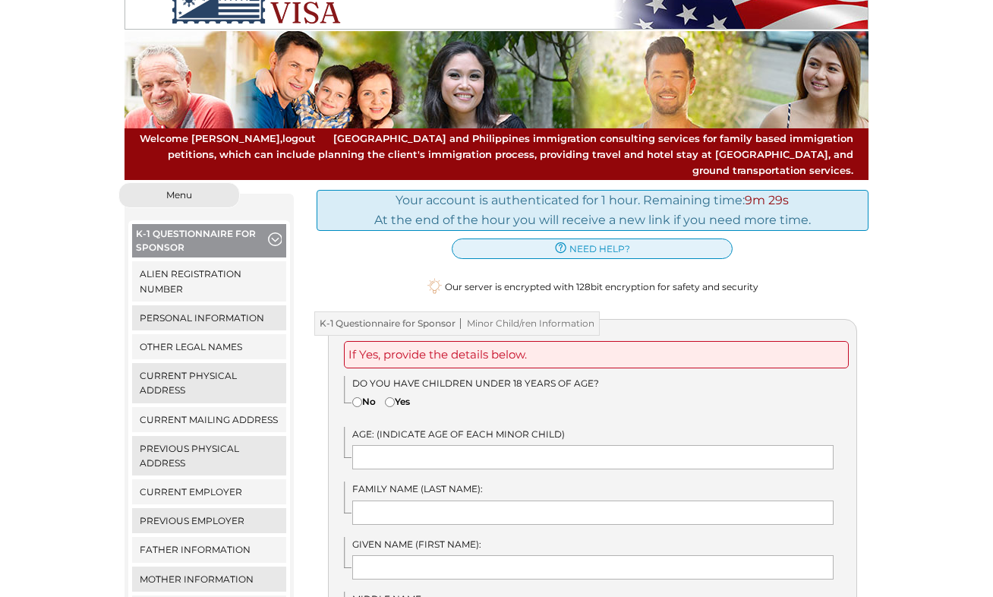
scroll to position [112, 0]
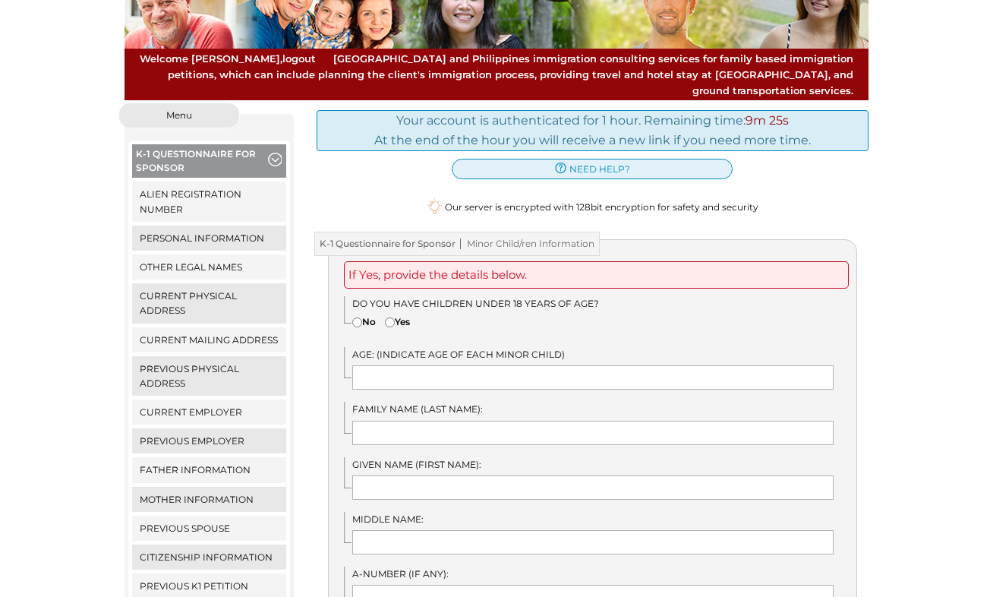
click at [355, 317] on input"] "No" at bounding box center [357, 322] width 10 height 10
radio input"] "true"
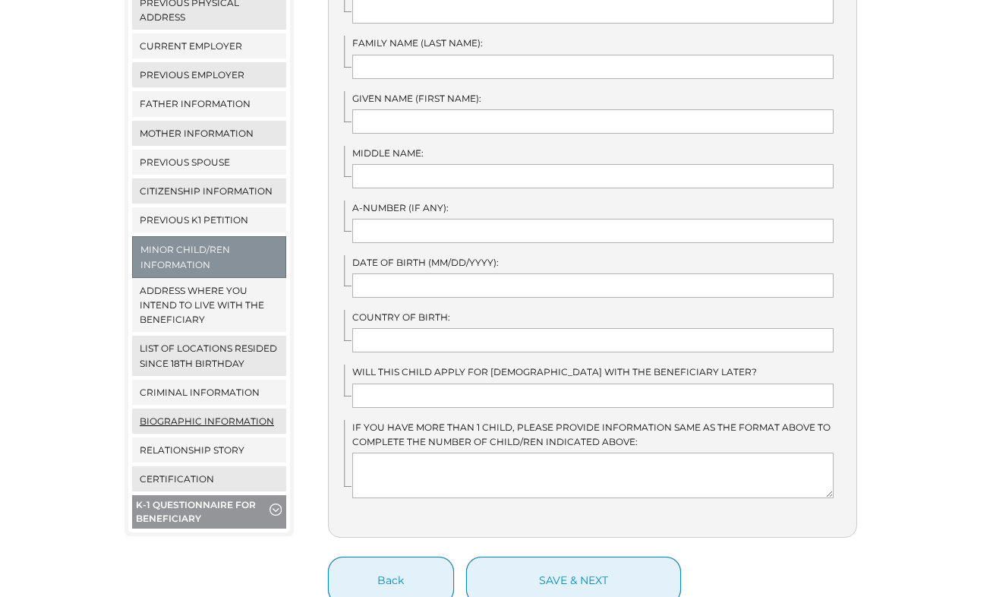
scroll to position [554, 0]
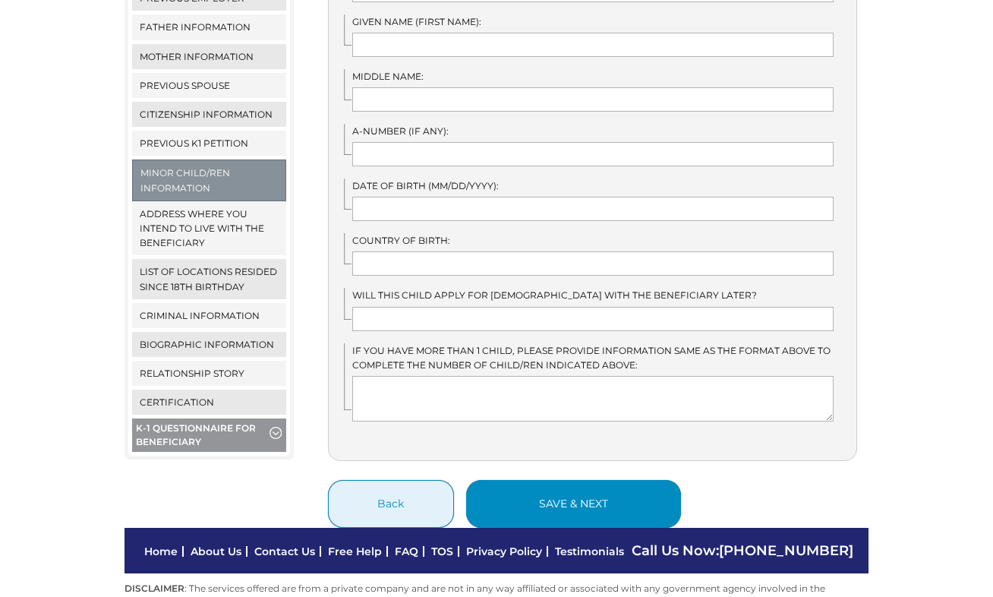
click at [541, 481] on button "save & next" at bounding box center [573, 504] width 215 height 48
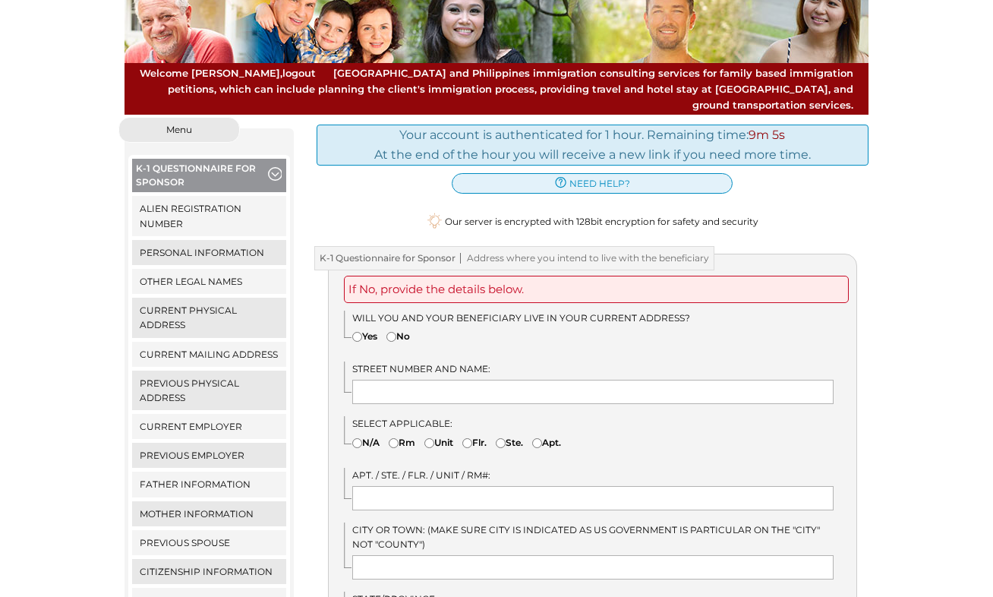
scroll to position [199, 0]
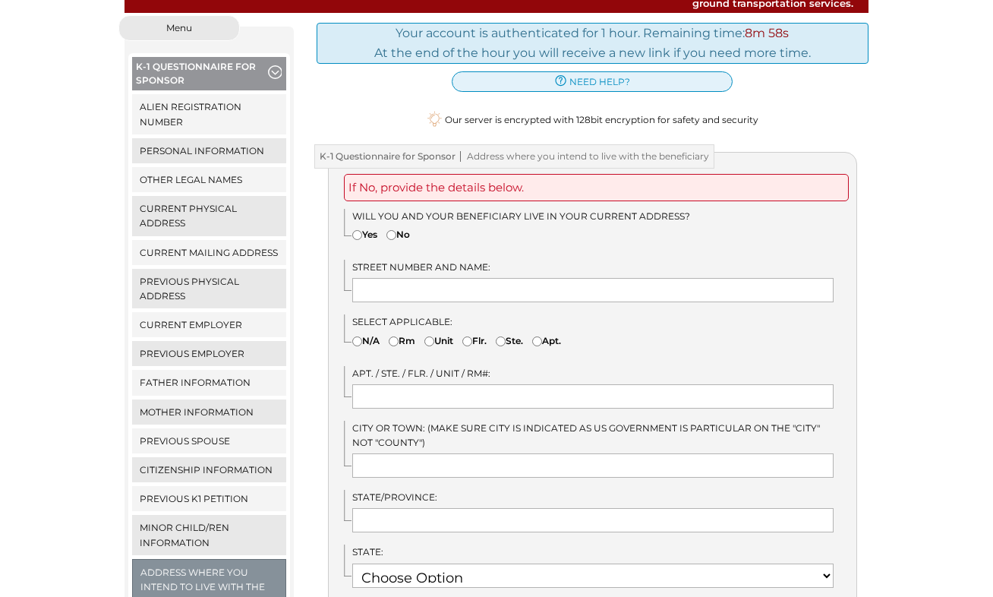
click at [352, 230] on input"] "Yes" at bounding box center [357, 235] width 10 height 10
radio input"] "true"
type input "[STREET_ADDRESS][PERSON_NAME]"
click at [542, 336] on input"] "Apt." at bounding box center [537, 341] width 10 height 10
radio input"] "true"
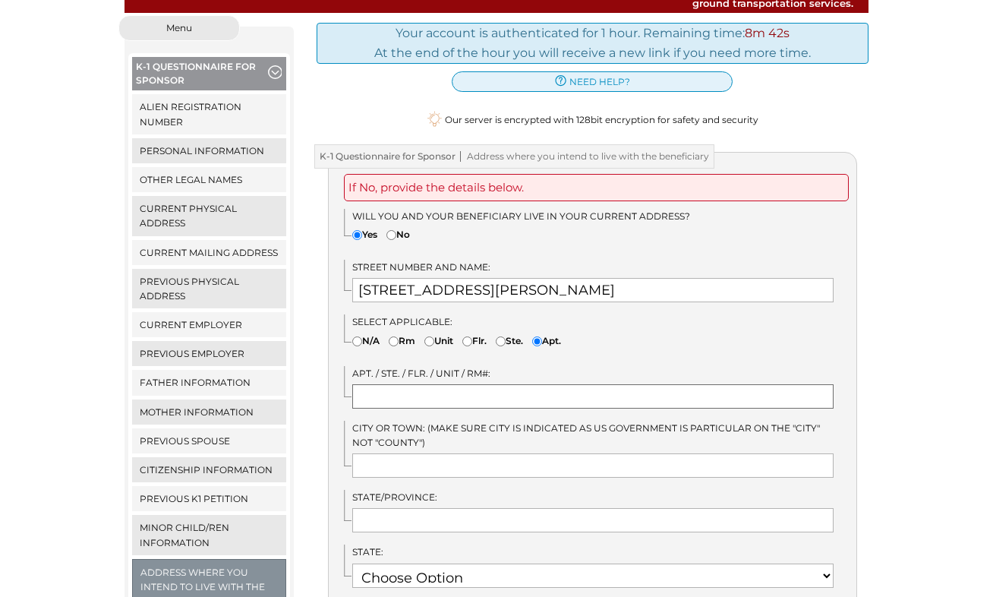
click at [386, 384] on input "text" at bounding box center [593, 396] width 482 height 24
type input "Unit B"
type input "Santa Barbara"
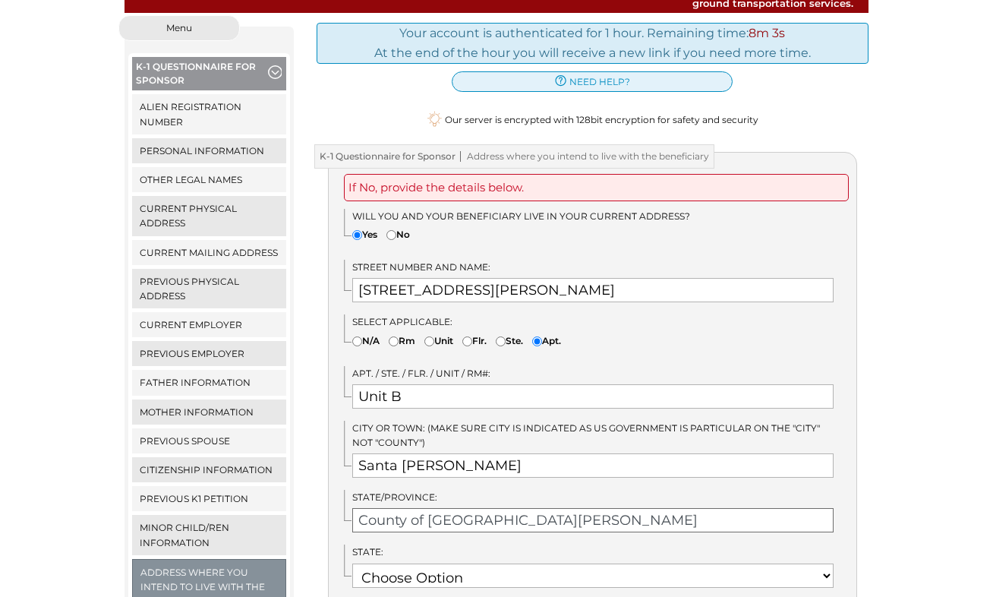
scroll to position [311, 0]
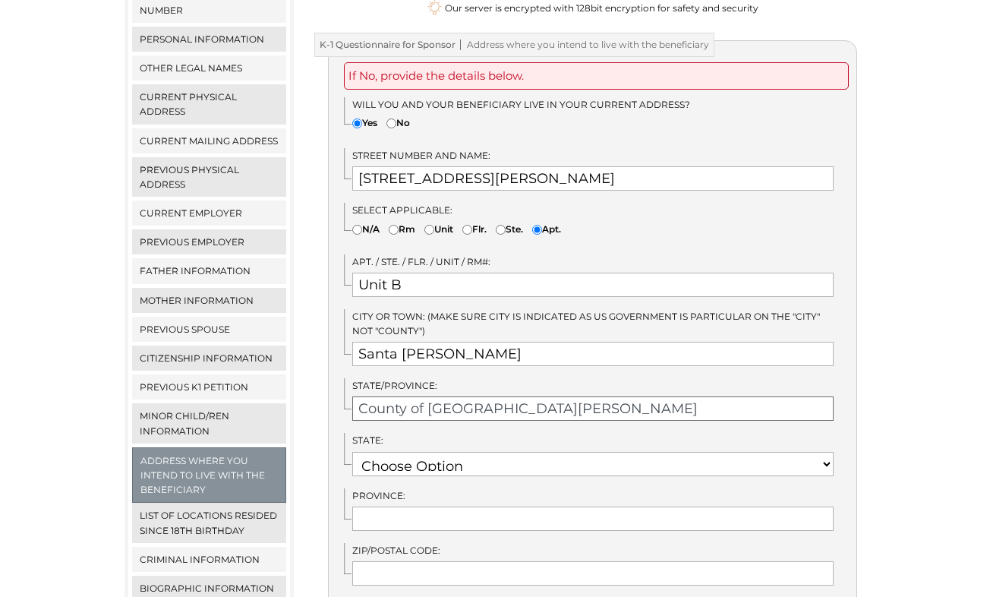
type input "County of Santa Barbara"
select select "7"
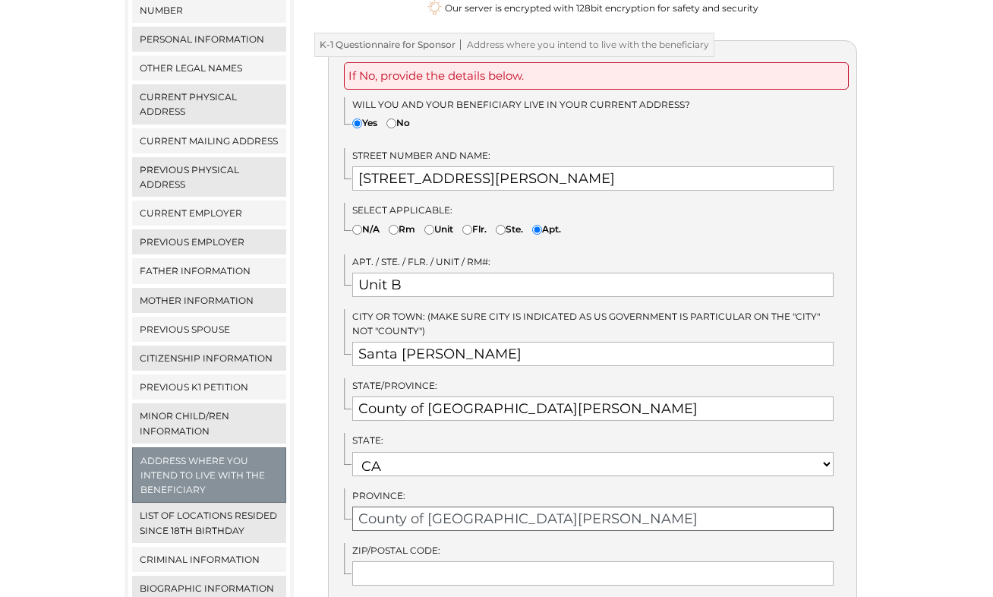
type input "County of Santa Barbara"
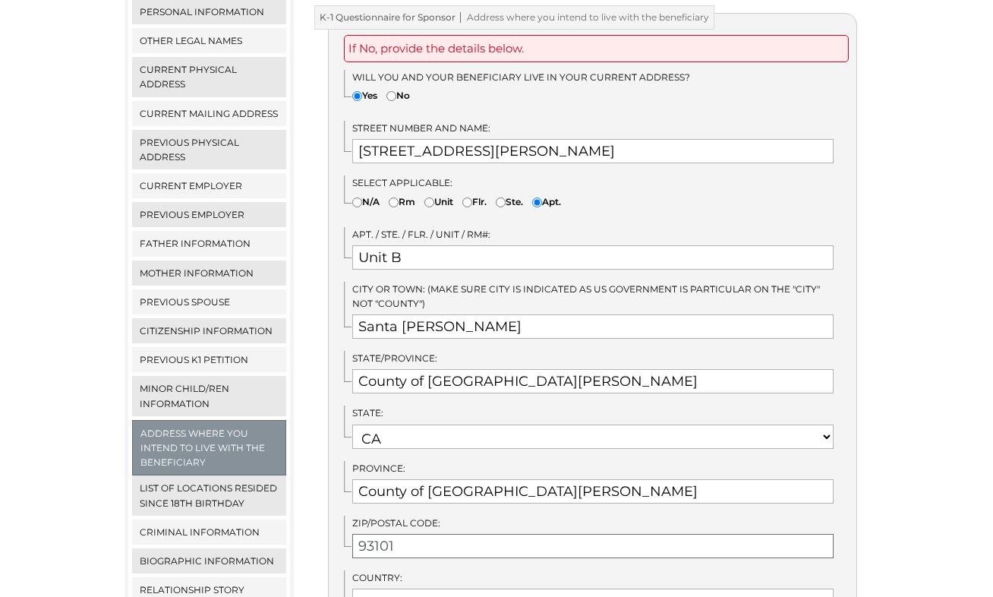
scroll to position [544, 0]
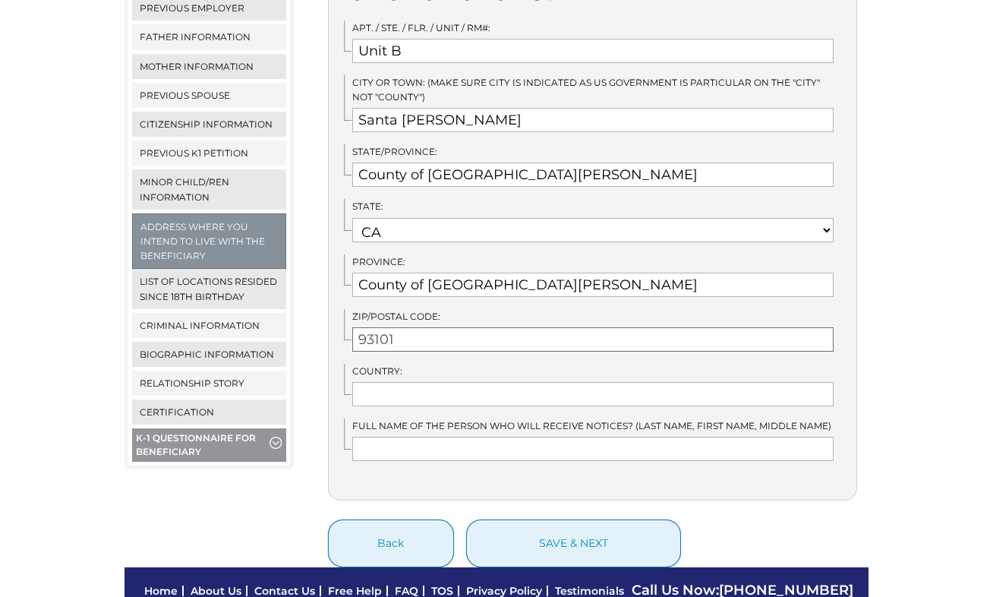
type input "93101"
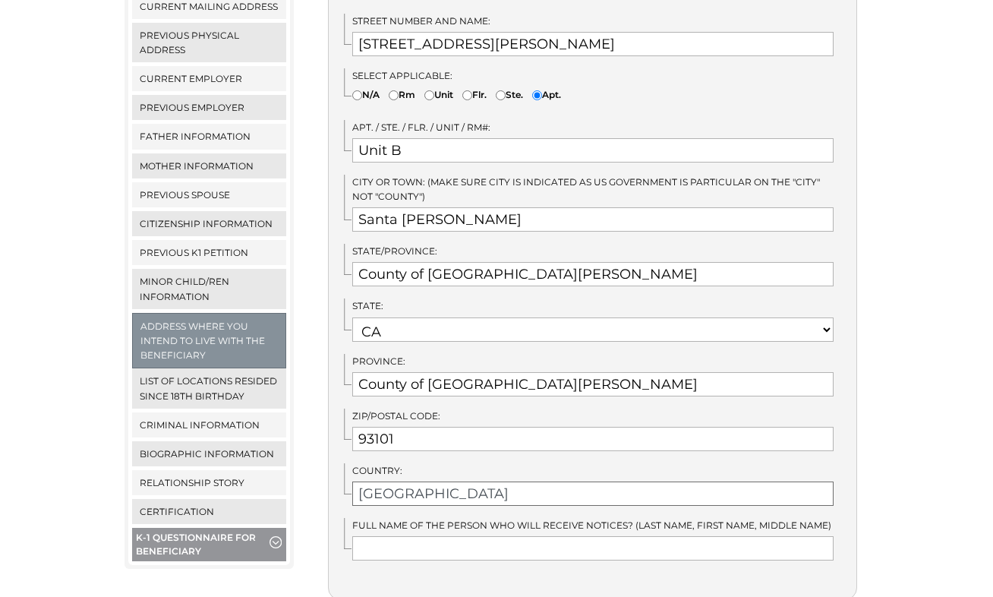
scroll to position [616, 0]
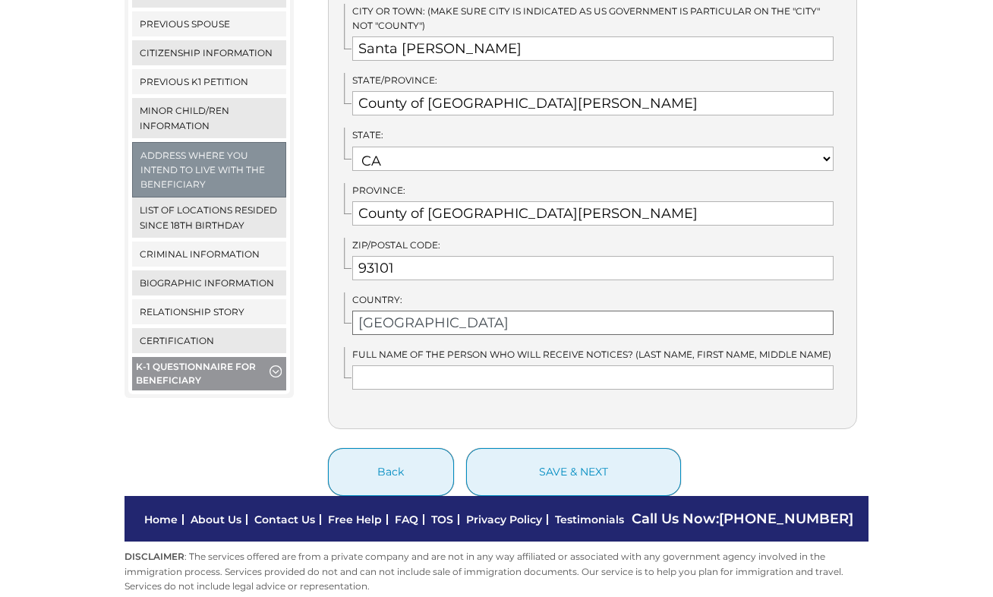
type input "USA"
type input "H"
click at [823, 365] on input "Shella Mae Cubillas" at bounding box center [593, 377] width 482 height 24
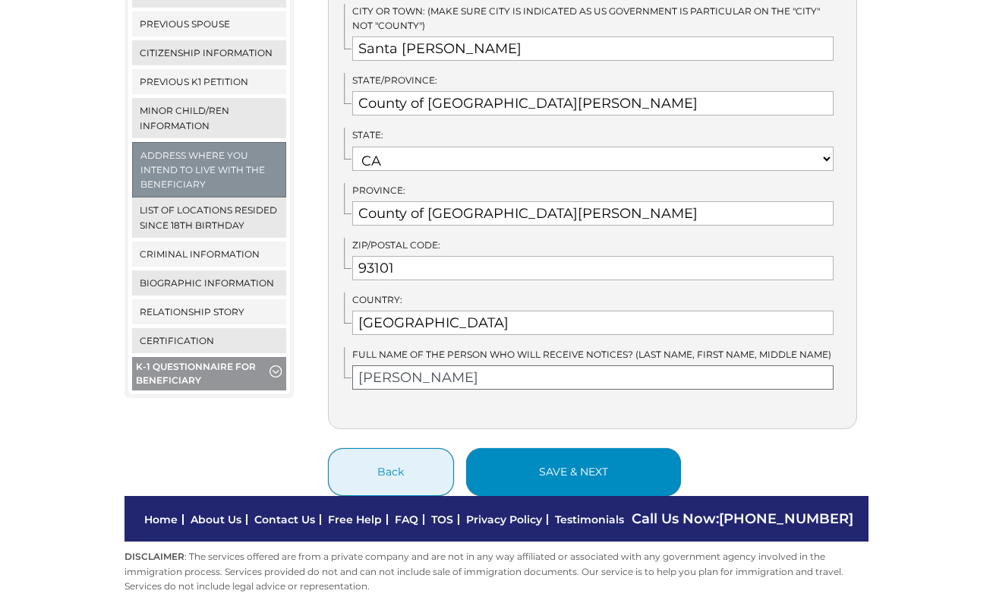
type input "Shella Mae Cubillas"
click at [554, 450] on button "save & next" at bounding box center [573, 472] width 215 height 48
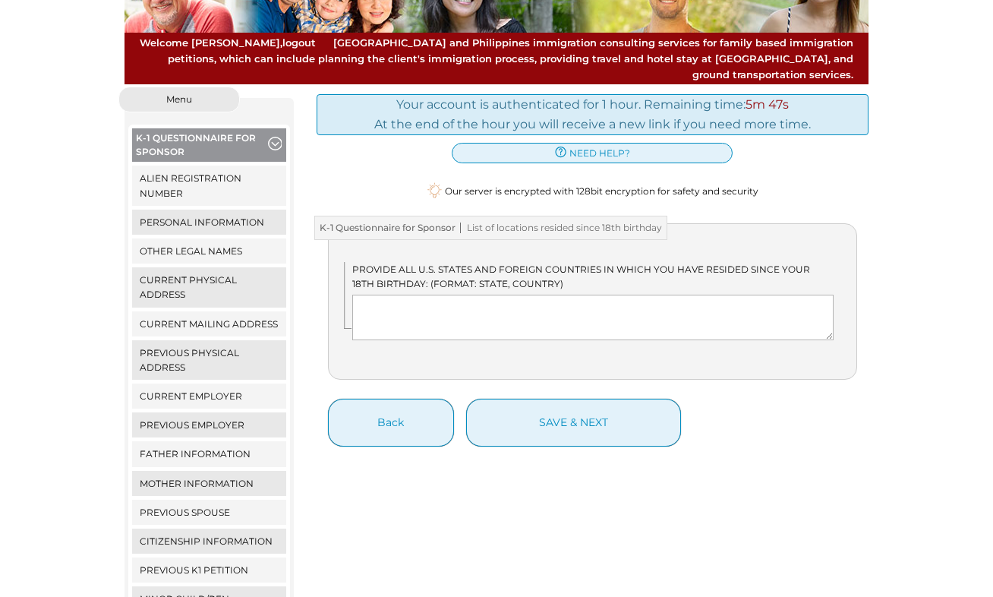
scroll to position [248, 0]
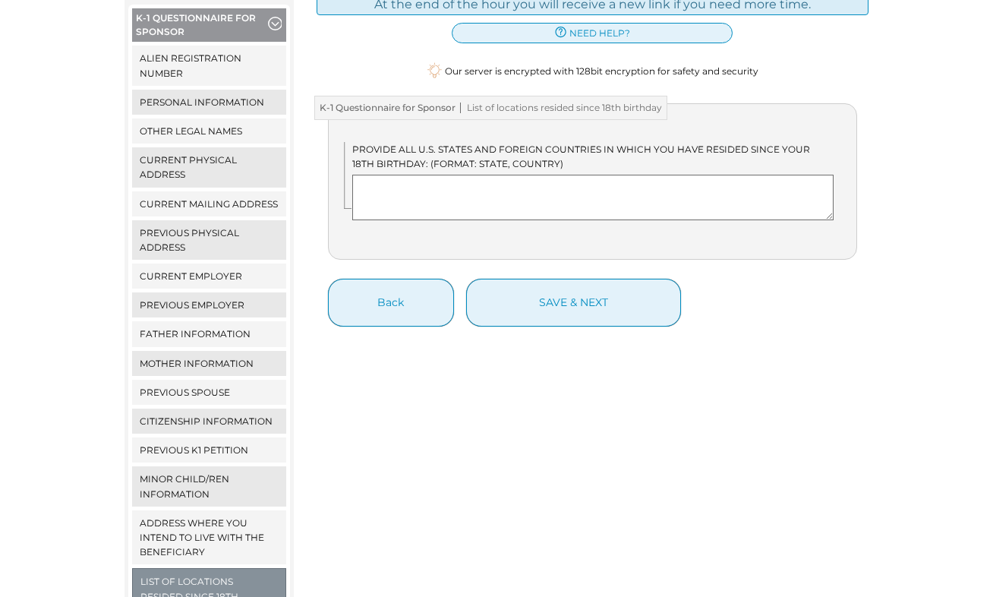
click at [432, 175] on textarea at bounding box center [593, 198] width 482 height 46
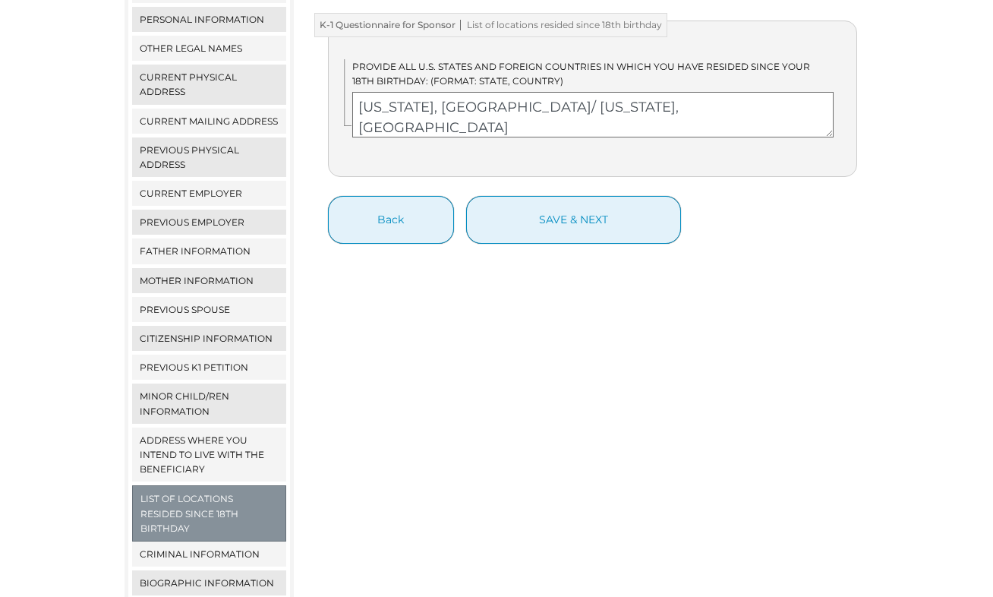
scroll to position [296, 0]
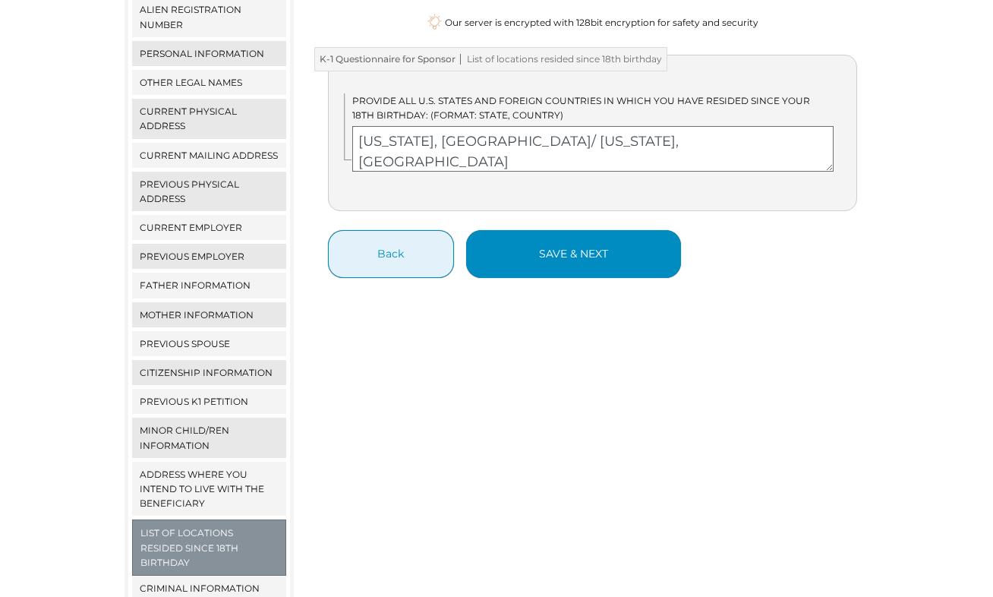
type textarea "[US_STATE], [GEOGRAPHIC_DATA]/ [US_STATE], [GEOGRAPHIC_DATA]"
click at [557, 241] on button "save & next" at bounding box center [573, 254] width 215 height 48
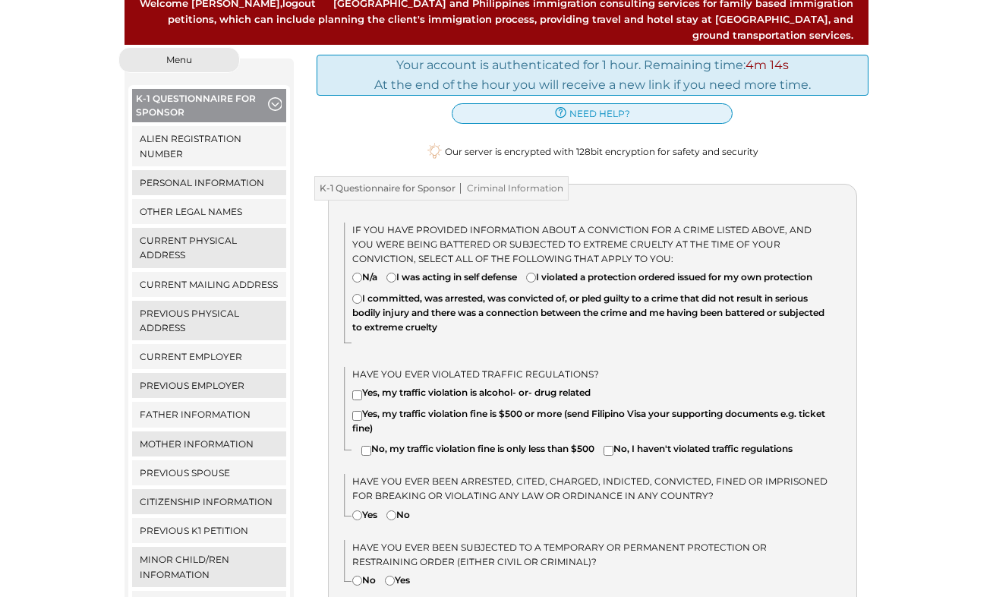
scroll to position [191, 0]
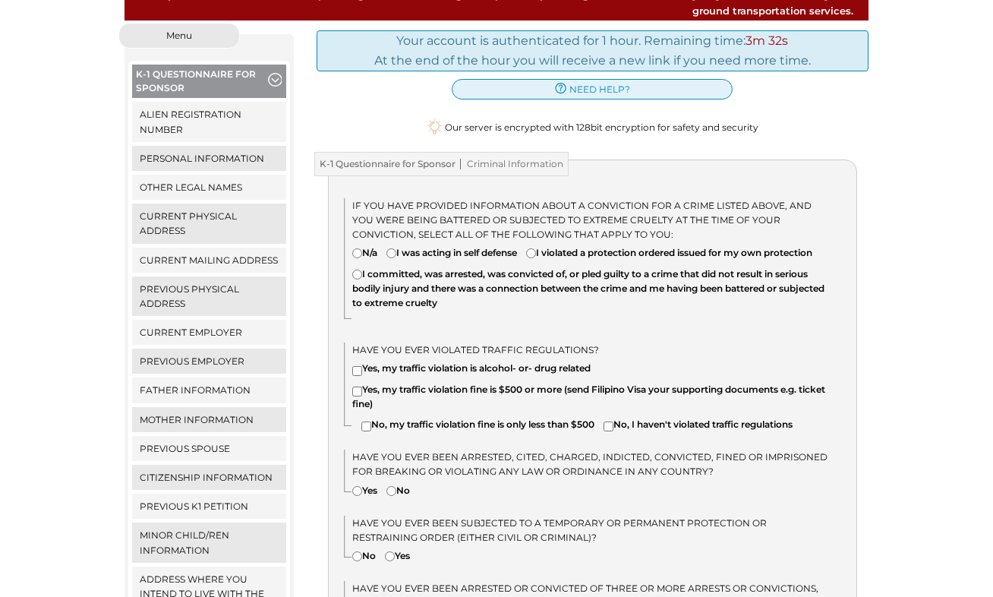
click at [367, 421] on input"] "No, my traffic violation fine is only less than $500" at bounding box center [366, 426] width 10 height 10
checkbox input"] "true"
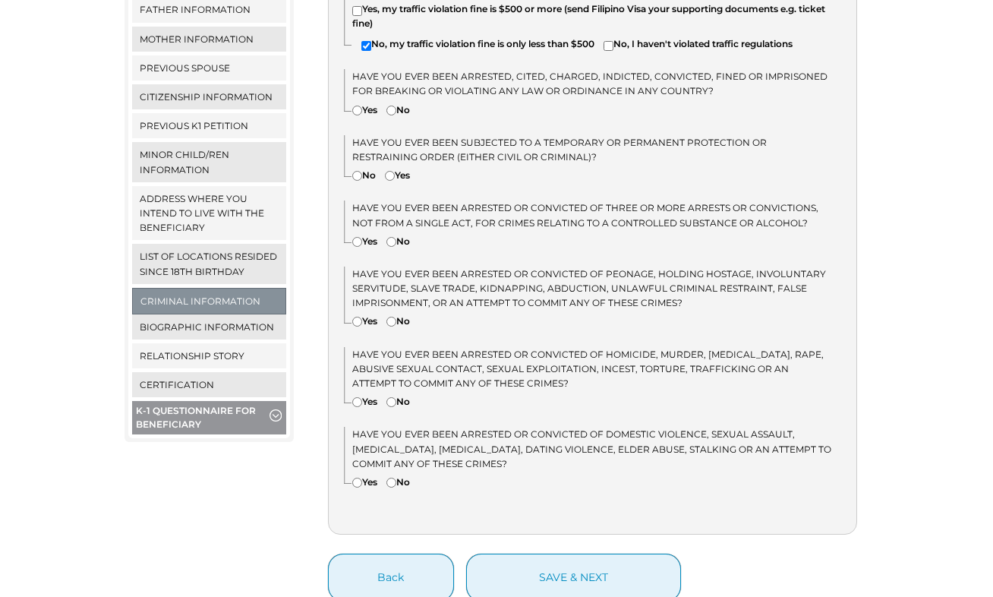
scroll to position [506, 0]
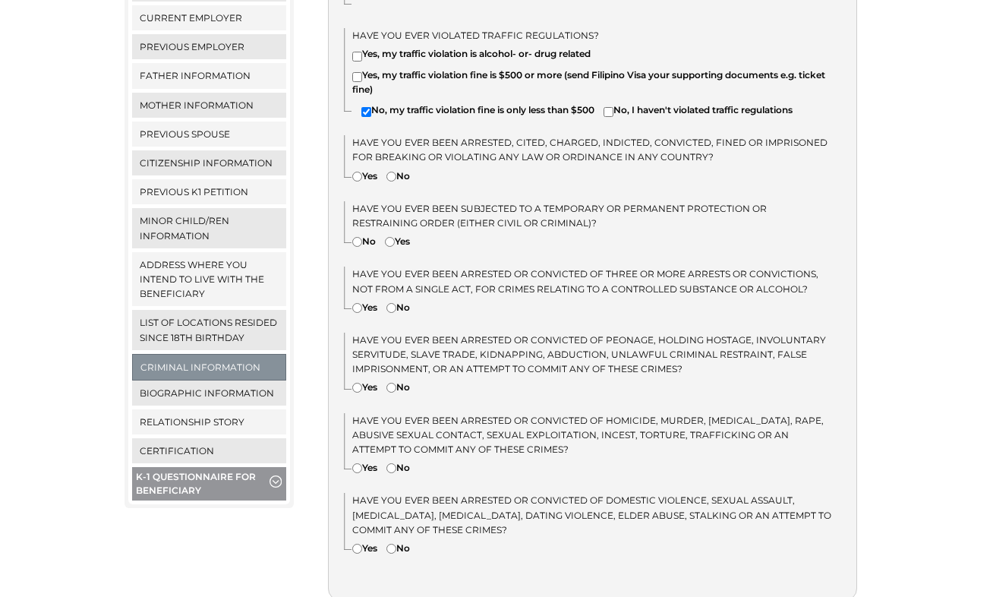
click at [614, 108] on input"] "No, I haven't violated traffic regulations" at bounding box center [609, 112] width 10 height 10
checkbox input"] "true"
click at [368, 107] on input"] "No, my traffic violation fine is only less than $500" at bounding box center [366, 112] width 10 height 10
click at [368, 108] on input"] "No, my traffic violation fine is only less than $500" at bounding box center [366, 112] width 10 height 10
click at [370, 107] on input"] "No, my traffic violation fine is only less than $500" at bounding box center [366, 112] width 10 height 10
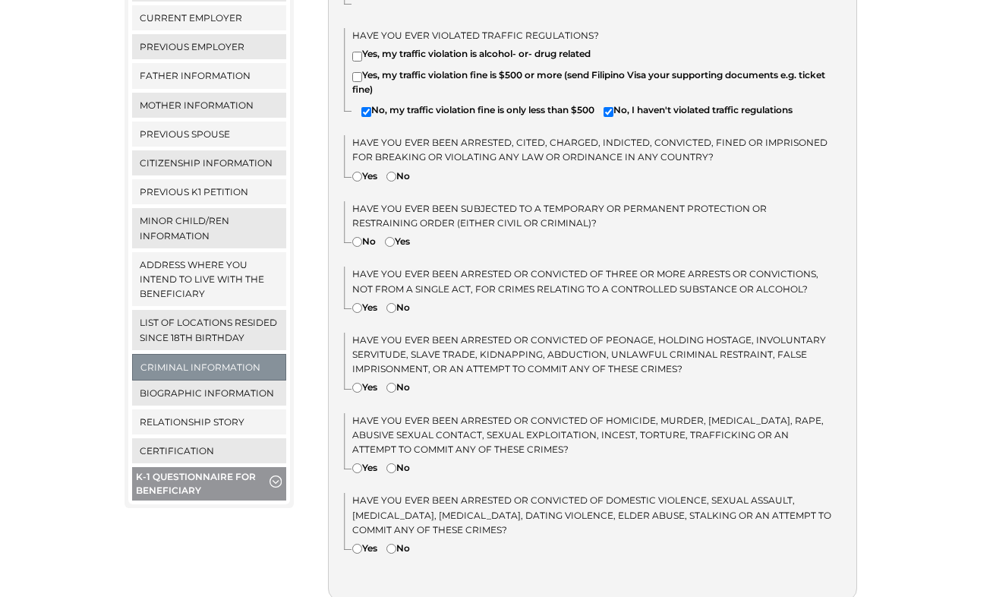
checkbox input"] "false"
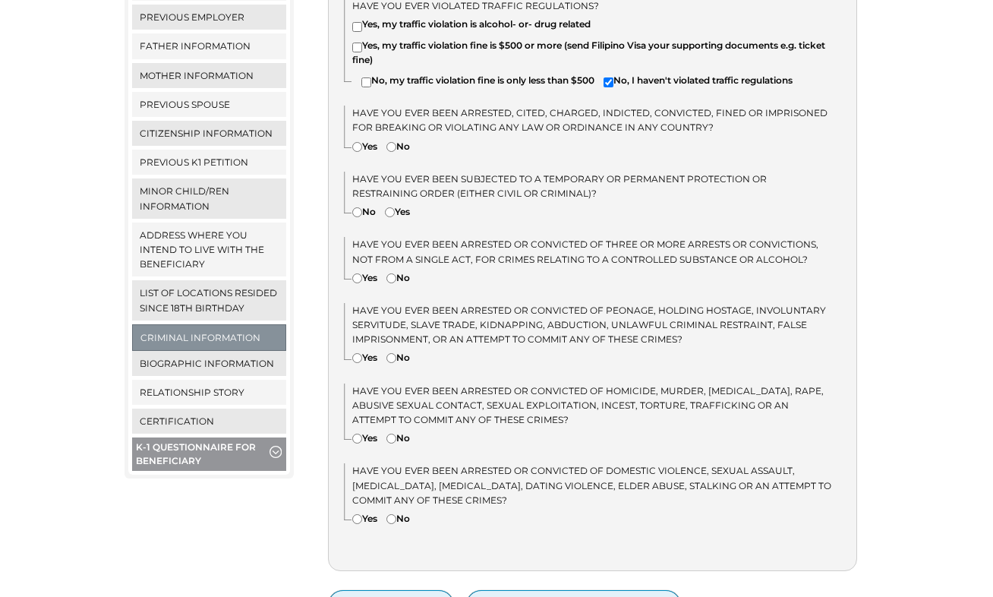
scroll to position [532, 0]
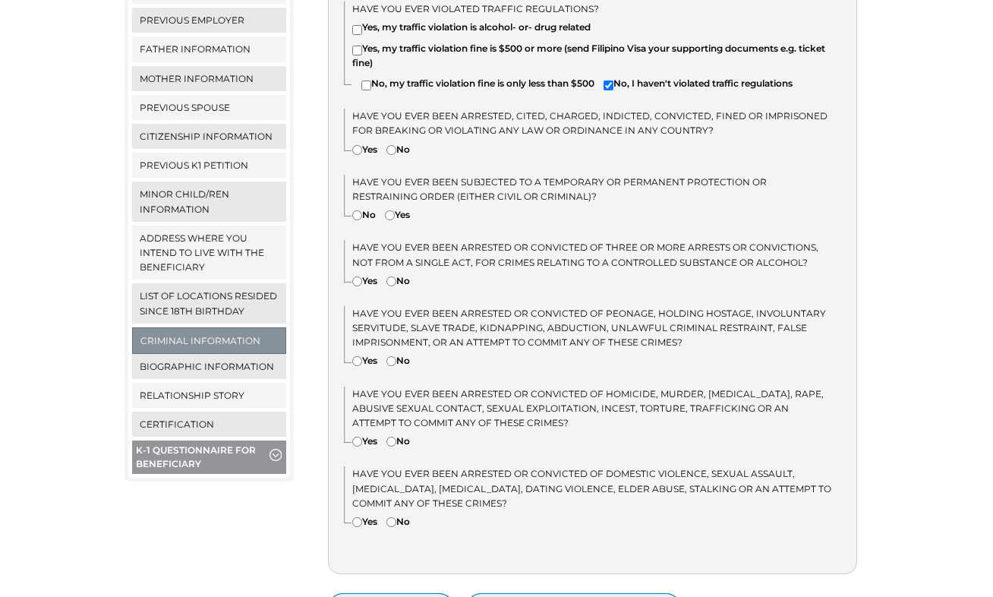
click at [355, 145] on input"] "Yes" at bounding box center [357, 150] width 10 height 10
radio input"] "true"
click at [357, 210] on input"] "No" at bounding box center [357, 215] width 10 height 10
radio input"] "true"
click at [394, 276] on input"] "No" at bounding box center [392, 281] width 10 height 10
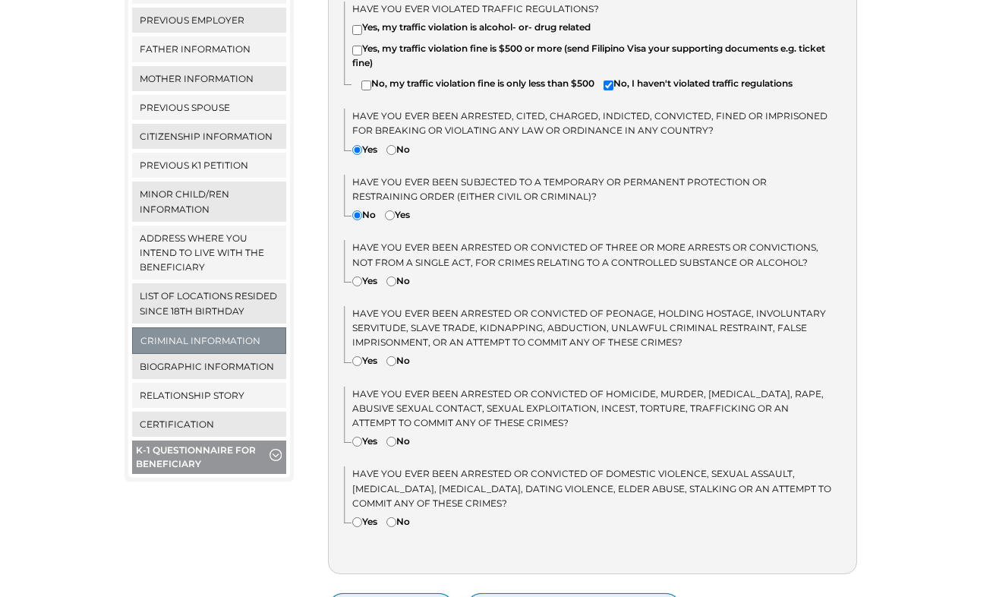
radio input"] "true"
click at [395, 356] on input"] "No" at bounding box center [392, 361] width 10 height 10
radio input"] "true"
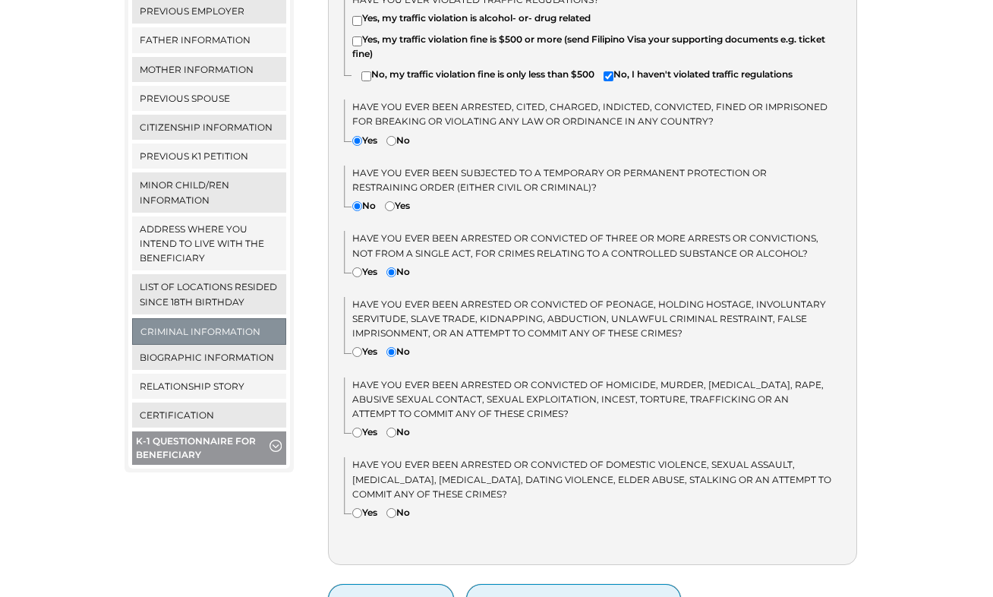
scroll to position [638, 0]
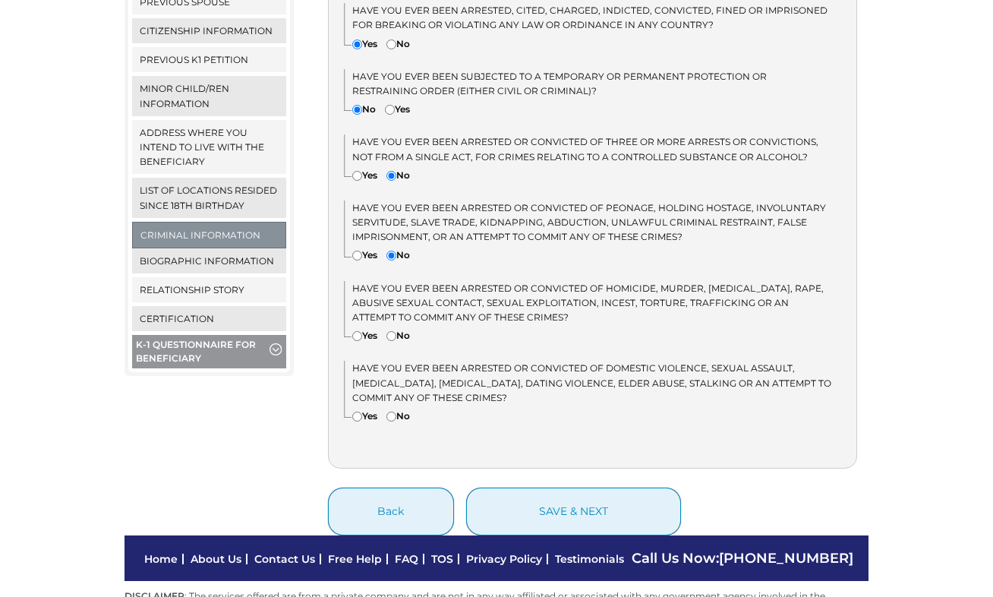
click at [393, 412] on input"] "No" at bounding box center [392, 417] width 10 height 10
radio input"] "true"
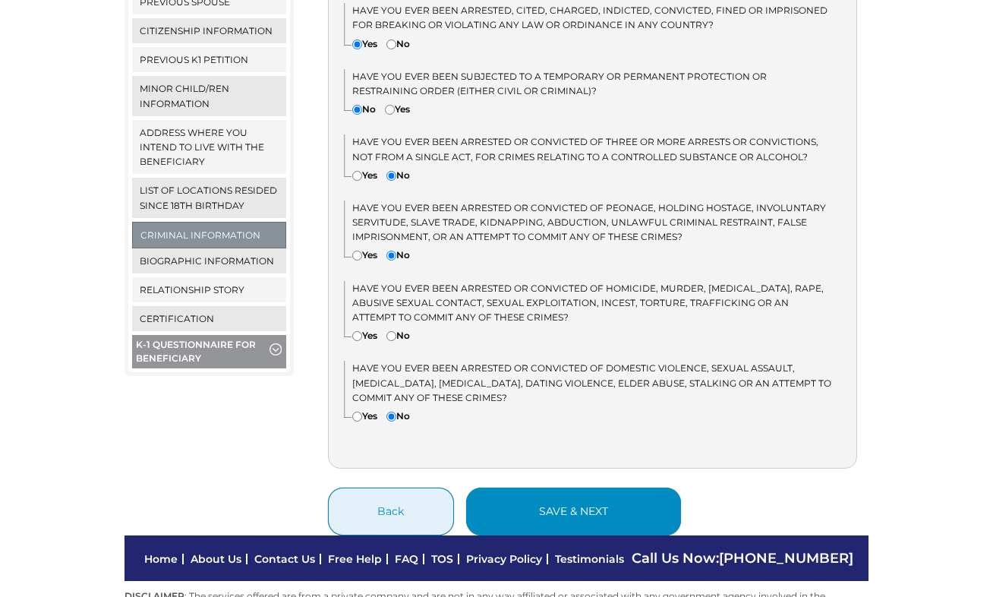
click at [551, 503] on button "save & next" at bounding box center [573, 512] width 215 height 48
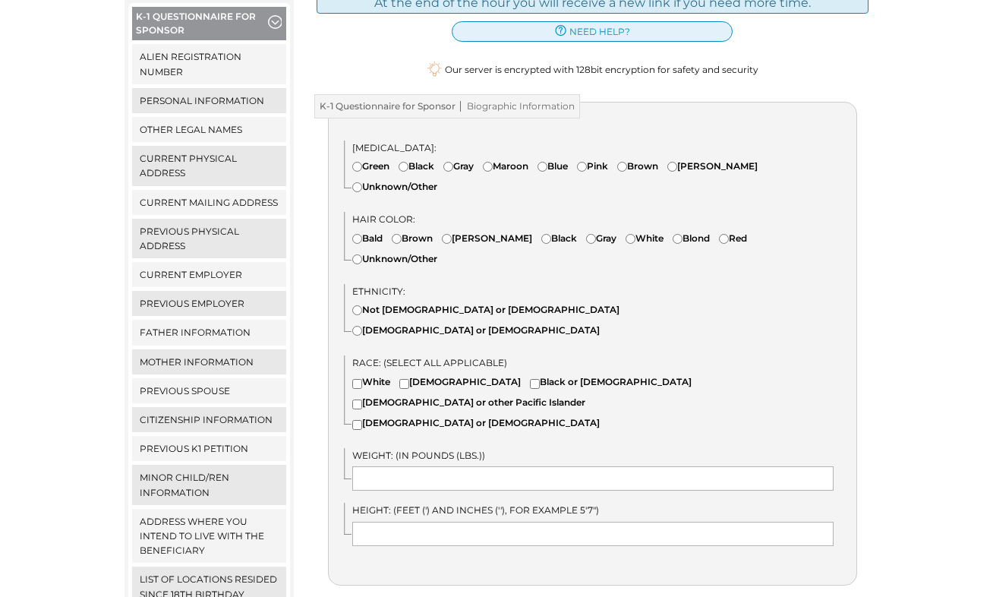
scroll to position [172, 0]
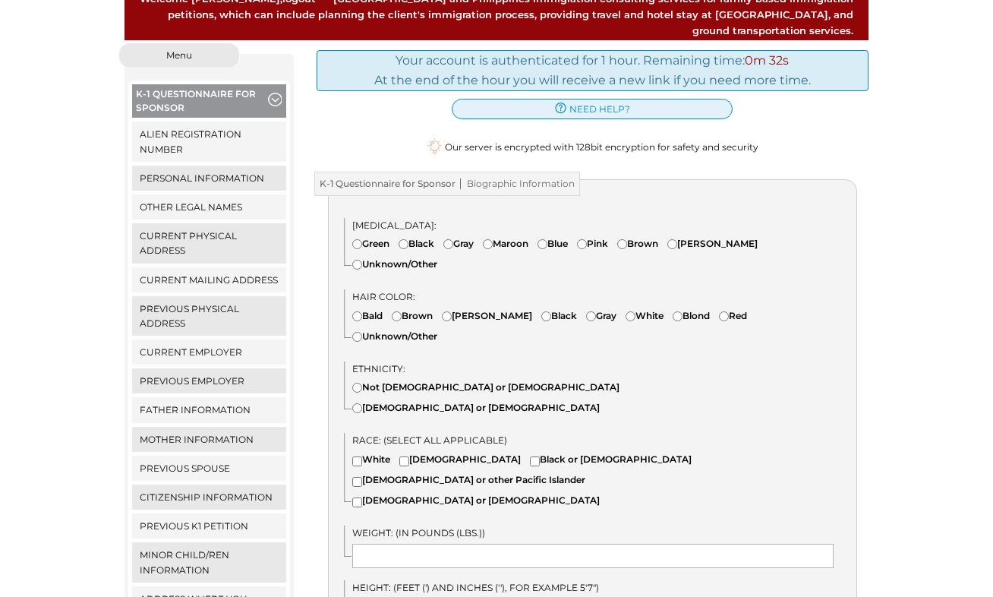
click at [627, 239] on input"] "Brown" at bounding box center [622, 244] width 10 height 10
radio input"] "true"
click at [399, 311] on input"] "Brown" at bounding box center [397, 316] width 10 height 10
radio input"] "true"
click at [354, 383] on input"] "Not Hispanic or Latino" at bounding box center [357, 388] width 10 height 10
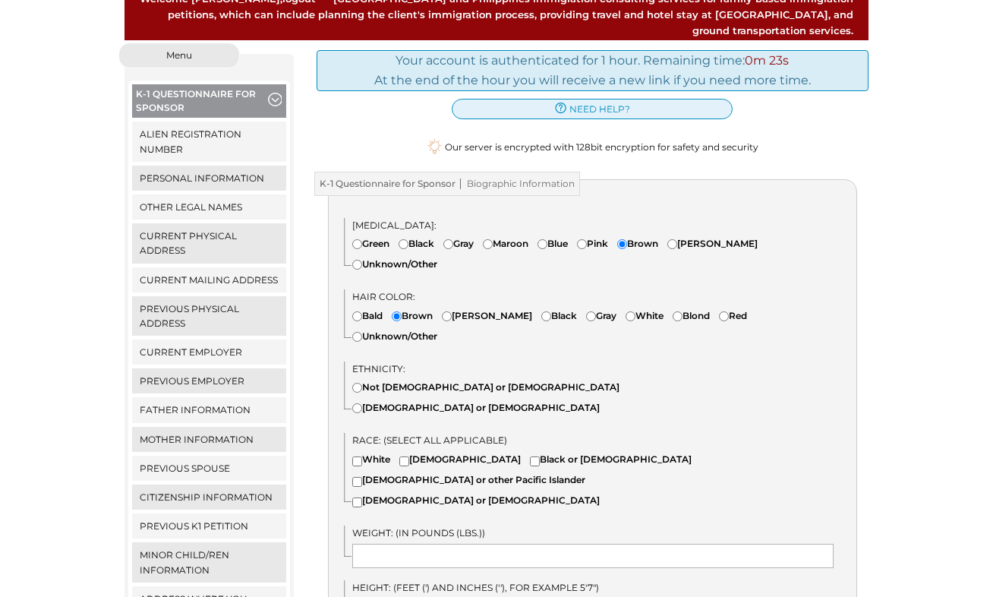
radio input"] "true"
click at [355, 452] on label "White" at bounding box center [371, 459] width 38 height 14
click at [355, 456] on input"] "White" at bounding box center [357, 461] width 10 height 10
checkbox input"] "true"
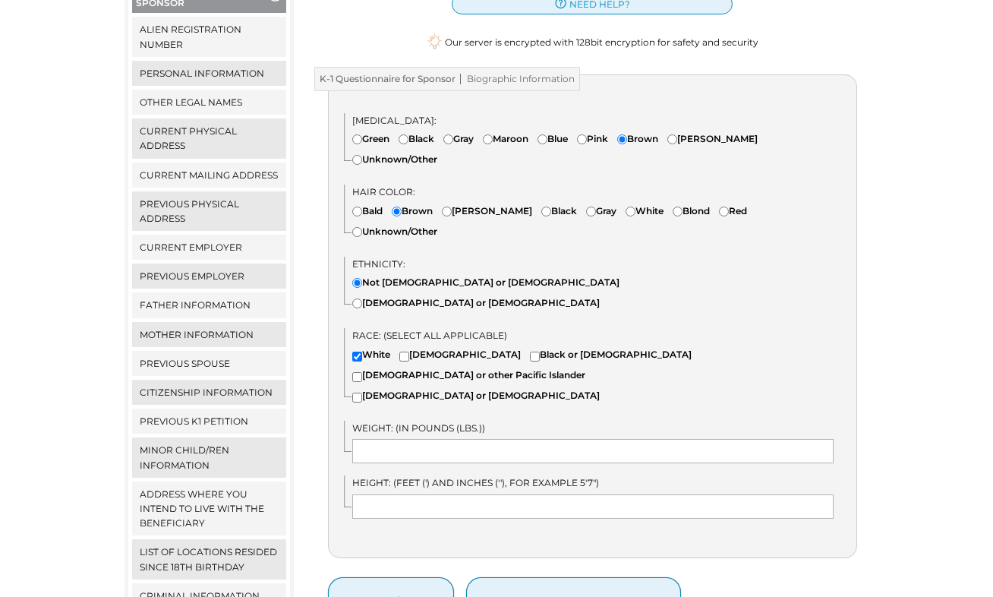
scroll to position [357, 0]
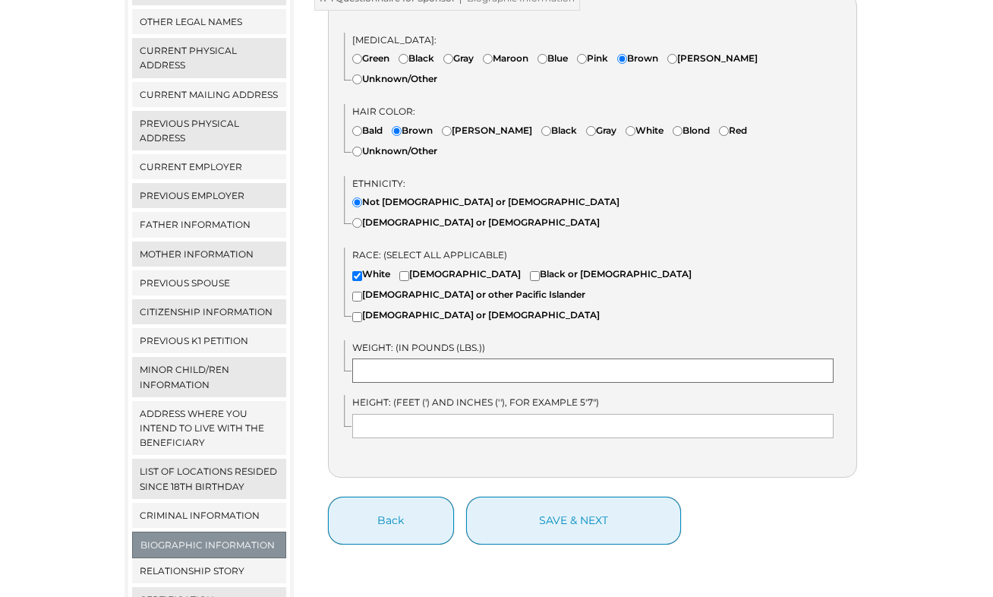
click at [379, 358] on input "text" at bounding box center [593, 370] width 482 height 24
type input "190"
click at [377, 414] on input "text" at bounding box center [593, 426] width 482 height 24
type input "5'11""
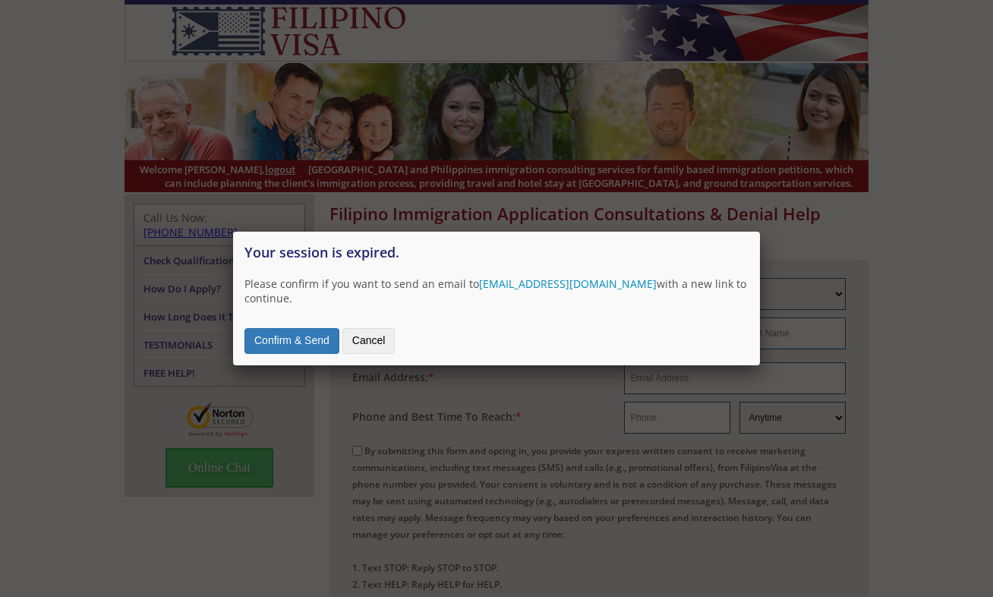
click at [317, 343] on button "Confirm & Send" at bounding box center [292, 341] width 95 height 26
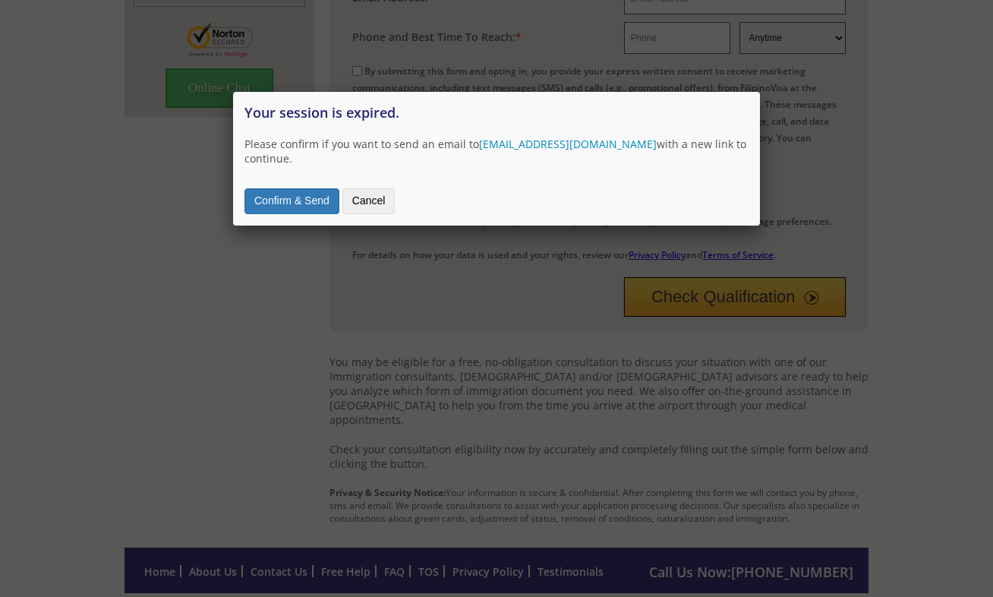
scroll to position [493, 0]
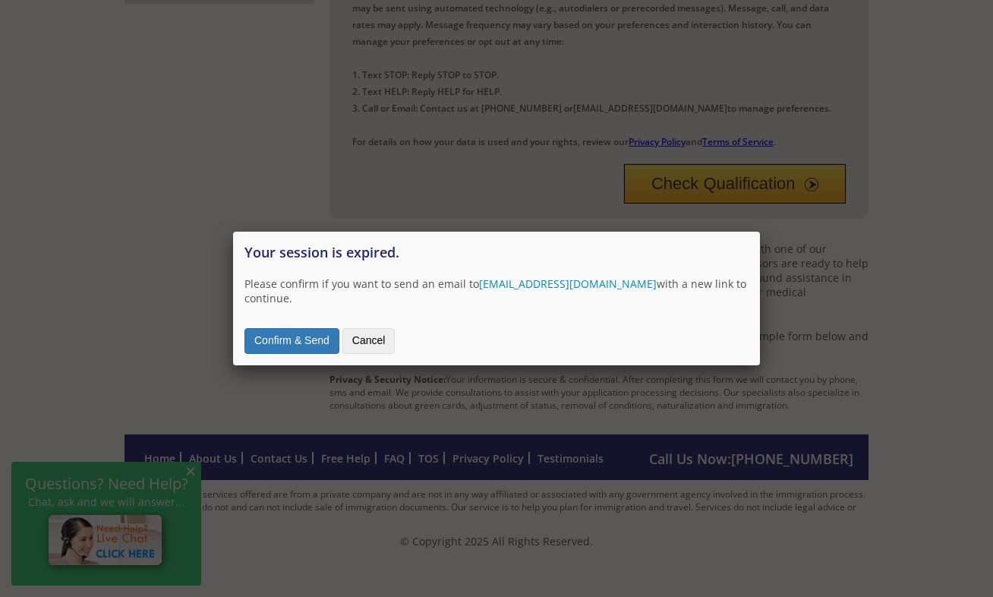
click at [367, 346] on button "Cancel" at bounding box center [368, 341] width 53 height 26
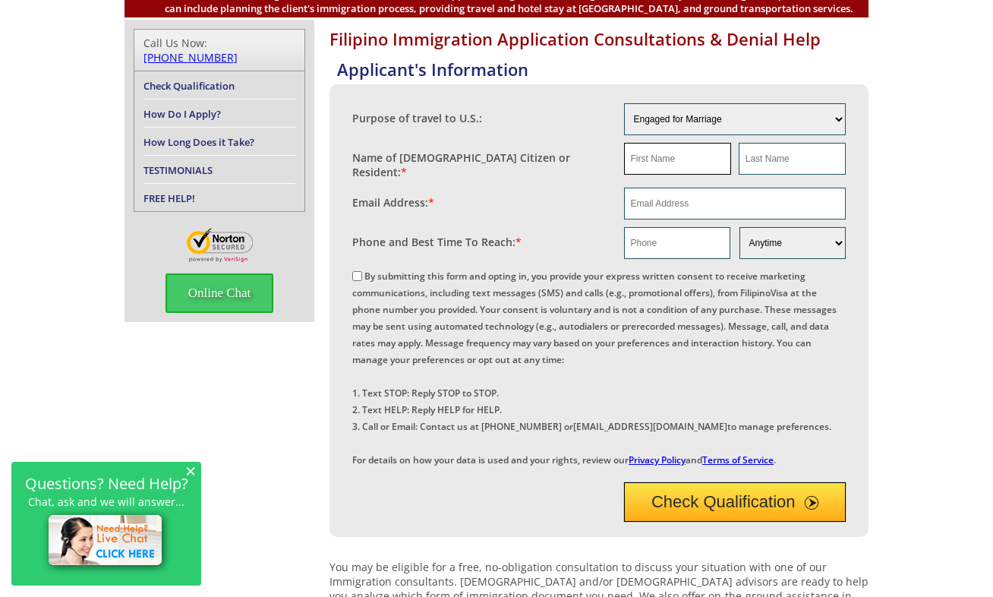
scroll to position [0, 0]
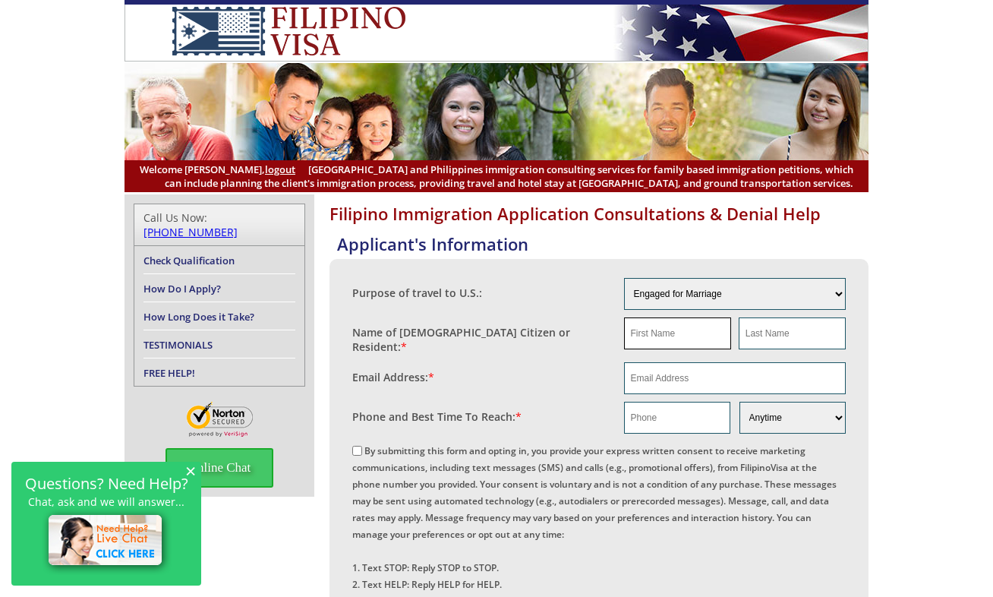
type input "No"
